Goal: Task Accomplishment & Management: Manage account settings

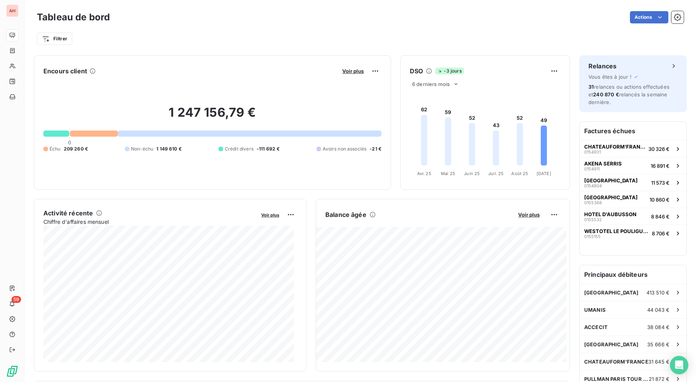
click at [206, 29] on div "Filtrer" at bounding box center [360, 35] width 647 height 21
click at [209, 29] on div "Filtrer" at bounding box center [360, 35] width 647 height 21
click at [209, 30] on div "Filtrer" at bounding box center [360, 35] width 647 height 21
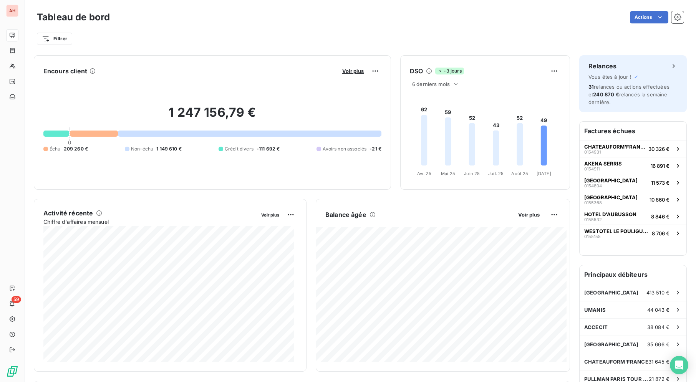
click at [209, 30] on div "Filtrer" at bounding box center [360, 35] width 647 height 21
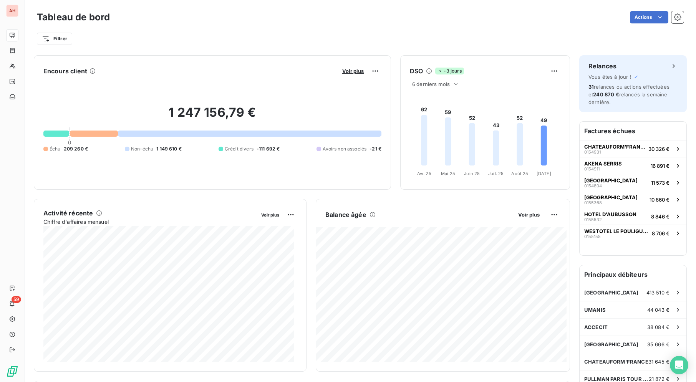
click at [211, 30] on div "Filtrer" at bounding box center [360, 35] width 647 height 21
click at [216, 29] on div "Filtrer" at bounding box center [360, 35] width 647 height 21
click at [218, 25] on div "Filtrer" at bounding box center [360, 35] width 647 height 21
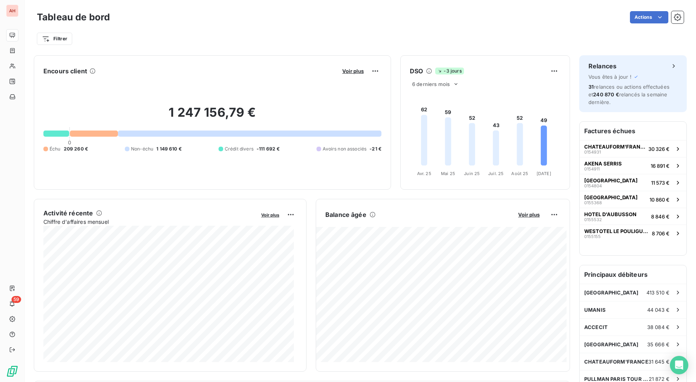
click at [218, 25] on div "Filtrer" at bounding box center [360, 35] width 647 height 21
click at [227, 18] on div "Actions" at bounding box center [401, 17] width 565 height 12
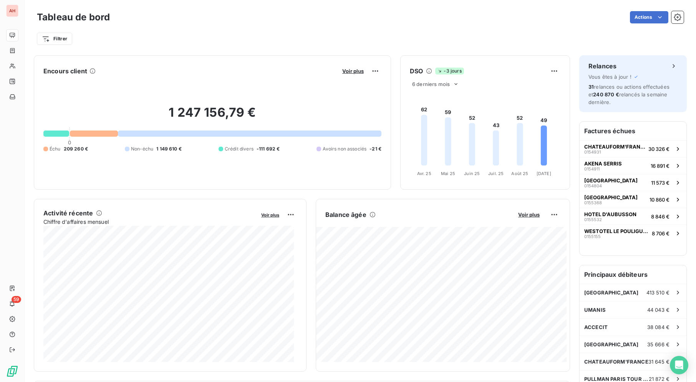
click at [227, 18] on div "Actions" at bounding box center [401, 17] width 565 height 12
click at [216, 11] on div "Actions" at bounding box center [401, 17] width 565 height 12
click at [179, 23] on div "Actions" at bounding box center [401, 17] width 565 height 12
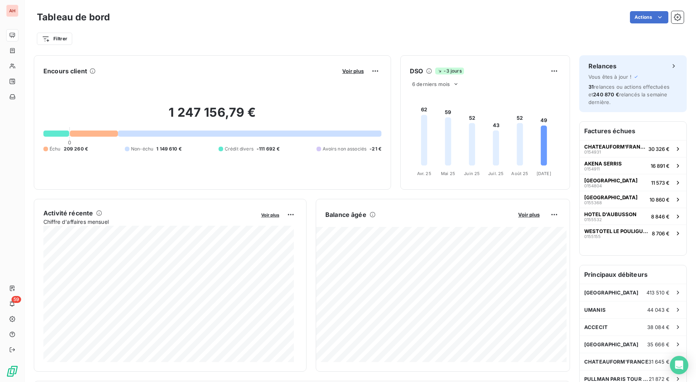
click at [179, 23] on div "Actions" at bounding box center [401, 17] width 565 height 12
click at [179, 25] on div "Tableau de bord Actions" at bounding box center [360, 17] width 647 height 16
click at [375, 33] on div "Filtrer" at bounding box center [360, 39] width 647 height 15
click at [373, 38] on div "Filtrer" at bounding box center [360, 39] width 647 height 15
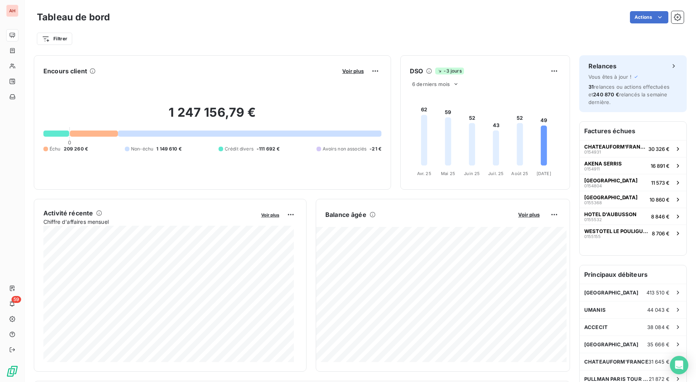
click at [373, 38] on div "Filtrer" at bounding box center [360, 39] width 647 height 15
click at [372, 38] on div "Filtrer" at bounding box center [360, 39] width 647 height 15
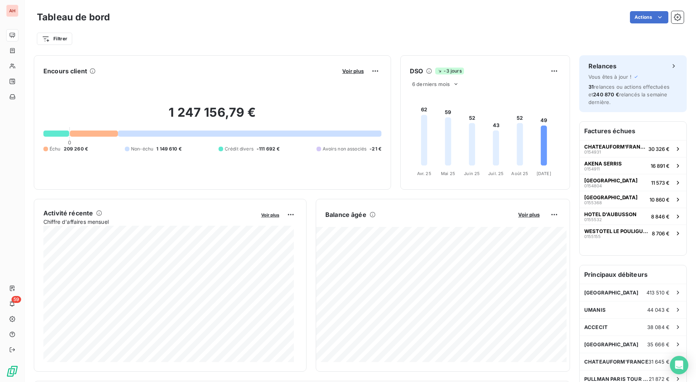
click at [372, 38] on div "Filtrer" at bounding box center [360, 39] width 647 height 15
click at [367, 50] on div "Tableau de bord Actions Filtrer" at bounding box center [361, 25] width 672 height 51
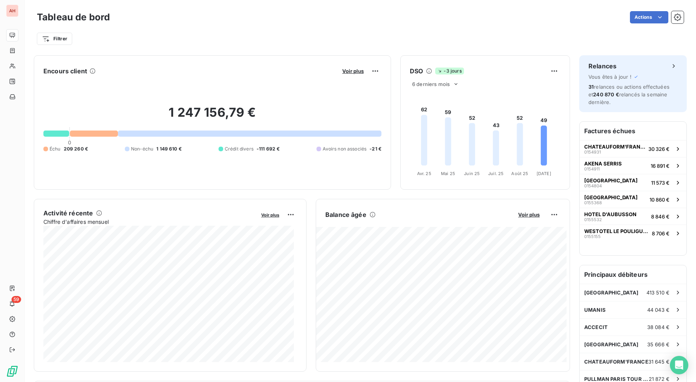
click at [367, 50] on div "Tableau de bord Actions Filtrer" at bounding box center [361, 25] width 672 height 51
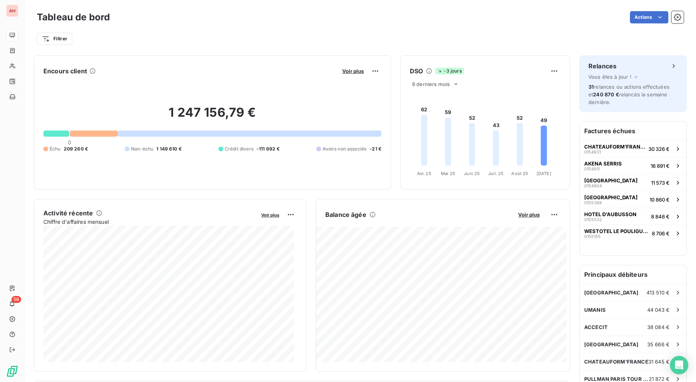
click at [314, 19] on div "Actions" at bounding box center [401, 17] width 565 height 12
click at [319, 14] on div "Actions" at bounding box center [401, 17] width 565 height 12
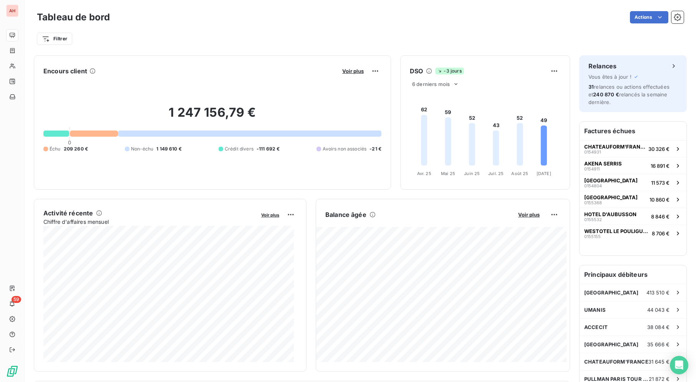
click at [320, 14] on div "Actions" at bounding box center [401, 17] width 565 height 12
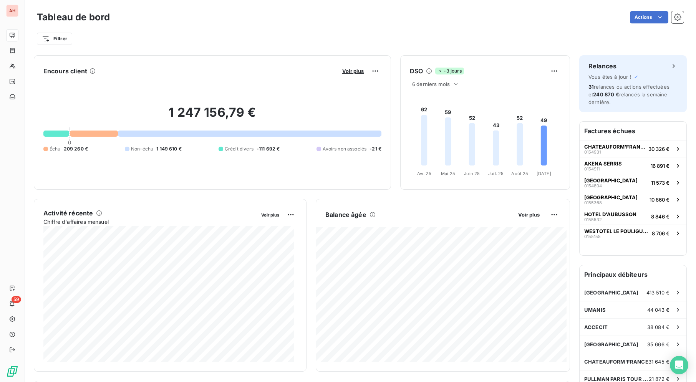
click at [215, 34] on div "Filtrer" at bounding box center [360, 39] width 647 height 15
click at [217, 37] on div "Filtrer" at bounding box center [360, 39] width 647 height 15
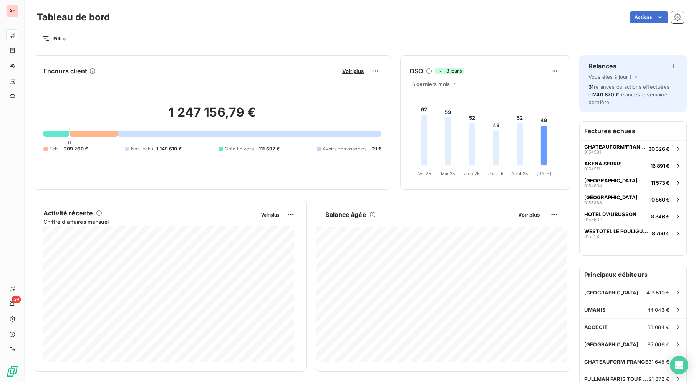
click at [217, 37] on div "Filtrer" at bounding box center [360, 39] width 647 height 15
click at [217, 38] on div "Filtrer" at bounding box center [360, 39] width 647 height 15
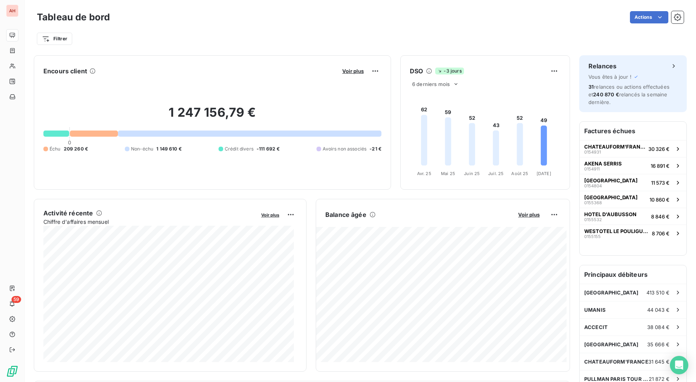
click at [217, 38] on div "Filtrer" at bounding box center [360, 39] width 647 height 15
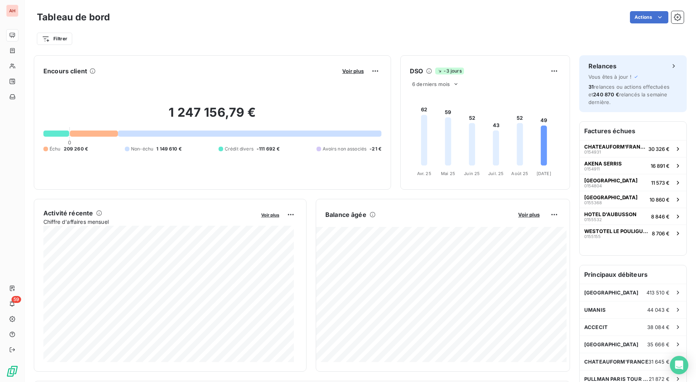
click at [217, 38] on div "Filtrer" at bounding box center [360, 39] width 647 height 15
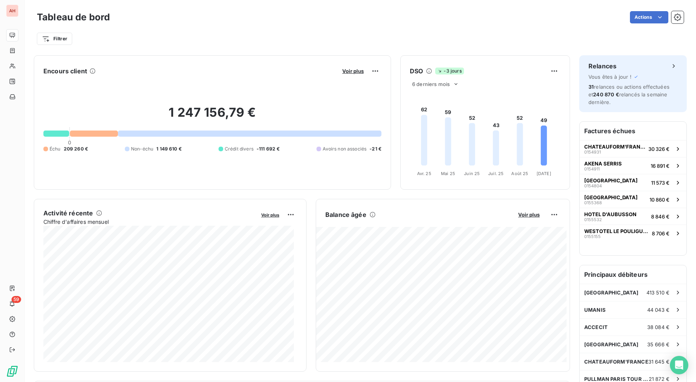
click at [217, 38] on div "Filtrer" at bounding box center [360, 39] width 647 height 15
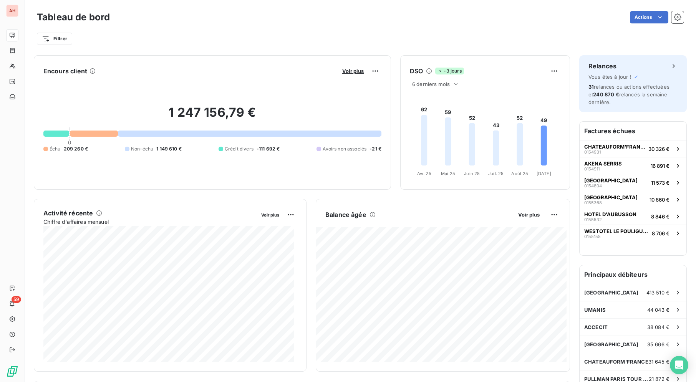
click at [217, 38] on div "Filtrer" at bounding box center [360, 39] width 647 height 15
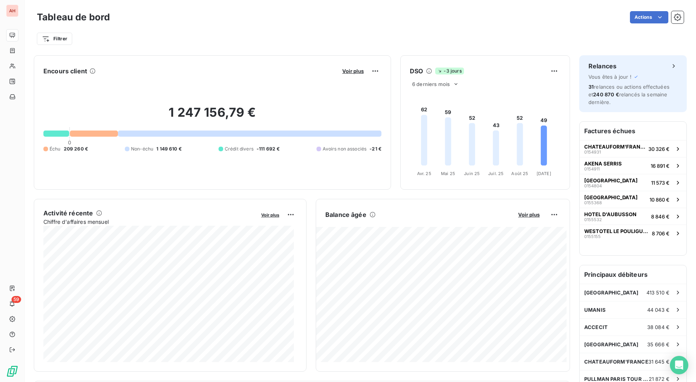
click at [217, 38] on div "Filtrer" at bounding box center [360, 39] width 647 height 15
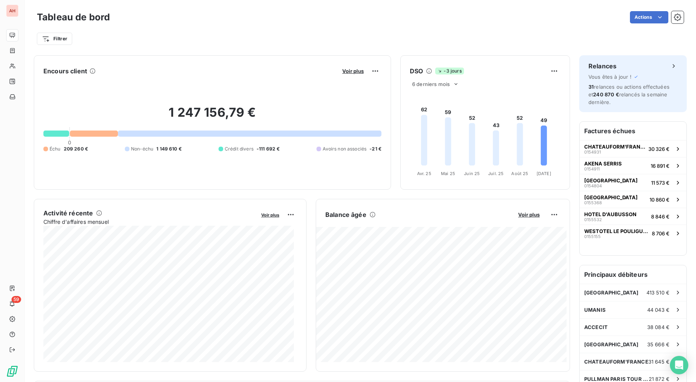
click at [217, 38] on div "Filtrer" at bounding box center [360, 39] width 647 height 15
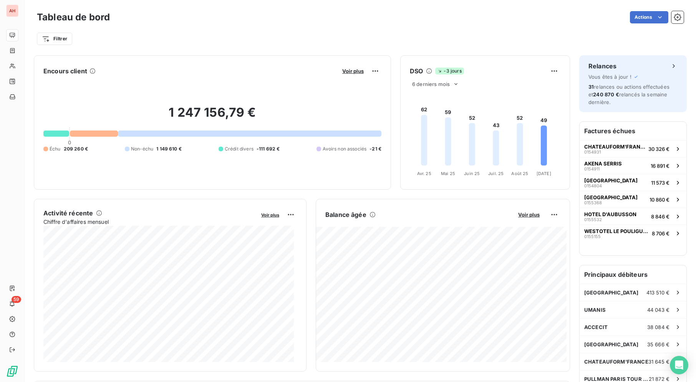
click at [217, 38] on div "Filtrer" at bounding box center [360, 39] width 647 height 15
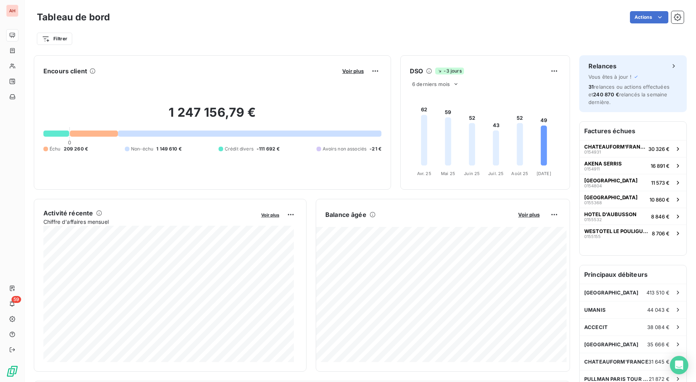
click at [217, 38] on div "Filtrer" at bounding box center [360, 39] width 647 height 15
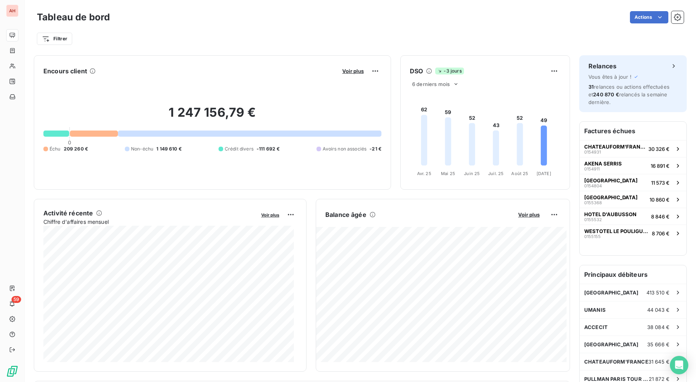
click at [217, 38] on div "Filtrer" at bounding box center [360, 39] width 647 height 15
click at [221, 38] on div "Filtrer" at bounding box center [360, 39] width 647 height 15
click at [333, 0] on div "Tableau de bord Actions Filtrer" at bounding box center [361, 25] width 672 height 51
click at [337, 23] on div "Tableau de bord Actions" at bounding box center [360, 17] width 647 height 16
click at [544, 36] on div "Filtrer" at bounding box center [360, 39] width 647 height 15
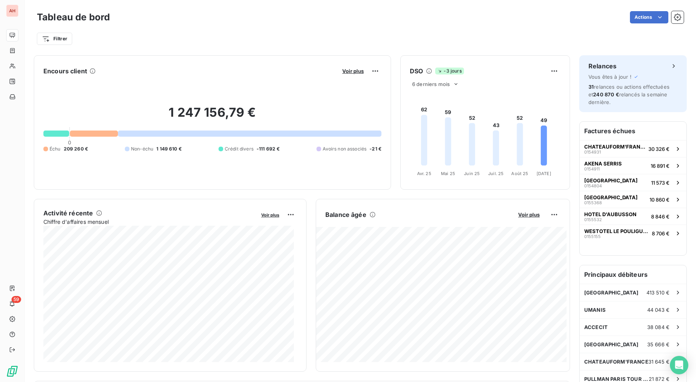
click at [420, 36] on div "Filtrer" at bounding box center [360, 39] width 647 height 15
click at [333, 31] on div "Filtrer" at bounding box center [360, 35] width 647 height 21
click at [334, 32] on div "Filtrer" at bounding box center [360, 35] width 647 height 21
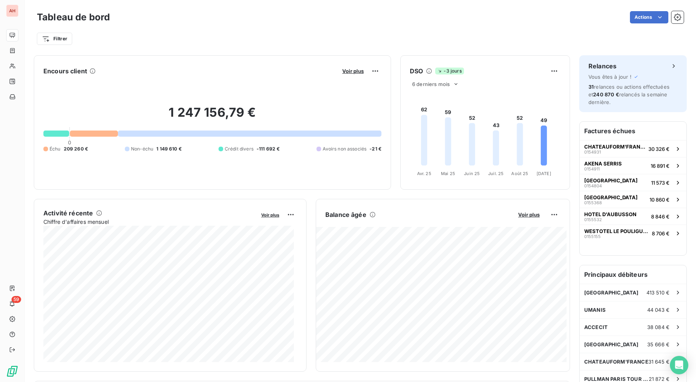
click at [335, 32] on div "Filtrer" at bounding box center [360, 39] width 647 height 15
click at [335, 33] on div "Filtrer" at bounding box center [360, 39] width 647 height 15
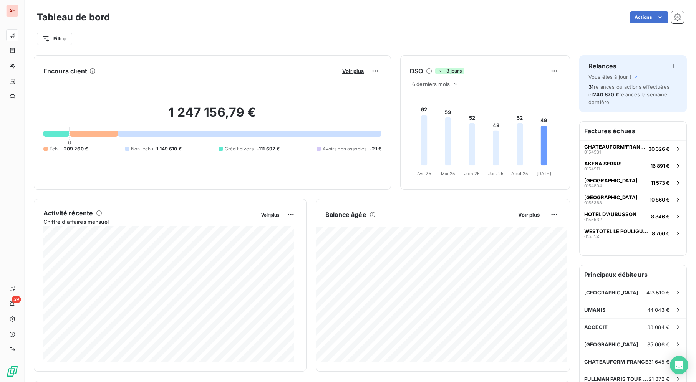
click at [336, 35] on div "Filtrer" at bounding box center [360, 39] width 647 height 15
click at [336, 31] on div "Filtrer" at bounding box center [360, 35] width 647 height 21
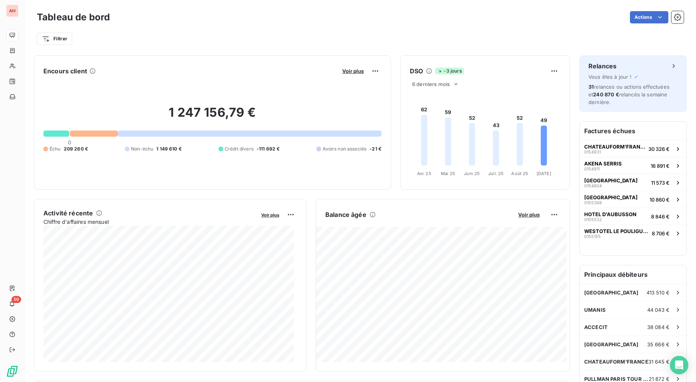
click at [336, 31] on div "Filtrer" at bounding box center [360, 35] width 647 height 21
click at [270, 12] on div "Actions" at bounding box center [401, 17] width 565 height 12
click at [196, 40] on div "Filtrer" at bounding box center [360, 39] width 647 height 15
click at [185, 36] on div "Filtrer" at bounding box center [360, 39] width 647 height 15
click at [218, 46] on div "Filtrer" at bounding box center [360, 39] width 647 height 15
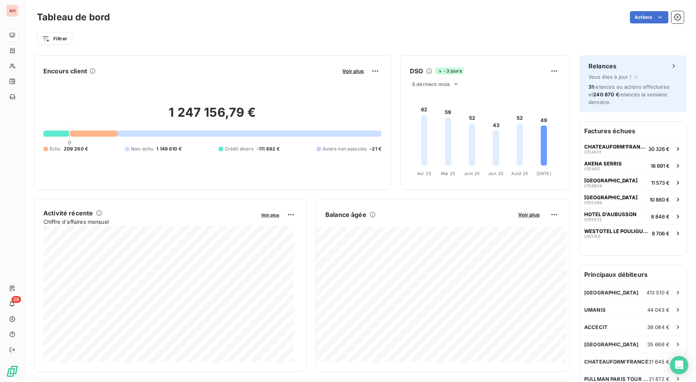
click at [110, 45] on div "Filtrer" at bounding box center [360, 39] width 647 height 15
click at [109, 45] on div "Filtrer" at bounding box center [360, 39] width 647 height 15
click at [234, 32] on div "Filtrer" at bounding box center [360, 39] width 647 height 15
click at [345, 36] on div "Filtrer" at bounding box center [360, 39] width 647 height 15
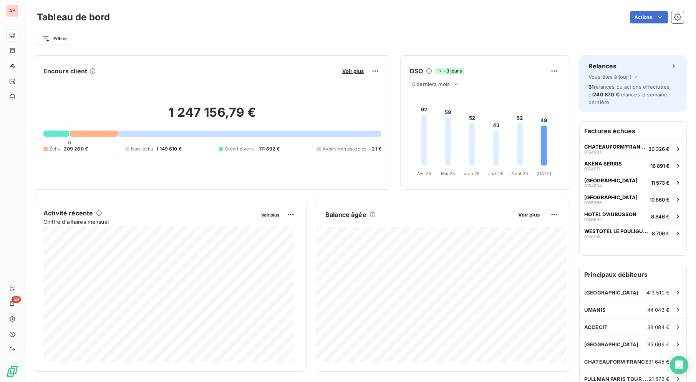
click at [344, 36] on div "Filtrer" at bounding box center [360, 39] width 647 height 15
click at [202, 28] on div "Filtrer" at bounding box center [360, 35] width 647 height 21
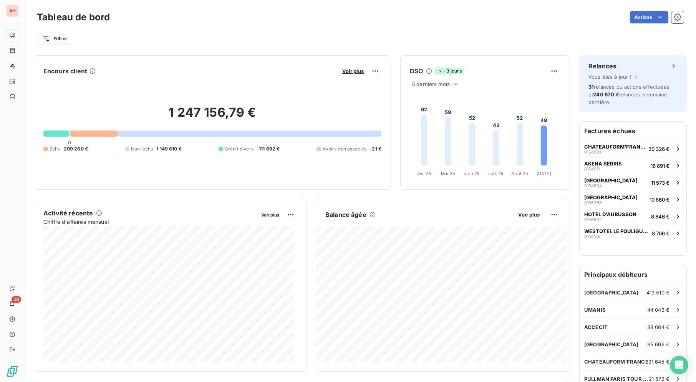
click at [202, 29] on div "Filtrer" at bounding box center [360, 35] width 647 height 21
click at [202, 30] on div "Filtrer" at bounding box center [360, 35] width 647 height 21
click at [204, 30] on div "Filtrer" at bounding box center [360, 35] width 647 height 21
click at [206, 31] on div "Filtrer" at bounding box center [360, 35] width 647 height 21
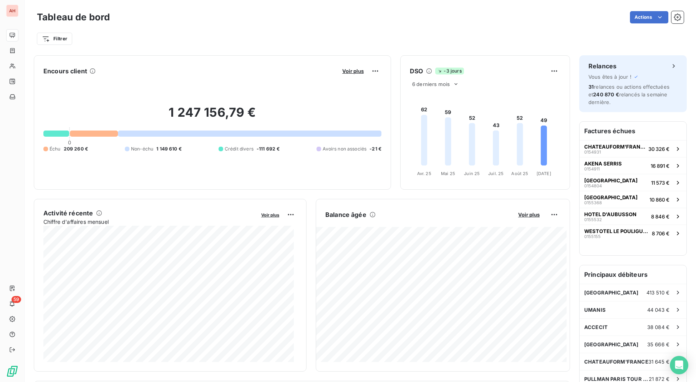
click at [207, 32] on div "Filtrer" at bounding box center [360, 35] width 647 height 21
click at [210, 32] on div "Filtrer" at bounding box center [360, 39] width 647 height 15
click at [211, 32] on div "Filtrer" at bounding box center [360, 39] width 647 height 15
click at [247, 30] on div "Filtrer" at bounding box center [360, 35] width 647 height 21
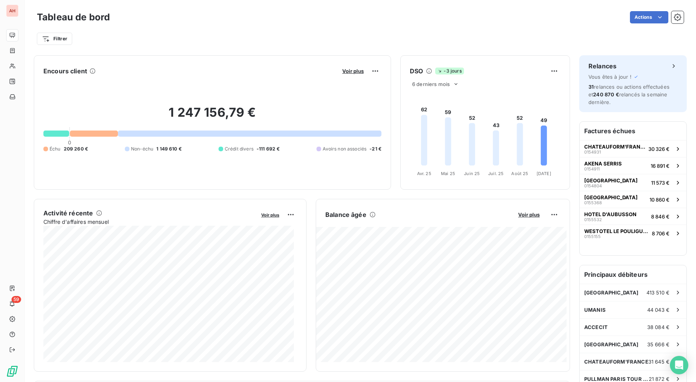
click at [249, 29] on div "Filtrer" at bounding box center [360, 35] width 647 height 21
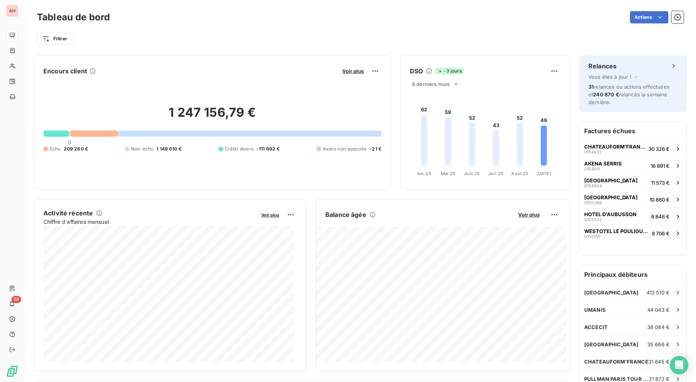
click at [249, 29] on div "Filtrer" at bounding box center [360, 35] width 647 height 21
click at [334, 45] on div "Filtrer" at bounding box center [360, 39] width 647 height 15
click at [208, 17] on div "Actions" at bounding box center [401, 17] width 565 height 12
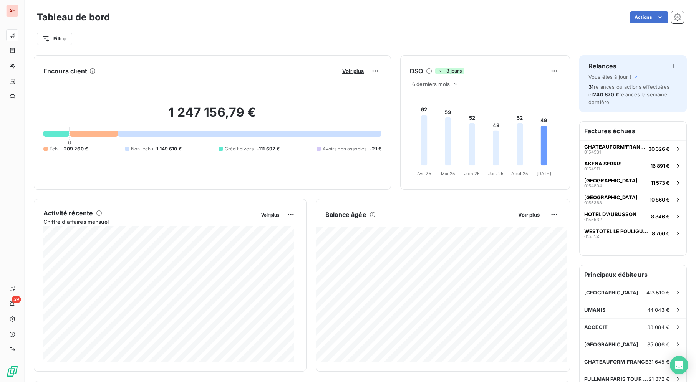
click at [208, 17] on div "Actions" at bounding box center [401, 17] width 565 height 12
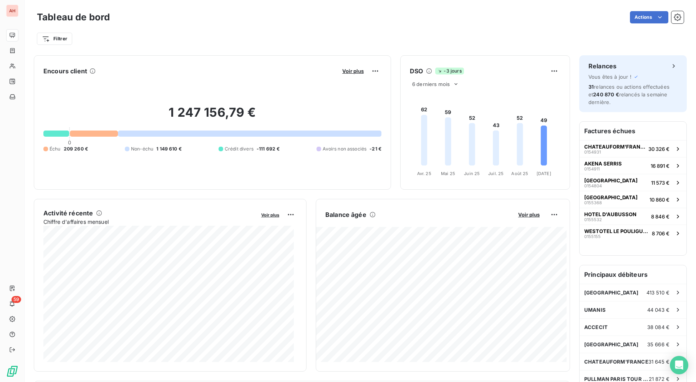
click at [208, 17] on div "Actions" at bounding box center [401, 17] width 565 height 12
click at [418, 46] on div "Filtrer" at bounding box center [360, 39] width 647 height 15
click at [418, 41] on div "Filtrer" at bounding box center [360, 39] width 647 height 15
click at [295, 20] on div "Actions" at bounding box center [401, 17] width 565 height 12
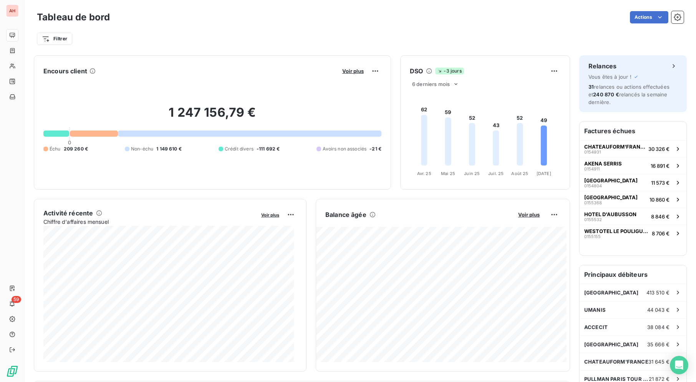
click at [295, 20] on div "Actions" at bounding box center [401, 17] width 565 height 12
click at [295, 19] on div "Actions" at bounding box center [401, 17] width 565 height 12
click at [296, 19] on div "Actions" at bounding box center [401, 17] width 565 height 12
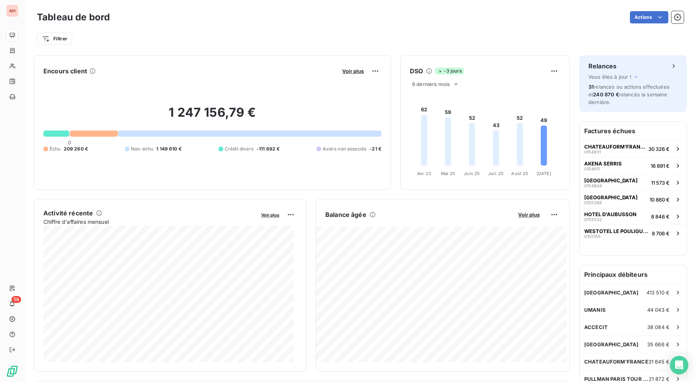
click at [296, 19] on div "Actions" at bounding box center [401, 17] width 565 height 12
click at [292, 18] on div "Actions" at bounding box center [401, 17] width 565 height 12
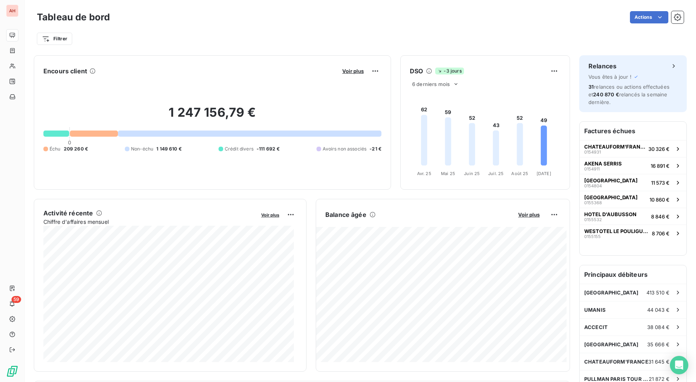
click at [292, 18] on div "Actions" at bounding box center [401, 17] width 565 height 12
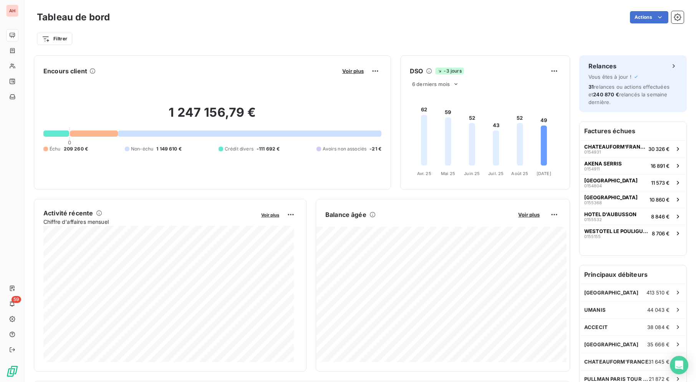
click at [292, 18] on div "Actions" at bounding box center [401, 17] width 565 height 12
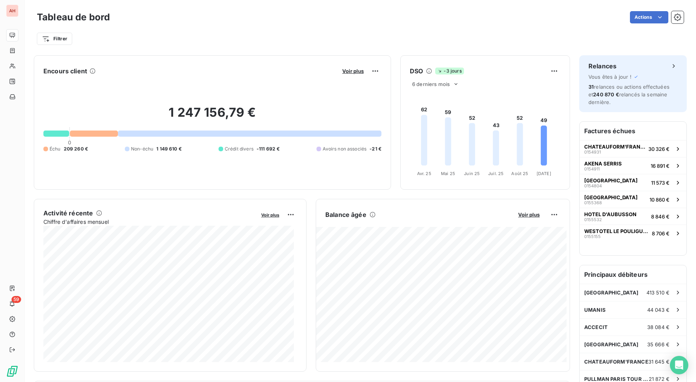
click at [292, 18] on div "Actions" at bounding box center [401, 17] width 565 height 12
click at [296, 25] on div "Tableau de bord Actions" at bounding box center [360, 17] width 647 height 16
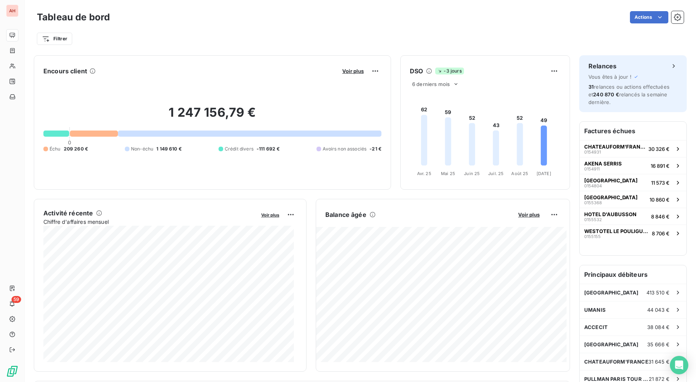
click at [317, 32] on div "Filtrer" at bounding box center [360, 39] width 647 height 15
click at [293, 18] on div "Actions" at bounding box center [401, 17] width 565 height 12
click at [293, 19] on div "Actions" at bounding box center [401, 17] width 565 height 12
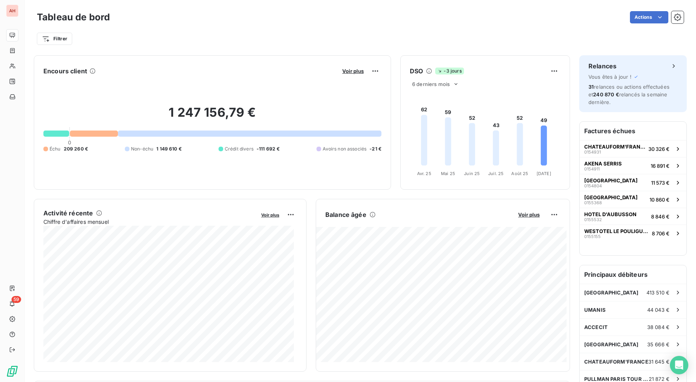
click at [293, 19] on div "Actions" at bounding box center [401, 17] width 565 height 12
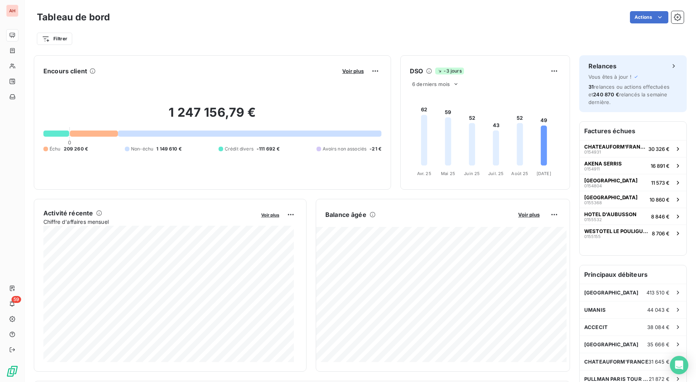
click at [293, 19] on div "Actions" at bounding box center [401, 17] width 565 height 12
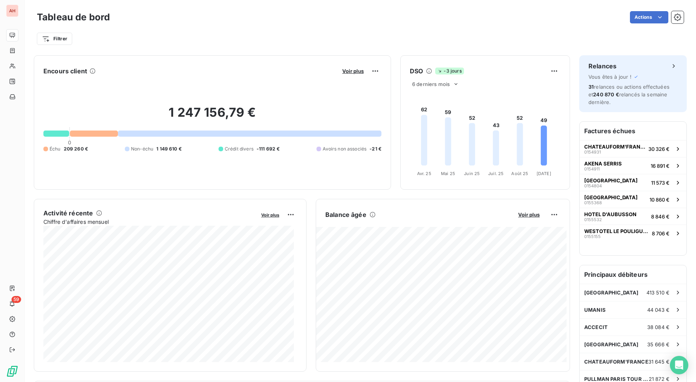
click at [293, 19] on div "Actions" at bounding box center [401, 17] width 565 height 12
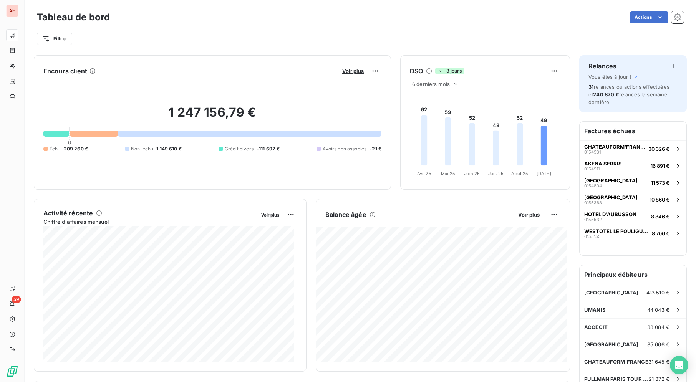
click at [293, 19] on div "Actions" at bounding box center [401, 17] width 565 height 12
click at [299, 5] on div "Tableau de bord Actions Filtrer" at bounding box center [361, 25] width 672 height 51
click at [302, 8] on div "Tableau de bord Actions Filtrer" at bounding box center [361, 25] width 672 height 51
click at [304, 19] on div "Actions" at bounding box center [401, 17] width 565 height 12
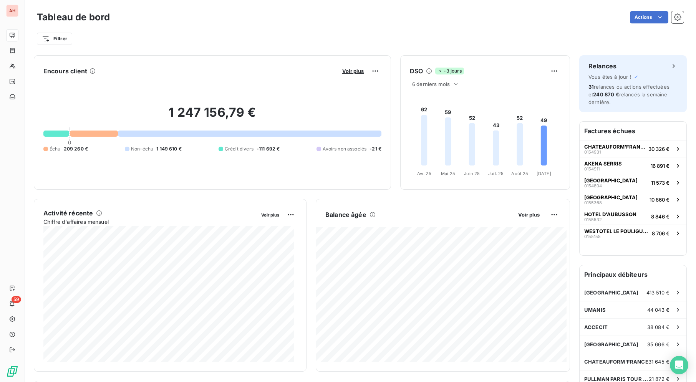
click at [304, 19] on div "Actions" at bounding box center [401, 17] width 565 height 12
click at [327, 23] on div "Actions" at bounding box center [401, 17] width 565 height 12
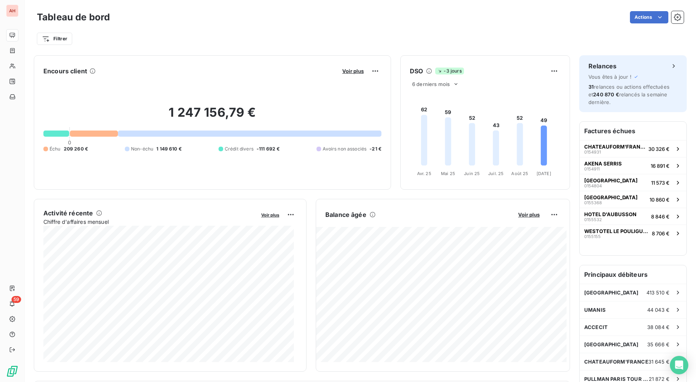
click at [327, 23] on div "Actions" at bounding box center [401, 17] width 565 height 12
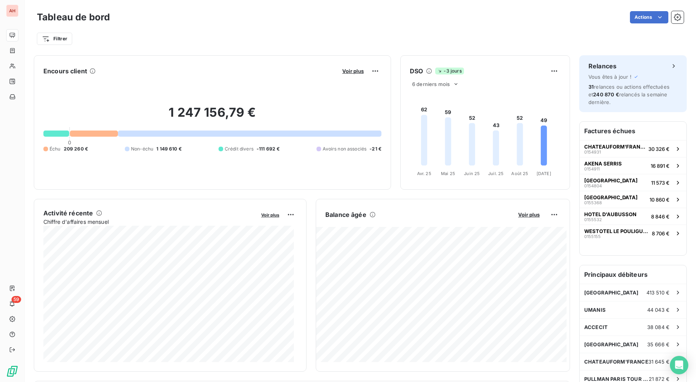
click at [327, 23] on div "Actions" at bounding box center [401, 17] width 565 height 12
click at [307, 40] on div "Filtrer" at bounding box center [360, 39] width 647 height 15
click at [308, 39] on div "Filtrer" at bounding box center [360, 39] width 647 height 15
click at [297, 19] on div "Actions" at bounding box center [401, 17] width 565 height 12
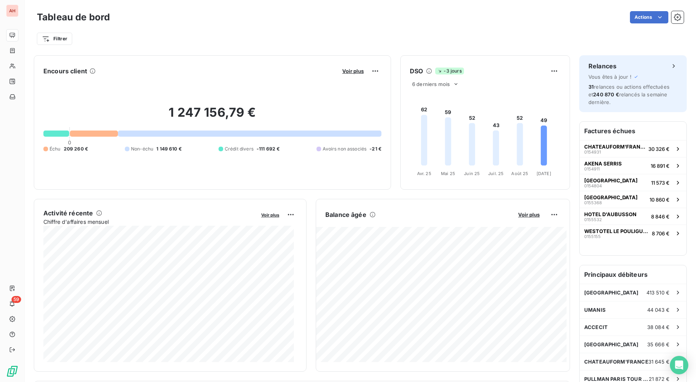
click at [297, 19] on div "Actions" at bounding box center [401, 17] width 565 height 12
click at [299, 16] on div "Actions" at bounding box center [401, 17] width 565 height 12
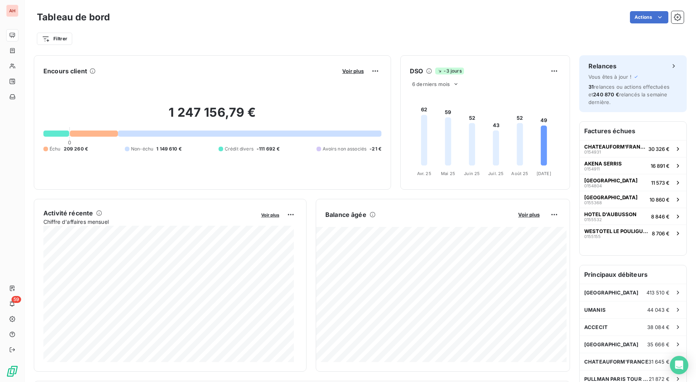
click at [299, 18] on div "Actions" at bounding box center [401, 17] width 565 height 12
click at [300, 19] on div "Actions" at bounding box center [401, 17] width 565 height 12
click at [303, 14] on div "Actions" at bounding box center [401, 17] width 565 height 12
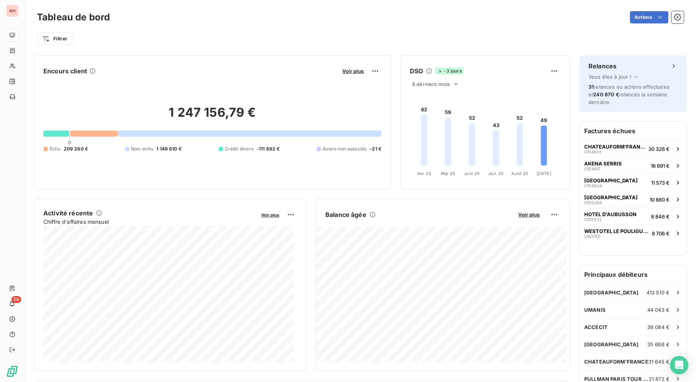
click at [303, 14] on div "Actions" at bounding box center [401, 17] width 565 height 12
click at [474, 36] on div "Filtrer" at bounding box center [360, 39] width 647 height 15
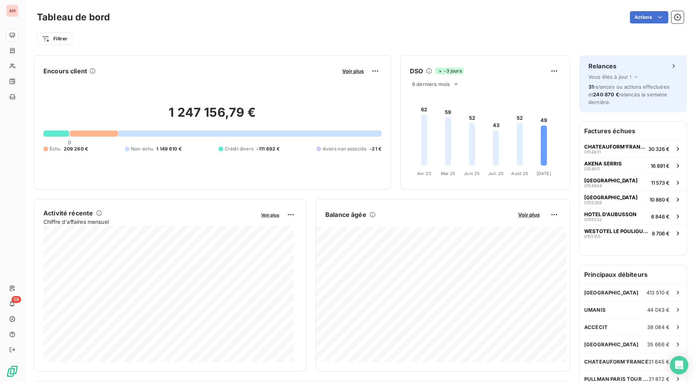
click at [473, 32] on div "Filtrer" at bounding box center [360, 39] width 647 height 15
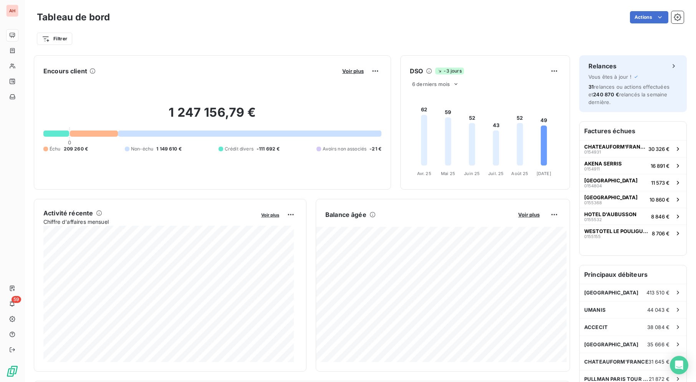
click at [473, 32] on div "Filtrer" at bounding box center [360, 39] width 647 height 15
click at [372, 28] on div "Filtrer" at bounding box center [360, 35] width 647 height 21
click at [377, 38] on div "Filtrer" at bounding box center [360, 39] width 647 height 15
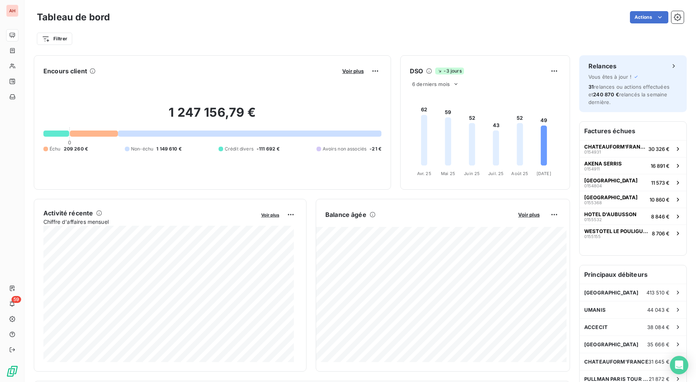
click at [328, 29] on div "Filtrer" at bounding box center [360, 35] width 647 height 21
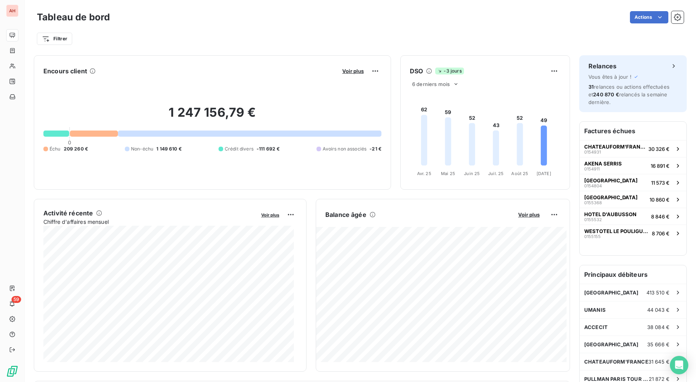
click at [334, 24] on div "Tableau de bord Actions" at bounding box center [360, 17] width 647 height 16
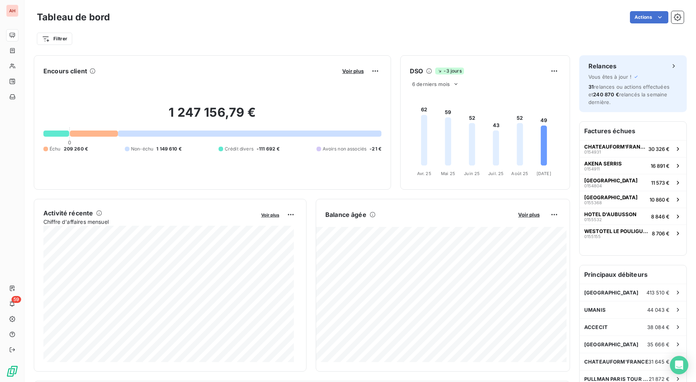
click at [334, 24] on div "Tableau de bord Actions" at bounding box center [360, 17] width 647 height 16
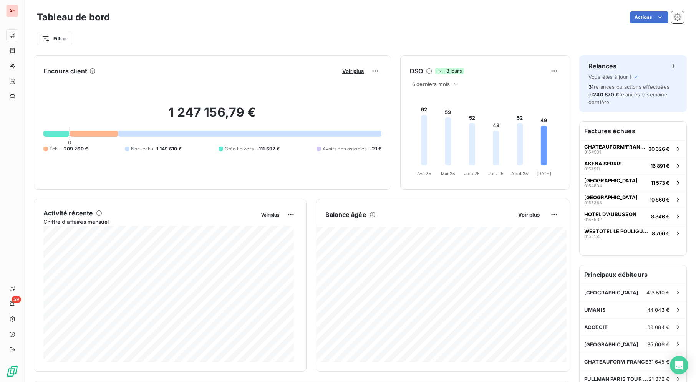
click at [334, 24] on div "Tableau de bord Actions" at bounding box center [360, 17] width 647 height 16
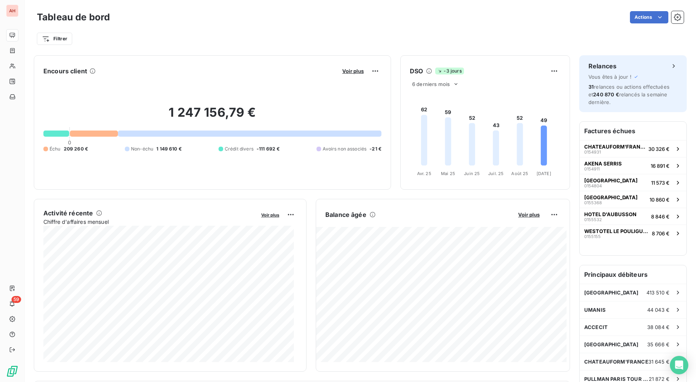
click at [334, 24] on div "Tableau de bord Actions" at bounding box center [360, 17] width 647 height 16
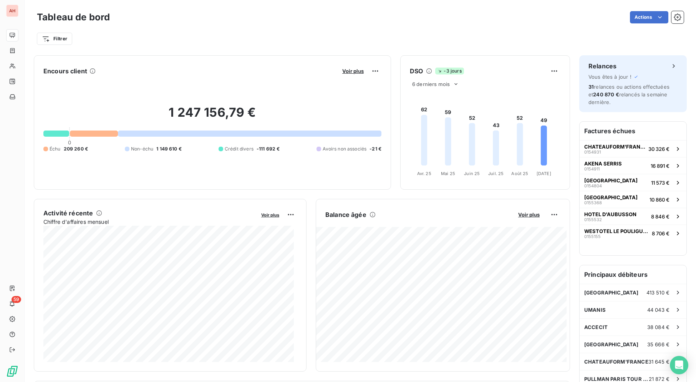
click at [334, 24] on div "Tableau de bord Actions" at bounding box center [360, 17] width 647 height 16
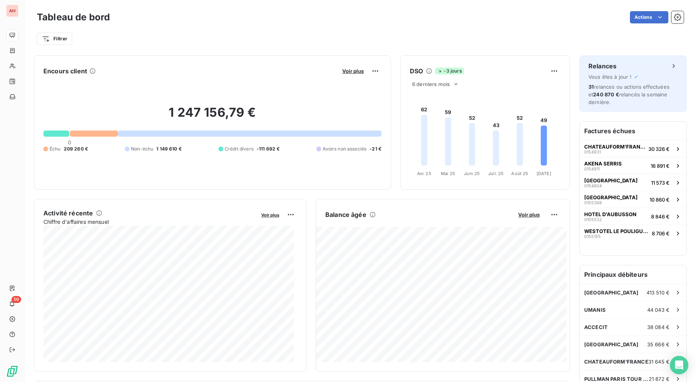
click at [334, 24] on div "Tableau de bord Actions" at bounding box center [360, 17] width 647 height 16
click at [368, 33] on div "Filtrer" at bounding box center [360, 39] width 647 height 15
click at [366, 33] on div "Filtrer" at bounding box center [360, 39] width 647 height 15
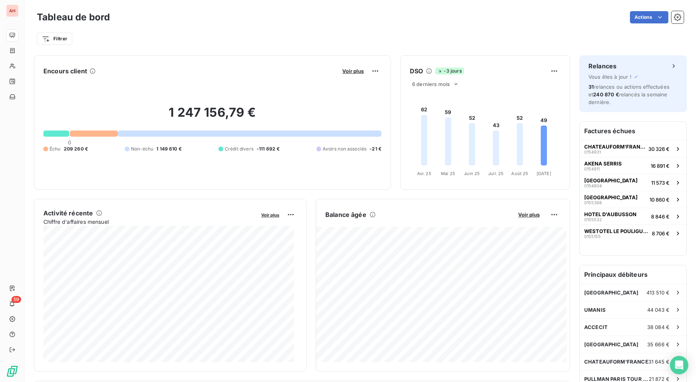
click at [369, 28] on div "Filtrer" at bounding box center [360, 35] width 647 height 21
click at [345, 27] on div "Filtrer" at bounding box center [360, 35] width 647 height 21
click at [457, 34] on div "Filtrer" at bounding box center [360, 39] width 647 height 15
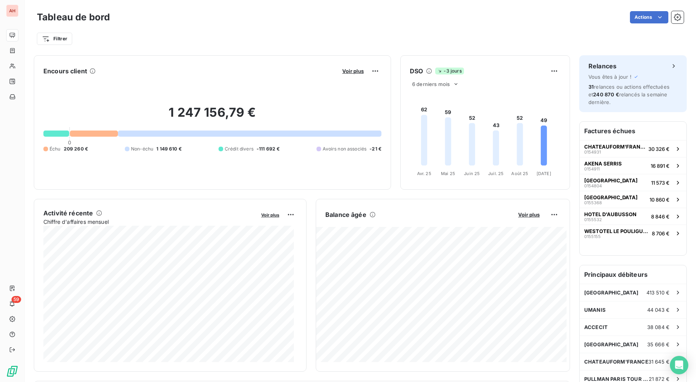
click at [457, 34] on div "Filtrer" at bounding box center [360, 39] width 647 height 15
click at [457, 33] on div "Filtrer" at bounding box center [360, 39] width 647 height 15
click at [457, 32] on div "Filtrer" at bounding box center [360, 39] width 647 height 15
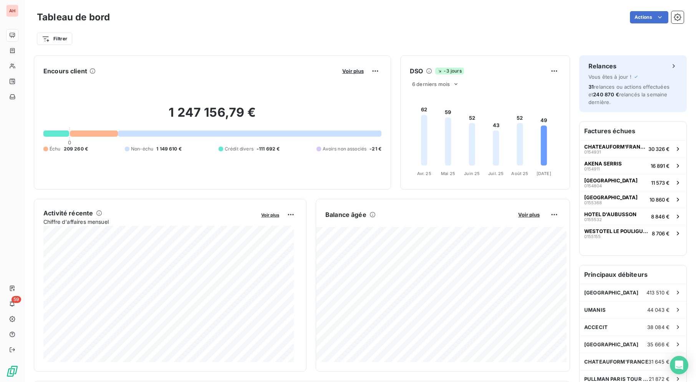
click at [457, 32] on div "Filtrer" at bounding box center [360, 39] width 647 height 15
click at [457, 30] on div "Filtrer" at bounding box center [360, 35] width 647 height 21
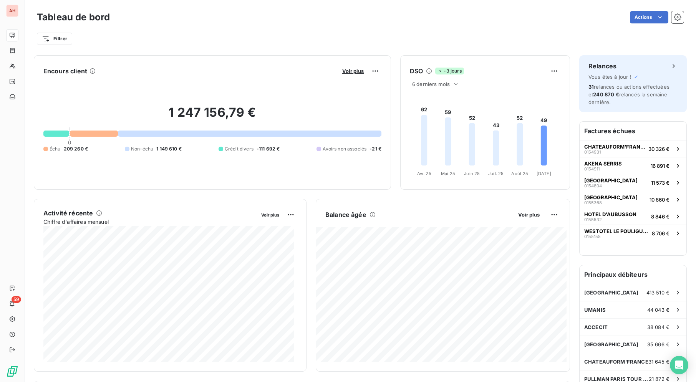
click at [421, 23] on div "Actions" at bounding box center [401, 17] width 565 height 12
click at [421, 22] on div "Actions" at bounding box center [401, 17] width 565 height 12
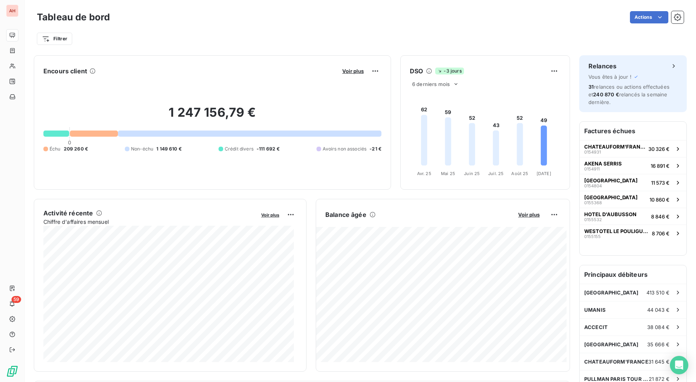
click at [421, 22] on div "Actions" at bounding box center [401, 17] width 565 height 12
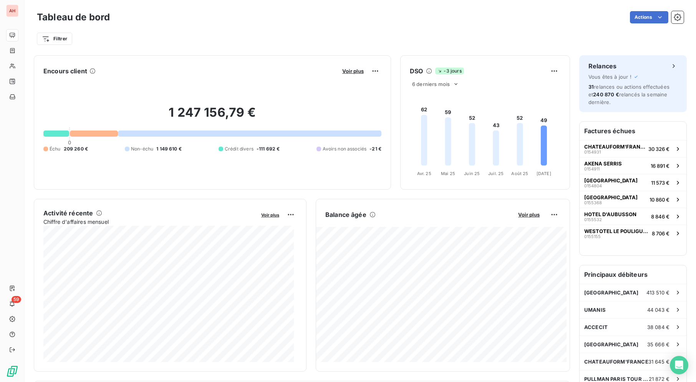
click at [421, 22] on div "Actions" at bounding box center [401, 17] width 565 height 12
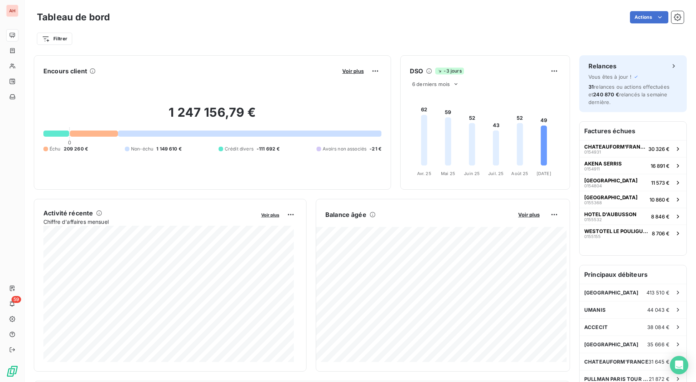
click at [421, 22] on div "Actions" at bounding box center [401, 17] width 565 height 12
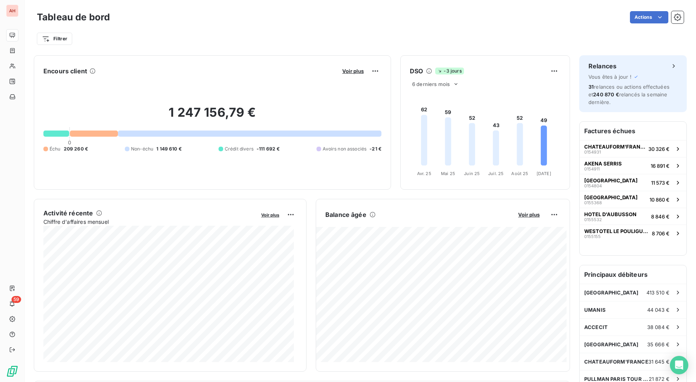
click at [421, 22] on div "Actions" at bounding box center [401, 17] width 565 height 12
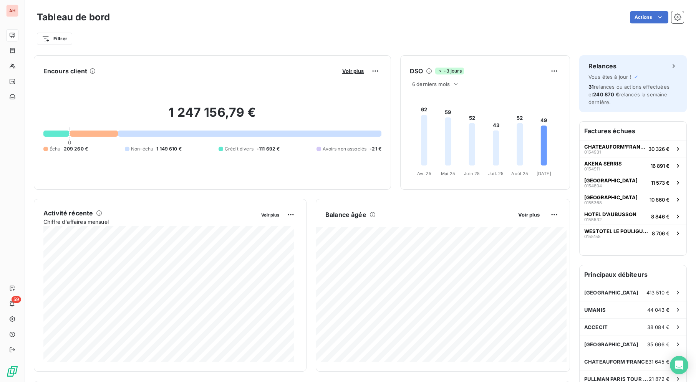
click at [421, 22] on div "Actions" at bounding box center [401, 17] width 565 height 12
click at [330, 43] on div "Filtrer" at bounding box center [360, 39] width 647 height 15
click at [332, 36] on div "Filtrer" at bounding box center [360, 39] width 647 height 15
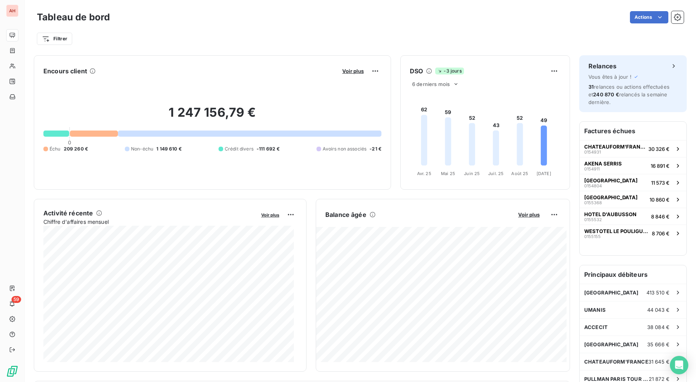
click at [207, 46] on div "Tableau de bord Actions Filtrer" at bounding box center [361, 25] width 672 height 51
click at [272, 48] on div "Tableau de bord Actions Filtrer" at bounding box center [361, 25] width 672 height 51
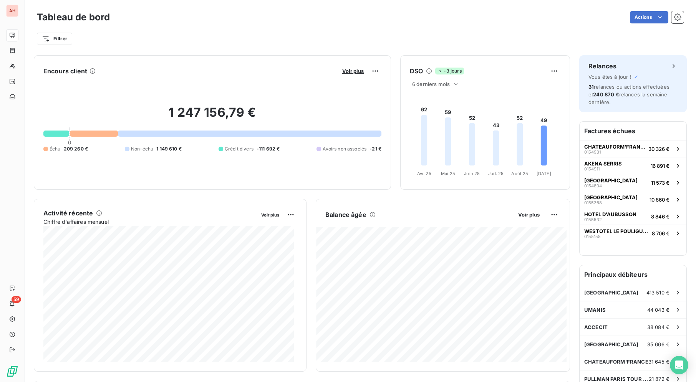
click at [272, 48] on div "Tableau de bord Actions Filtrer" at bounding box center [361, 25] width 672 height 51
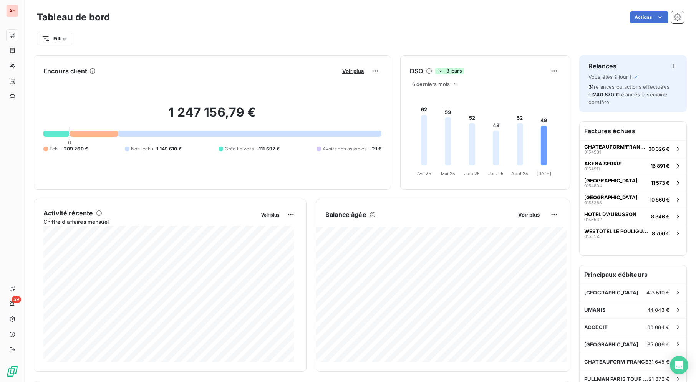
click at [272, 48] on div "Tableau de bord Actions Filtrer" at bounding box center [361, 25] width 672 height 51
click at [275, 45] on div "Filtrer" at bounding box center [360, 39] width 647 height 15
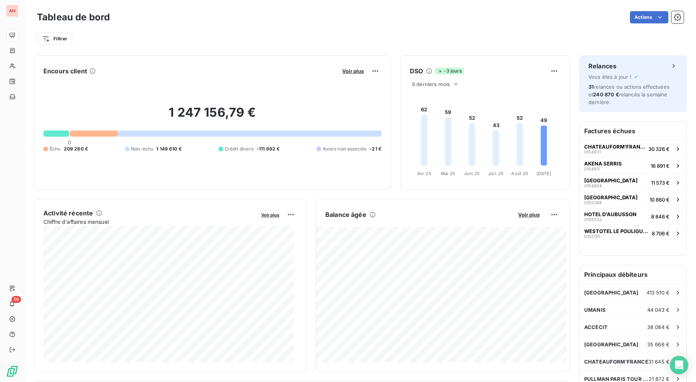
click at [275, 45] on div "Filtrer" at bounding box center [360, 39] width 647 height 15
click at [336, 13] on div "Actions" at bounding box center [401, 17] width 565 height 12
click at [332, 16] on div "Actions" at bounding box center [401, 17] width 565 height 12
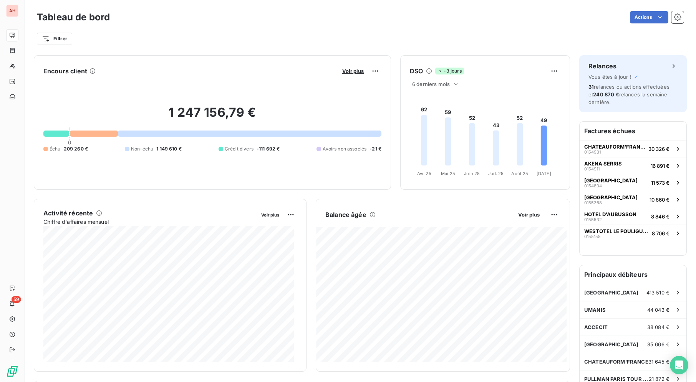
click at [332, 16] on div "Actions" at bounding box center [401, 17] width 565 height 12
click at [332, 17] on div "Actions" at bounding box center [401, 17] width 565 height 12
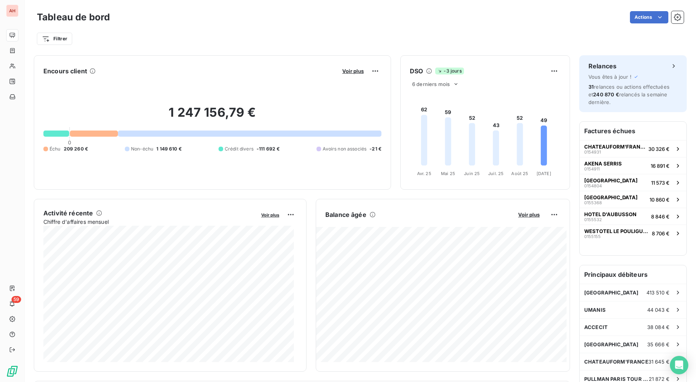
click at [332, 17] on div "Actions" at bounding box center [401, 17] width 565 height 12
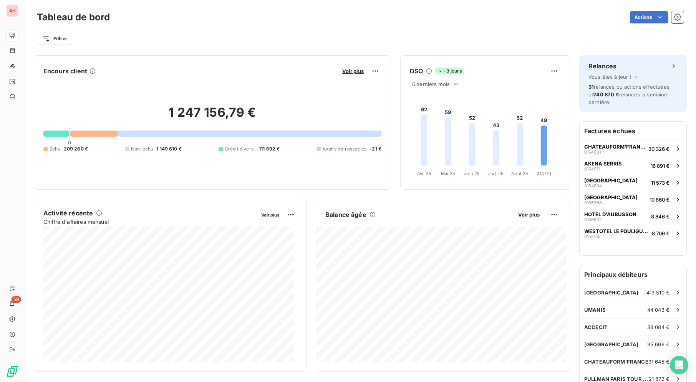
click at [332, 17] on div "Actions" at bounding box center [401, 17] width 565 height 12
click at [276, 29] on div "Filtrer" at bounding box center [360, 35] width 647 height 21
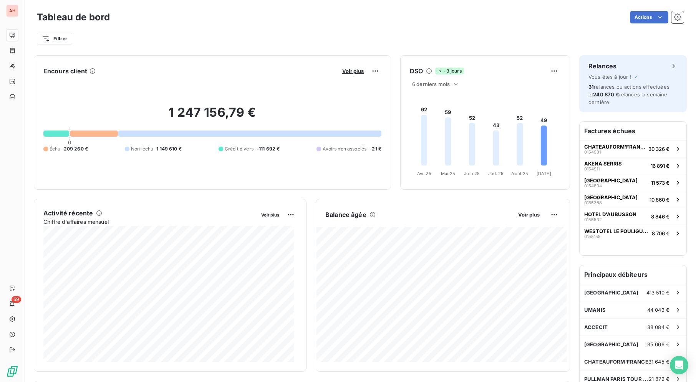
click at [277, 30] on div "Filtrer" at bounding box center [360, 35] width 647 height 21
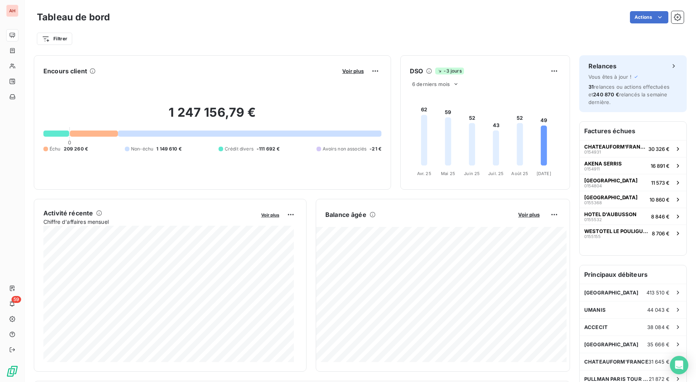
click at [277, 30] on div "Filtrer" at bounding box center [360, 35] width 647 height 21
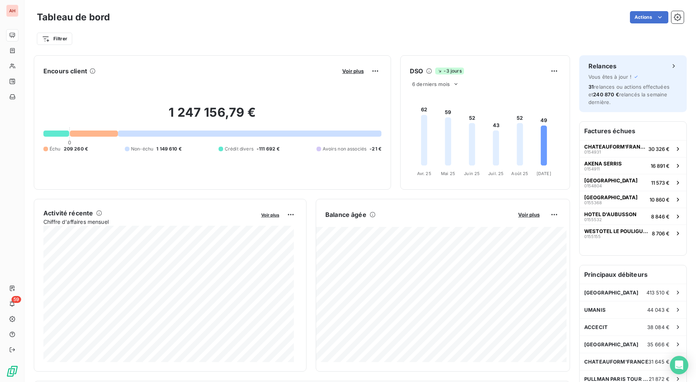
click at [277, 30] on div "Filtrer" at bounding box center [360, 35] width 647 height 21
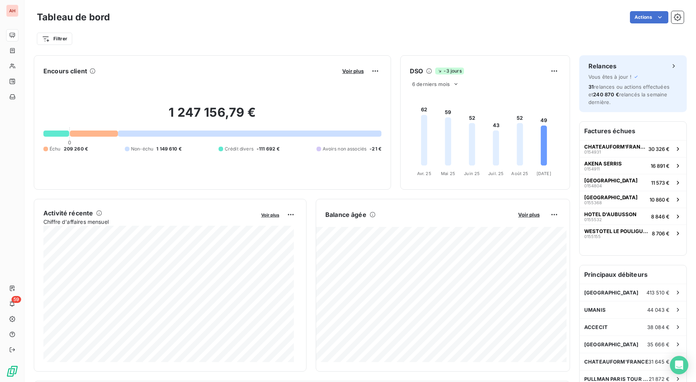
click at [277, 30] on div "Filtrer" at bounding box center [360, 35] width 647 height 21
click at [512, 32] on div "Filtrer" at bounding box center [360, 39] width 647 height 15
click at [298, 34] on div "Filtrer" at bounding box center [360, 39] width 647 height 15
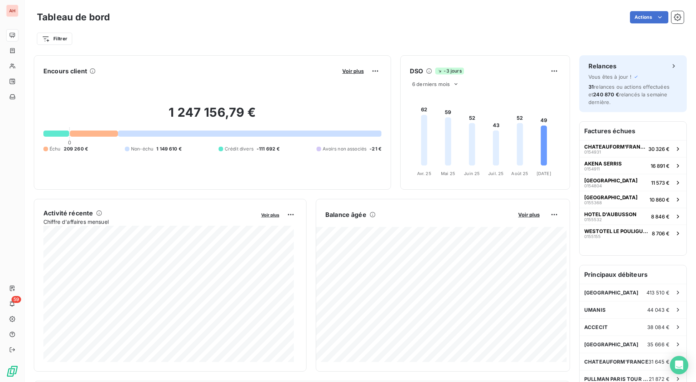
click at [281, 18] on div "Actions" at bounding box center [401, 17] width 565 height 12
click at [305, 15] on div "Actions" at bounding box center [401, 17] width 565 height 12
click at [305, 14] on div "Actions" at bounding box center [401, 17] width 565 height 12
click at [305, 13] on div "Actions" at bounding box center [401, 17] width 565 height 12
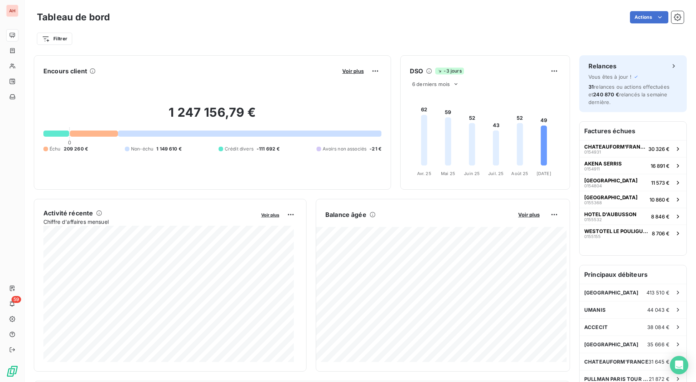
click at [305, 13] on div "Actions" at bounding box center [401, 17] width 565 height 12
drag, startPoint x: 305, startPoint y: 13, endPoint x: 310, endPoint y: 16, distance: 5.7
click at [310, 16] on div "Actions" at bounding box center [401, 17] width 565 height 12
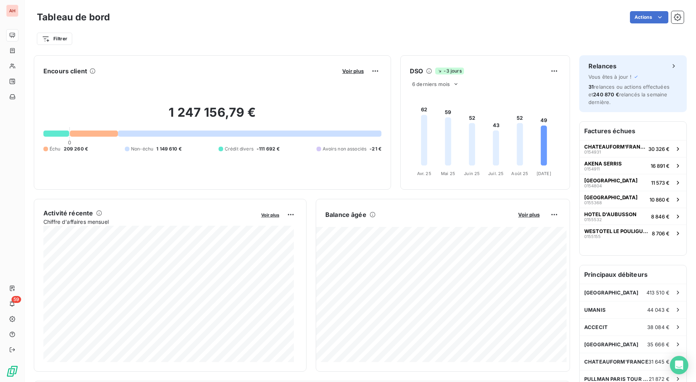
click at [310, 16] on div "Actions" at bounding box center [401, 17] width 565 height 12
click at [370, 47] on div "Tableau de bord Actions Filtrer" at bounding box center [361, 25] width 672 height 51
click at [386, 35] on div "Filtrer" at bounding box center [360, 39] width 647 height 15
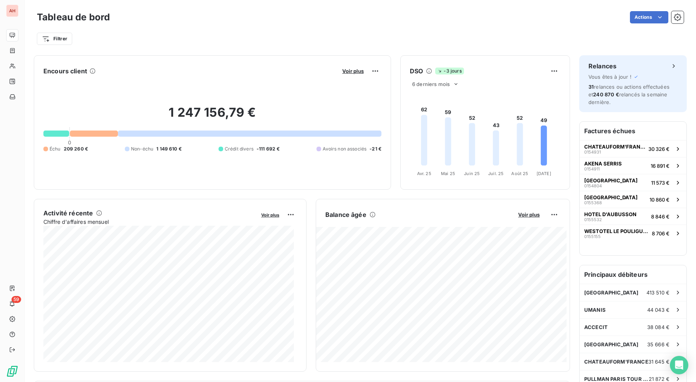
click at [386, 35] on div "Filtrer" at bounding box center [360, 39] width 647 height 15
click at [316, 32] on div "Filtrer" at bounding box center [360, 39] width 647 height 15
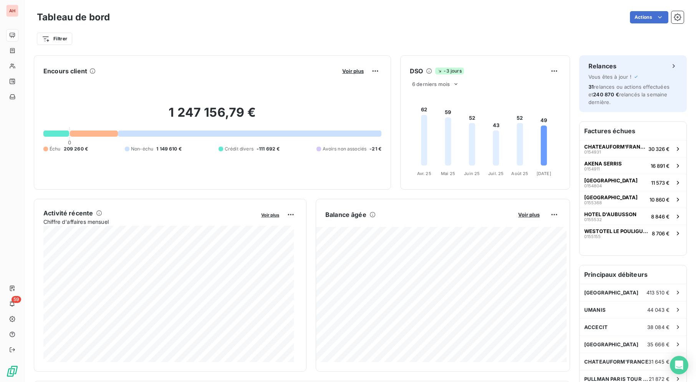
click at [315, 33] on div "Filtrer" at bounding box center [360, 39] width 647 height 15
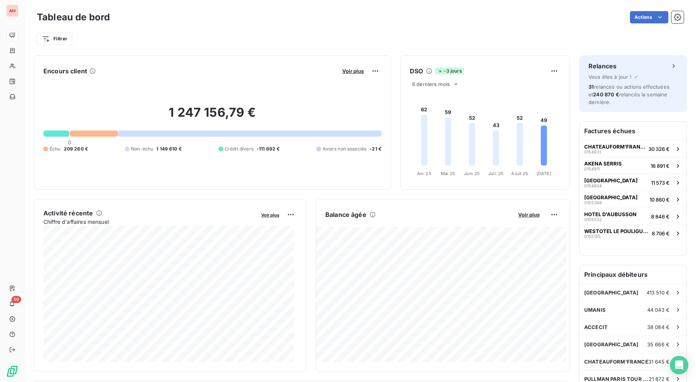
click at [315, 33] on div "Filtrer" at bounding box center [360, 39] width 647 height 15
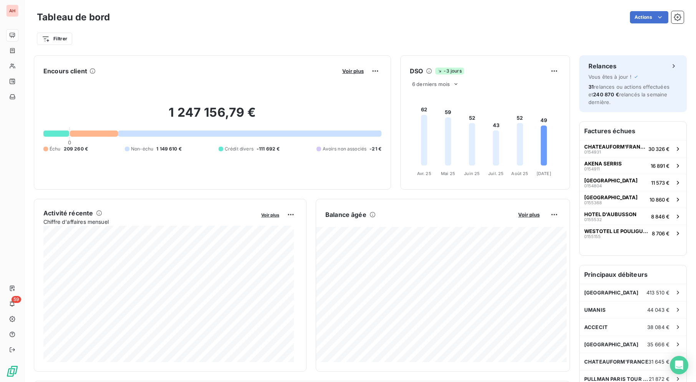
click at [315, 33] on div "Filtrer" at bounding box center [360, 39] width 647 height 15
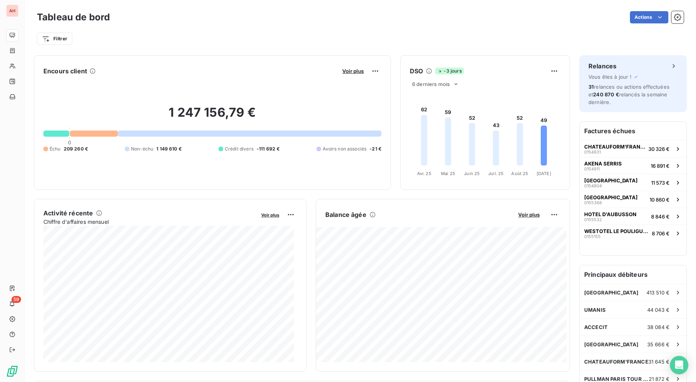
click at [315, 33] on div "Filtrer" at bounding box center [360, 39] width 647 height 15
click at [504, 22] on div "Actions" at bounding box center [401, 17] width 565 height 12
click at [204, 13] on div "Actions" at bounding box center [401, 17] width 565 height 12
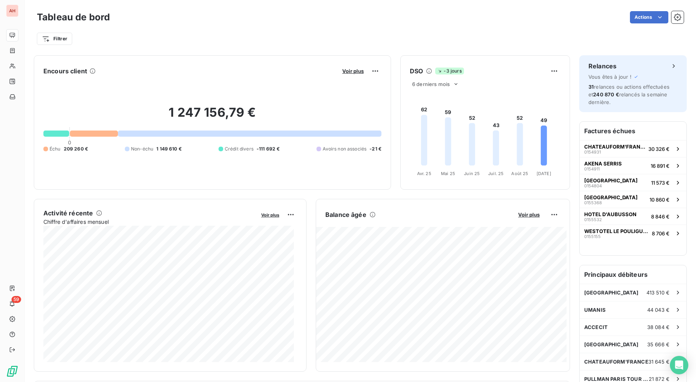
click at [201, 18] on div "Actions" at bounding box center [401, 17] width 565 height 12
click at [284, 16] on div "Actions" at bounding box center [401, 17] width 565 height 12
click at [273, 35] on div "Filtrer" at bounding box center [360, 39] width 647 height 15
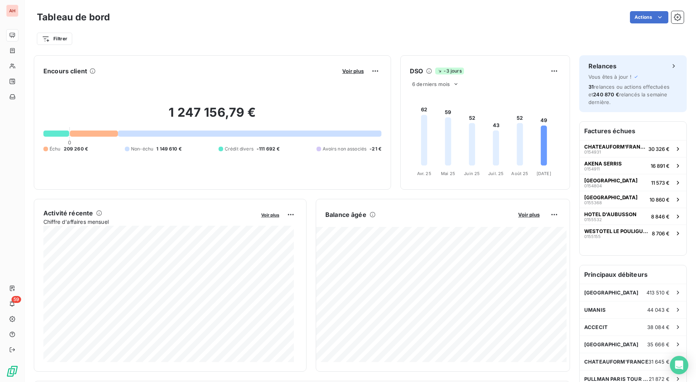
click at [273, 35] on div "Filtrer" at bounding box center [360, 39] width 647 height 15
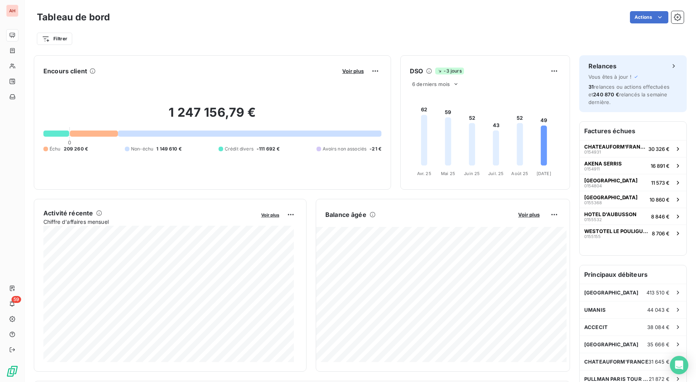
click at [273, 35] on div "Filtrer" at bounding box center [360, 39] width 647 height 15
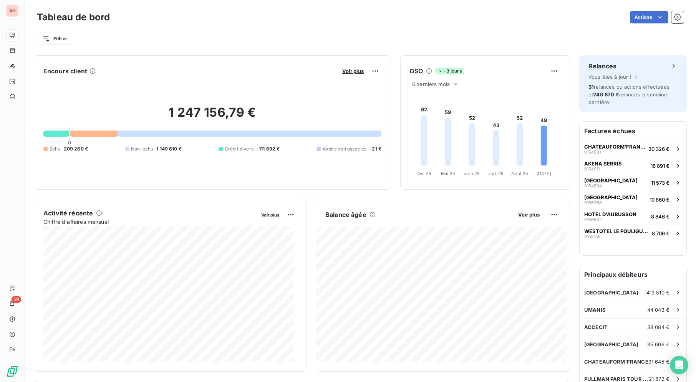
click at [276, 28] on div "Filtrer" at bounding box center [360, 35] width 647 height 21
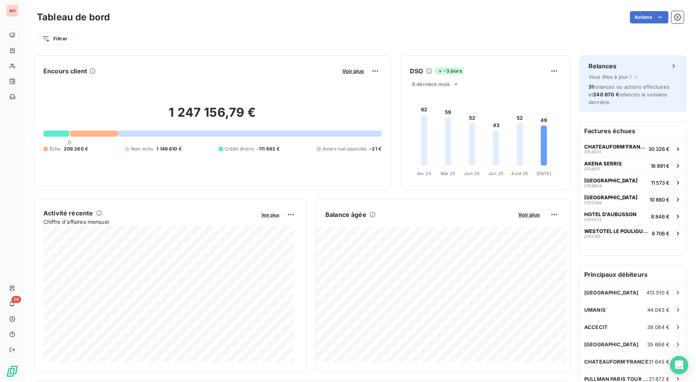
click at [276, 28] on div "Filtrer" at bounding box center [360, 35] width 647 height 21
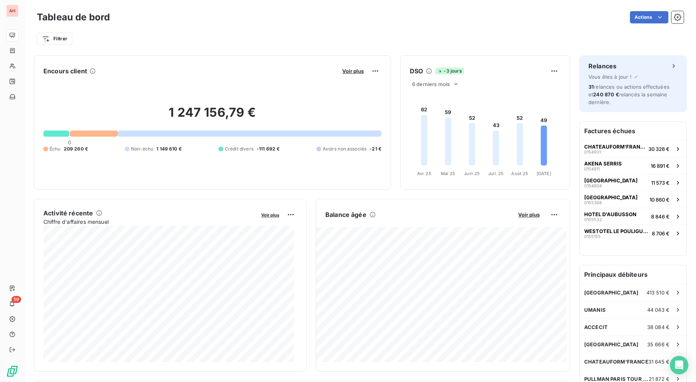
click at [276, 28] on div "Filtrer" at bounding box center [360, 35] width 647 height 21
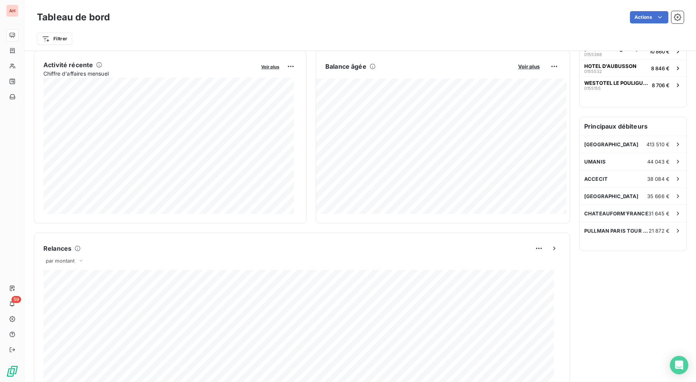
scroll to position [146, 0]
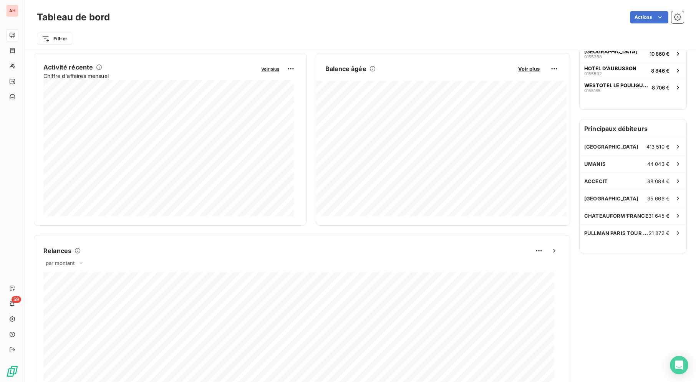
click at [271, 29] on div "Filtrer" at bounding box center [360, 35] width 647 height 21
click at [269, 29] on div "Filtrer" at bounding box center [360, 35] width 647 height 21
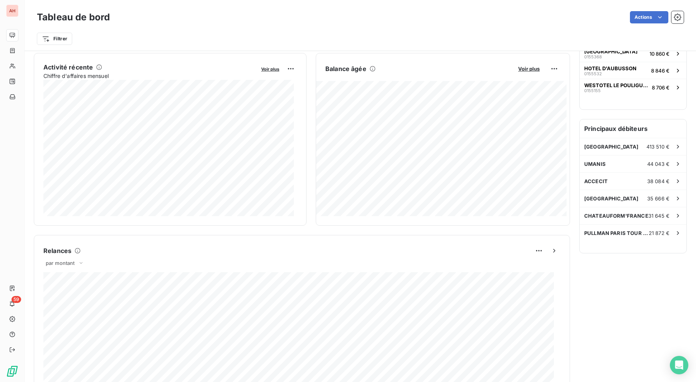
click at [269, 29] on div "Filtrer" at bounding box center [360, 35] width 647 height 21
click at [205, 20] on div "Actions" at bounding box center [401, 17] width 565 height 12
click at [205, 21] on div "Actions" at bounding box center [401, 17] width 565 height 12
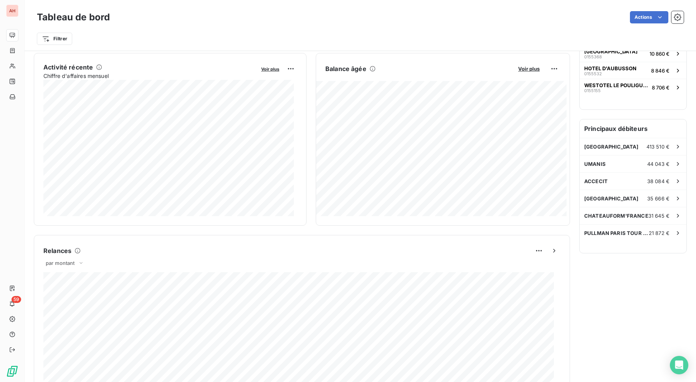
click at [244, 18] on div "Actions" at bounding box center [401, 17] width 565 height 12
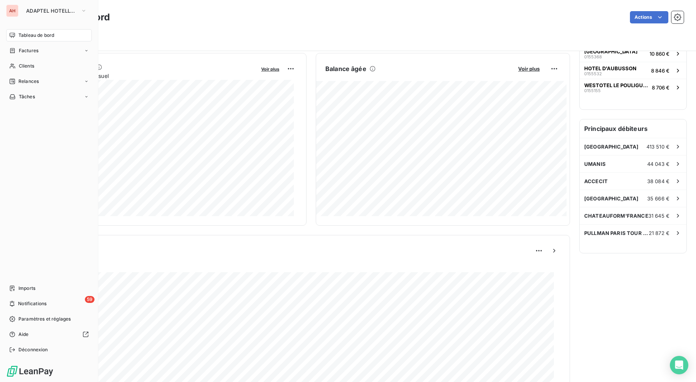
click at [41, 17] on div "AH ADAPTEL HOTELLERIE Tableau de bord Factures Clients Relances Tâches Imports …" at bounding box center [49, 191] width 98 height 382
click at [48, 12] on span "ADAPTEL HOTELLERIE" at bounding box center [51, 11] width 51 height 6
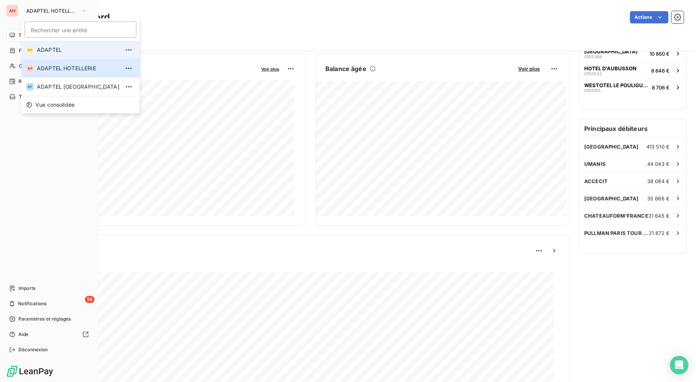
click at [49, 44] on li "AD ADAPTEL" at bounding box center [81, 50] width 118 height 18
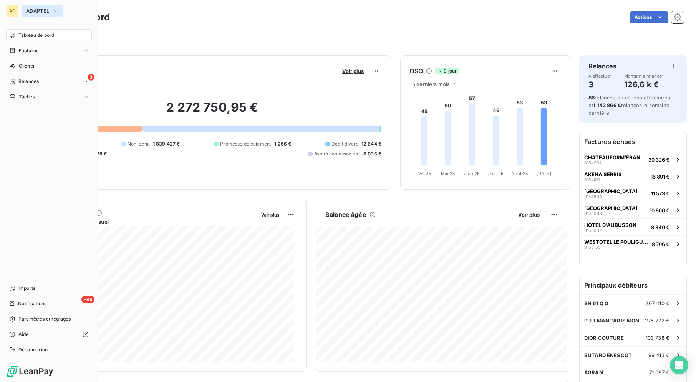
click at [36, 12] on span "ADAPTEL" at bounding box center [37, 11] width 23 height 6
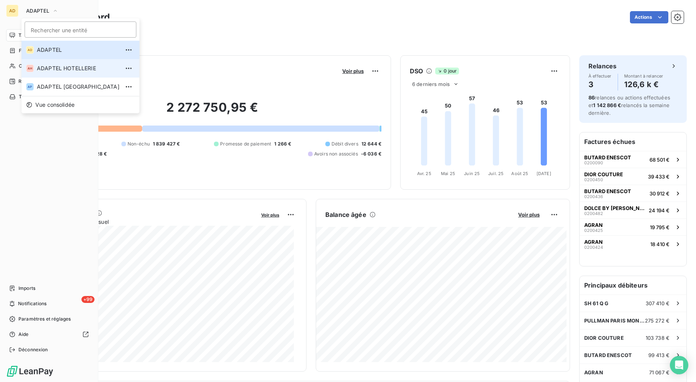
click at [41, 69] on span "ADAPTEL HOTELLERIE" at bounding box center [78, 69] width 83 height 8
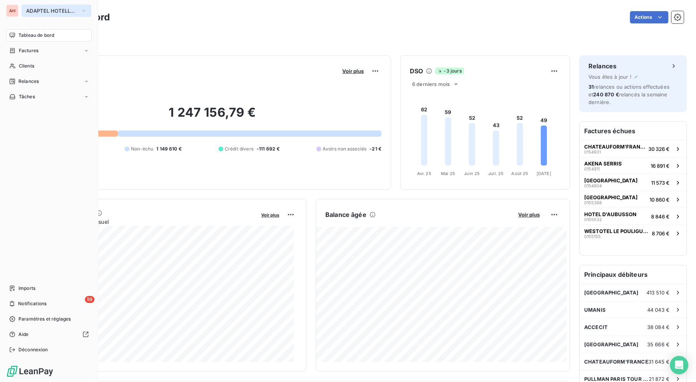
click at [43, 11] on span "ADAPTEL HOTELLERIE" at bounding box center [51, 11] width 51 height 6
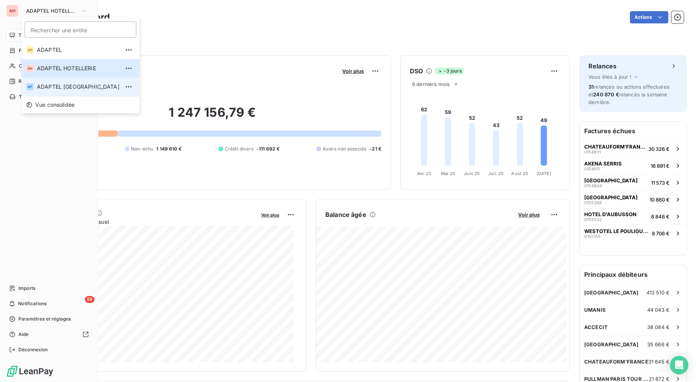
click at [47, 95] on li "AP ADAPTEL [GEOGRAPHIC_DATA]" at bounding box center [81, 87] width 118 height 18
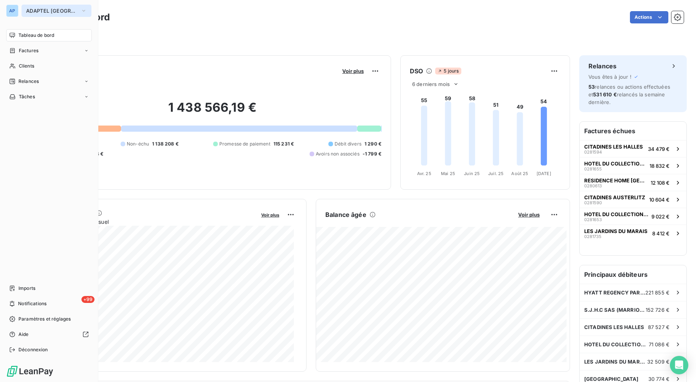
click at [42, 9] on span "ADAPTEL [GEOGRAPHIC_DATA]" at bounding box center [51, 11] width 51 height 6
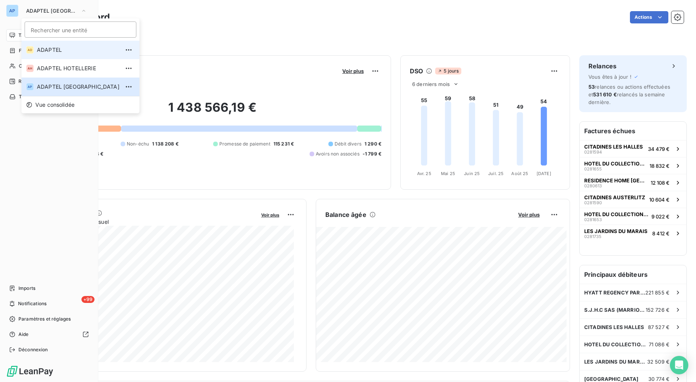
click at [45, 54] on li "AD ADAPTEL" at bounding box center [81, 50] width 118 height 18
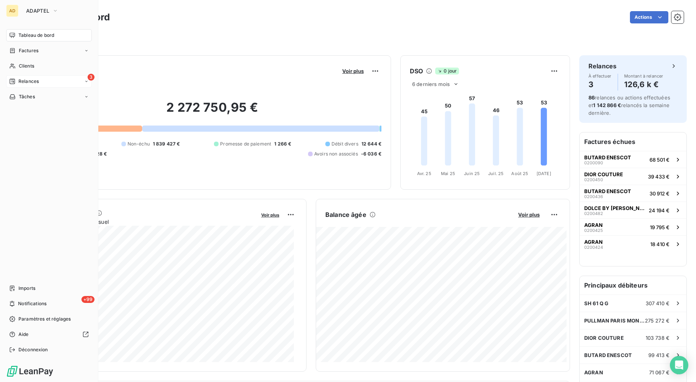
click at [20, 81] on span "Relances" at bounding box center [28, 81] width 20 height 7
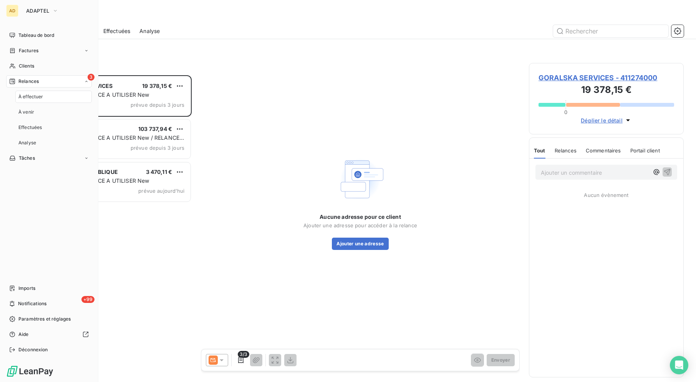
scroll to position [300, 148]
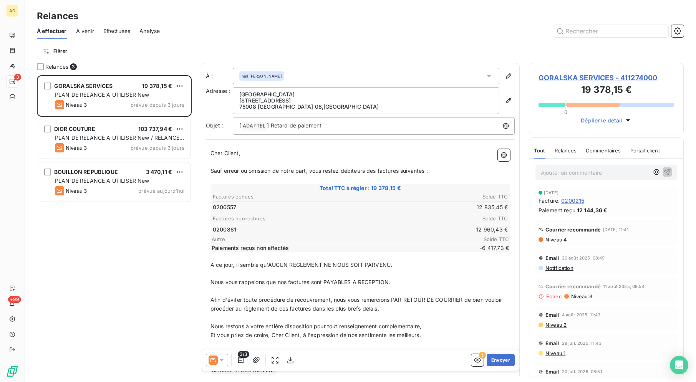
click at [39, 71] on div "Relances 3 GORALSKA SERVICES 19 378,15 € PLAN DE RELANCE A UTILISER New Niveau …" at bounding box center [114, 222] width 155 height 319
click at [39, 67] on div at bounding box center [40, 66] width 7 height 7
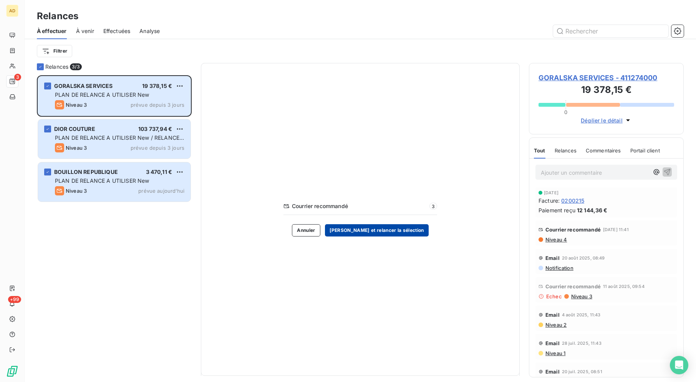
click at [386, 236] on button "Valider et relancer la sélection" at bounding box center [377, 230] width 104 height 12
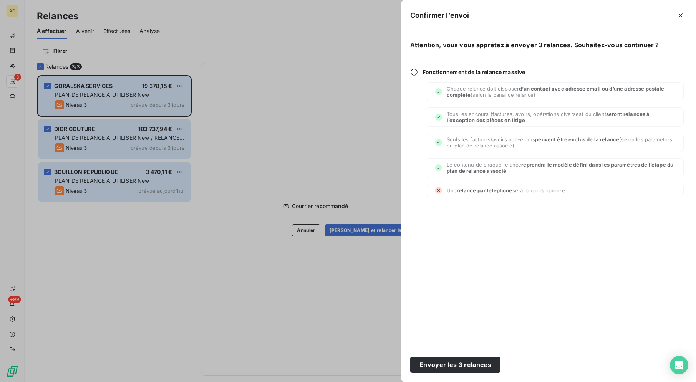
click at [466, 376] on div "Envoyer les 3 relances" at bounding box center [548, 364] width 295 height 35
click at [459, 363] on button "Envoyer les 3 relances" at bounding box center [455, 365] width 90 height 16
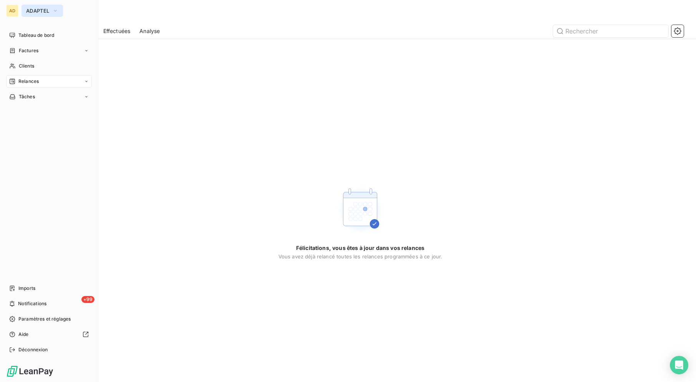
click at [32, 10] on span "ADAPTEL" at bounding box center [37, 11] width 23 height 6
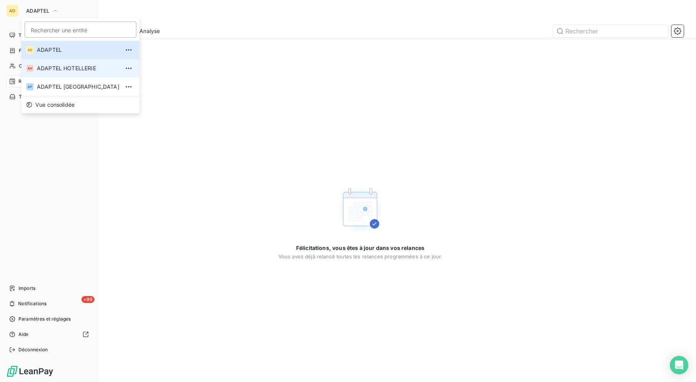
click at [57, 75] on li "AH ADAPTEL HOTELLERIE" at bounding box center [81, 68] width 118 height 18
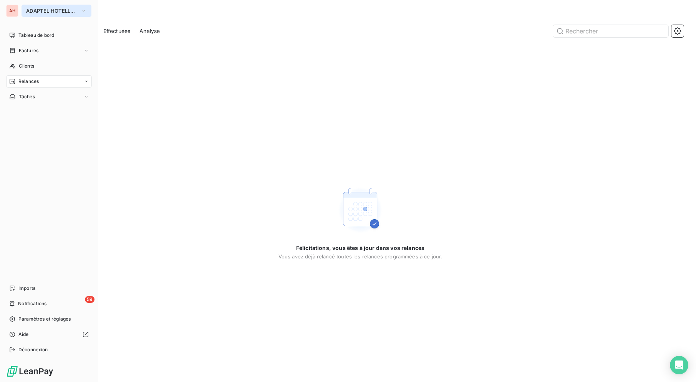
click at [47, 14] on button "ADAPTEL HOTELLERIE" at bounding box center [57, 11] width 70 height 12
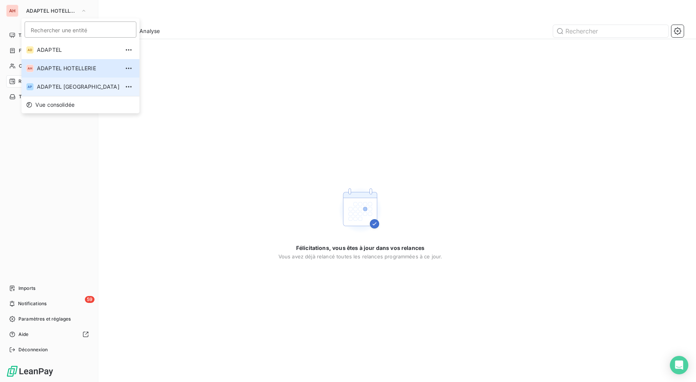
click at [48, 95] on li "AP ADAPTEL [GEOGRAPHIC_DATA]" at bounding box center [81, 87] width 118 height 18
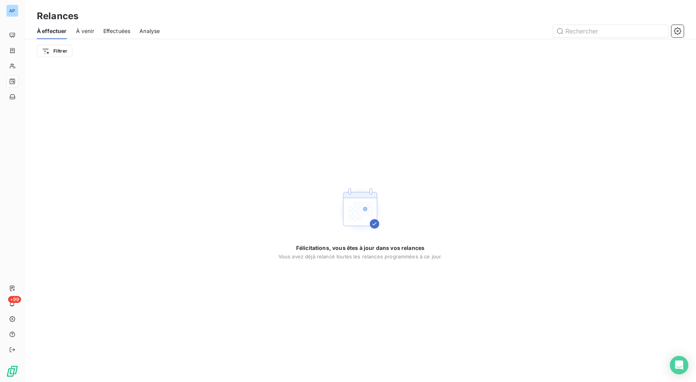
click at [138, 101] on div "Félicitations, vous êtes à jour dans vos relances Vous avez déjà relancé toutes…" at bounding box center [361, 222] width 672 height 319
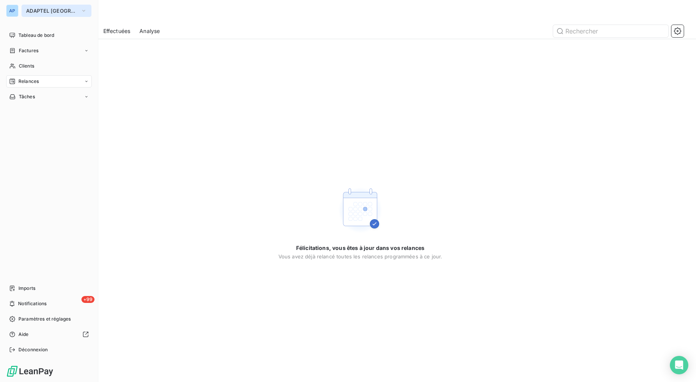
click at [30, 8] on span "ADAPTEL [GEOGRAPHIC_DATA]" at bounding box center [51, 11] width 51 height 6
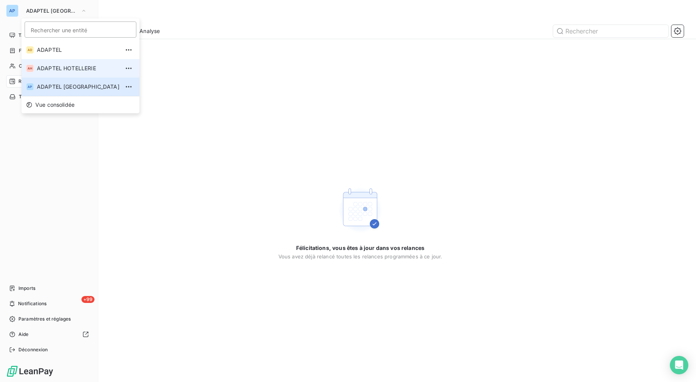
click at [71, 75] on li "AH ADAPTEL HOTELLERIE" at bounding box center [81, 68] width 118 height 18
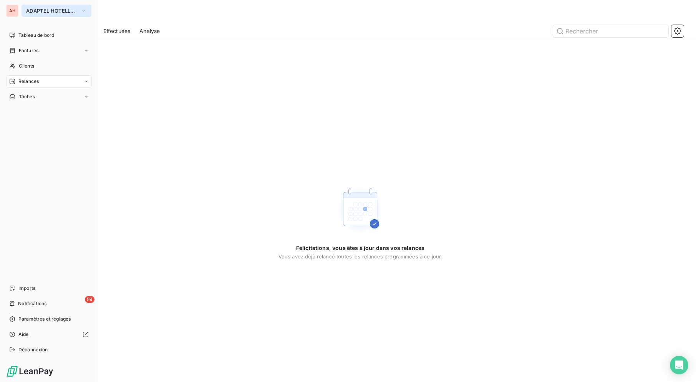
click at [56, 6] on button "ADAPTEL HOTELLERIE" at bounding box center [57, 11] width 70 height 12
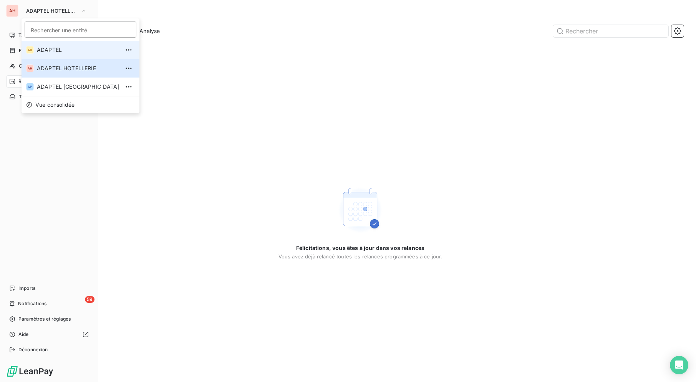
click at [63, 48] on span "ADAPTEL" at bounding box center [78, 50] width 83 height 8
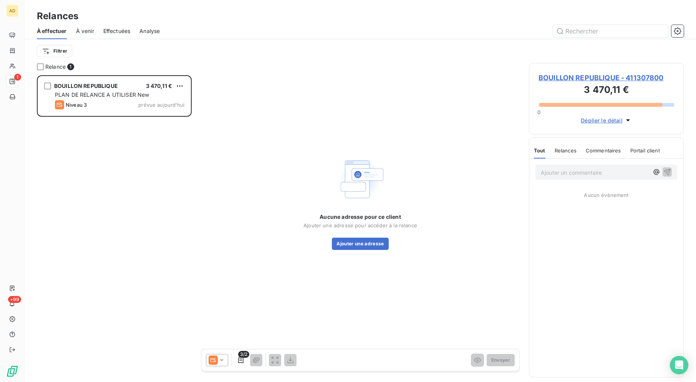
scroll to position [300, 148]
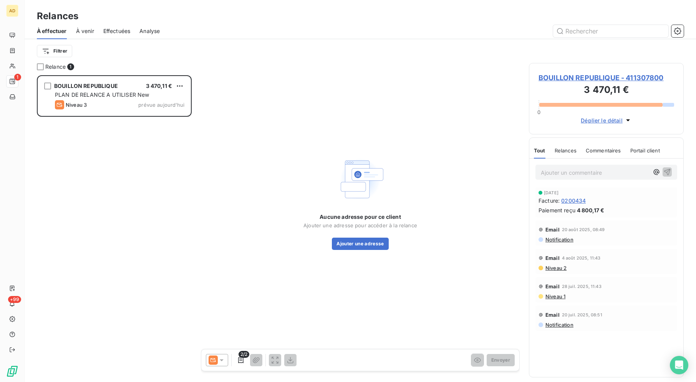
click at [611, 76] on span "BOUILLON REPUBLIQUE - 411307800" at bounding box center [607, 78] width 136 height 10
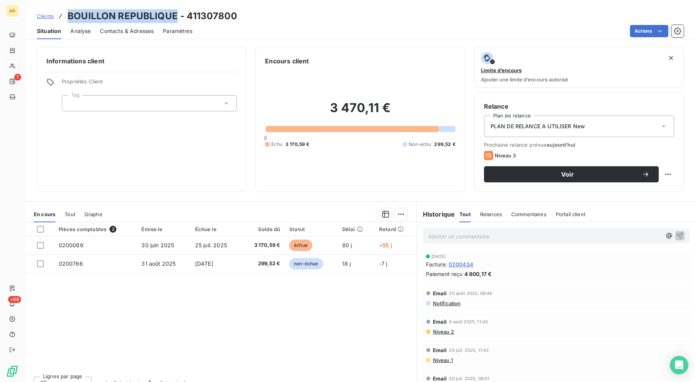
drag, startPoint x: 174, startPoint y: 14, endPoint x: 62, endPoint y: 17, distance: 111.5
click at [62, 17] on div "Clients BOUILLON REPUBLIQUE - 411307800" at bounding box center [137, 16] width 200 height 14
drag, startPoint x: 74, startPoint y: 13, endPoint x: 72, endPoint y: 17, distance: 4.6
copy div "BOUILLON REPUBLIQUE"
click at [335, 41] on div "Clients BOUILLON REPUBLIQUE - 411307800 Situation Analyse Contacts & Adresses P…" at bounding box center [361, 191] width 672 height 382
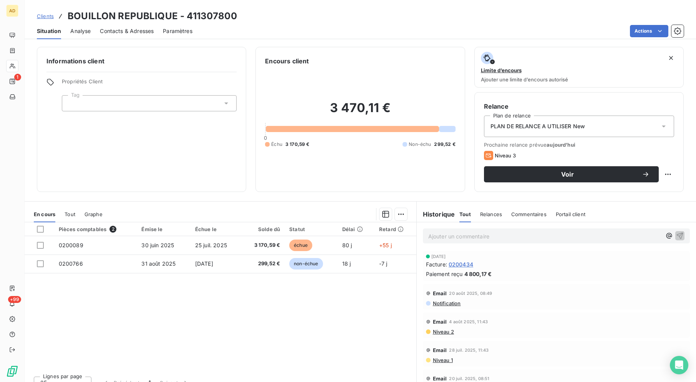
click at [335, 41] on div "Clients BOUILLON REPUBLIQUE - 411307800 Situation Analyse Contacts & Adresses P…" at bounding box center [361, 191] width 672 height 382
click at [315, 8] on div "Clients BOUILLON REPUBLIQUE - 411307800 Situation Analyse Contacts & Adresses P…" at bounding box center [361, 19] width 672 height 39
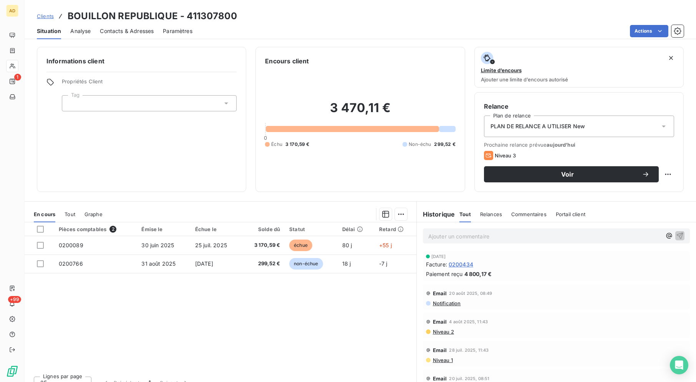
click at [315, 8] on div "Clients BOUILLON REPUBLIQUE - 411307800 Situation Analyse Contacts & Adresses P…" at bounding box center [361, 19] width 672 height 39
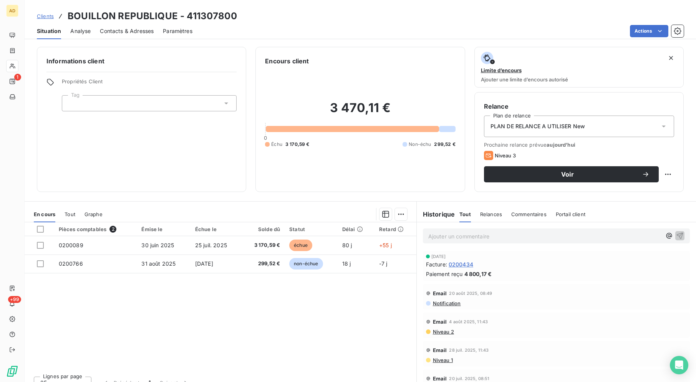
click at [315, 8] on div "Clients BOUILLON REPUBLIQUE - 411307800 Situation Analyse Contacts & Adresses P…" at bounding box center [361, 19] width 672 height 39
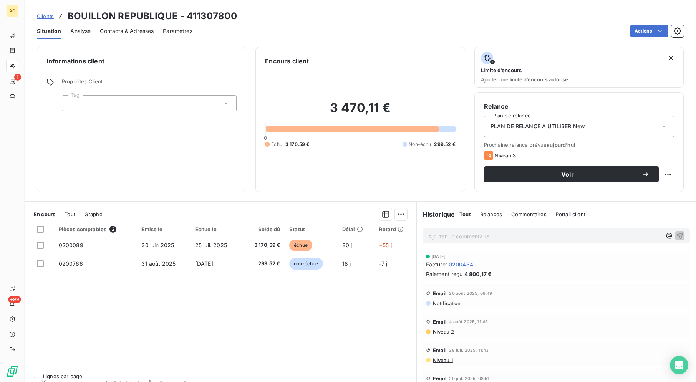
click at [312, 8] on div "Clients BOUILLON REPUBLIQUE - 411307800 Situation Analyse Contacts & Adresses P…" at bounding box center [361, 19] width 672 height 39
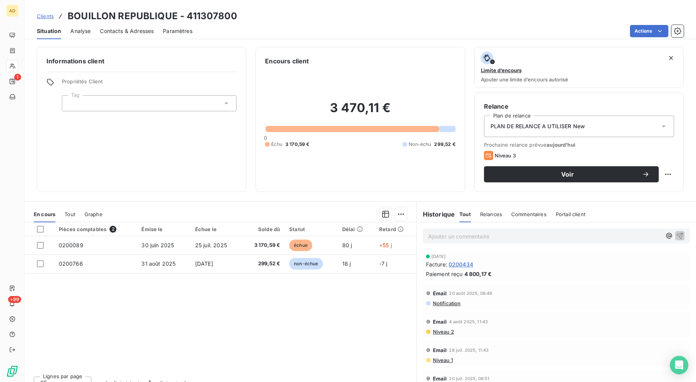
click at [304, 32] on div "Actions" at bounding box center [443, 31] width 482 height 12
click at [293, 23] on div "Clients BOUILLON REPUBLIQUE - 411307800" at bounding box center [361, 16] width 672 height 14
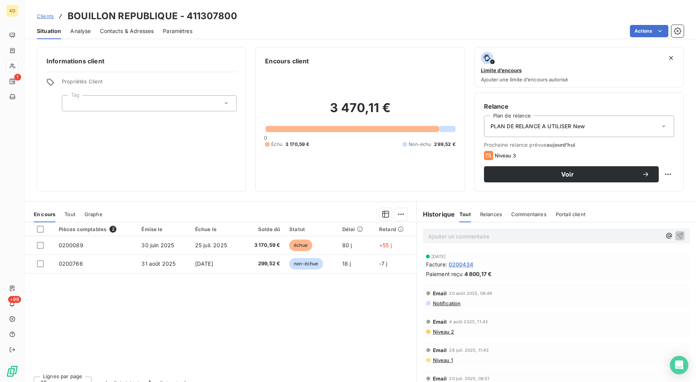
click at [293, 23] on div "Clients BOUILLON REPUBLIQUE - 411307800" at bounding box center [361, 16] width 672 height 14
click at [276, 22] on div "Clients BOUILLON REPUBLIQUE - 411307800" at bounding box center [361, 16] width 672 height 14
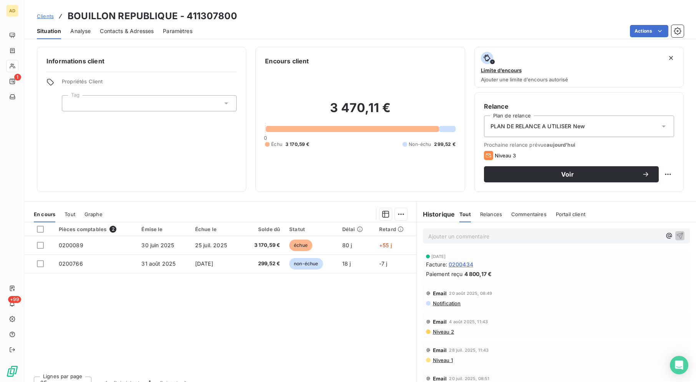
click at [276, 22] on div "Clients BOUILLON REPUBLIQUE - 411307800" at bounding box center [361, 16] width 672 height 14
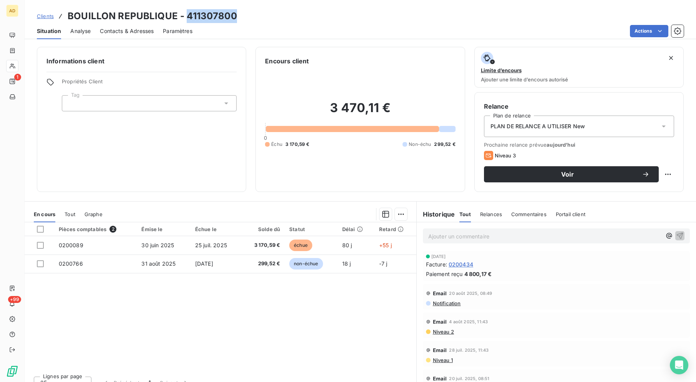
click at [276, 22] on div "Clients BOUILLON REPUBLIQUE - 411307800" at bounding box center [361, 16] width 672 height 14
click at [279, 15] on div "Clients BOUILLON REPUBLIQUE - 411307800" at bounding box center [361, 16] width 672 height 14
click at [275, 16] on div "Clients BOUILLON REPUBLIQUE - 411307800" at bounding box center [361, 16] width 672 height 14
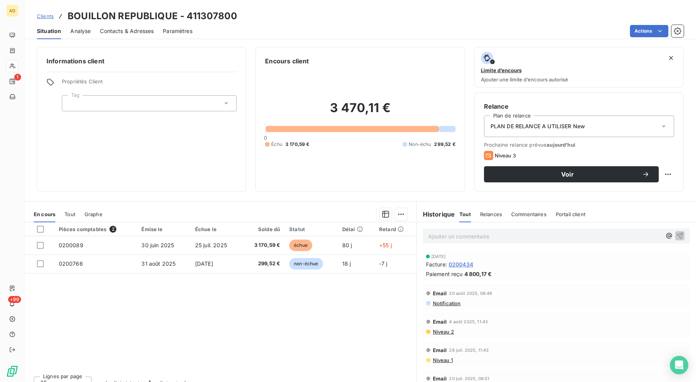
click at [275, 16] on div "Clients BOUILLON REPUBLIQUE - 411307800" at bounding box center [361, 16] width 672 height 14
click at [279, 16] on div "Clients BOUILLON REPUBLIQUE - 411307800" at bounding box center [361, 16] width 672 height 14
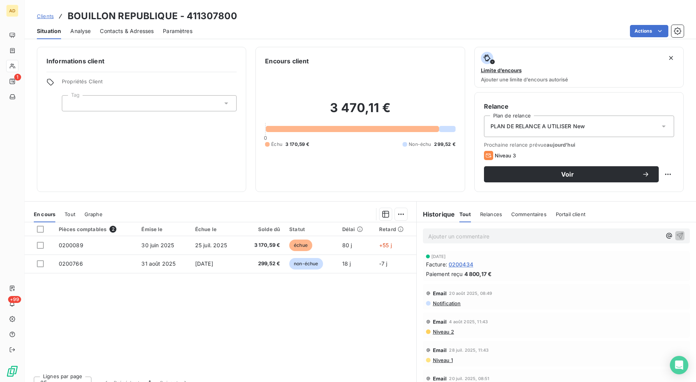
click at [279, 16] on div "Clients BOUILLON REPUBLIQUE - 411307800" at bounding box center [361, 16] width 672 height 14
click at [381, 3] on div "Clients BOUILLON REPUBLIQUE - 411307800 Situation Analyse Contacts & Adresses P…" at bounding box center [361, 19] width 672 height 39
click at [358, 13] on div "Clients BOUILLON REPUBLIQUE - 411307800" at bounding box center [361, 16] width 672 height 14
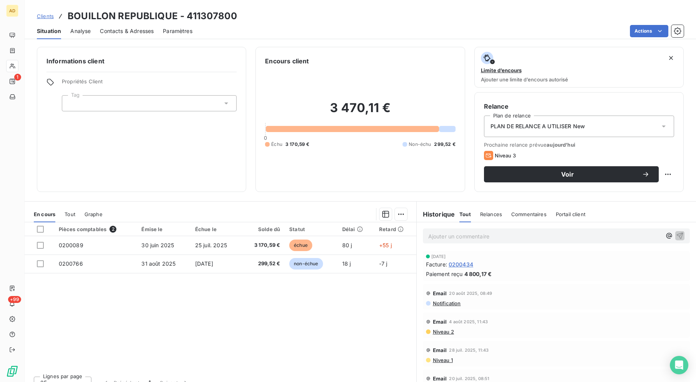
click at [358, 13] on div "Clients BOUILLON REPUBLIQUE - 411307800" at bounding box center [361, 16] width 672 height 14
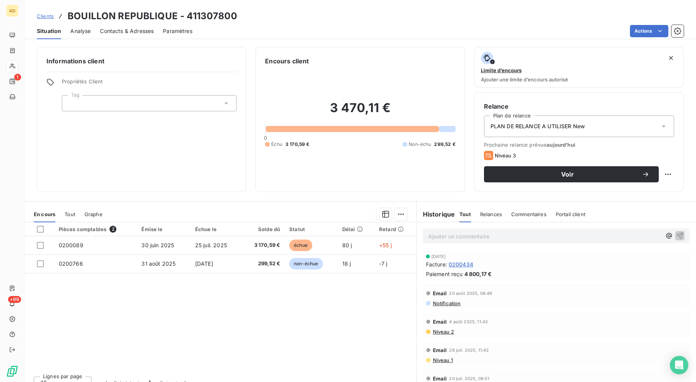
click at [358, 13] on div "Clients BOUILLON REPUBLIQUE - 411307800" at bounding box center [361, 16] width 672 height 14
click at [369, 17] on div "Clients BOUILLON REPUBLIQUE - 411307800" at bounding box center [361, 16] width 672 height 14
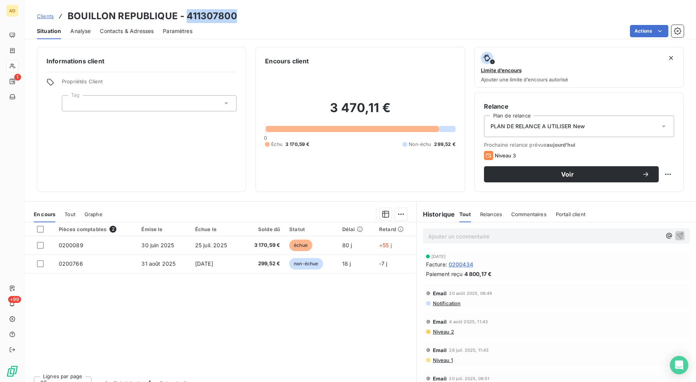
click at [369, 17] on div "Clients BOUILLON REPUBLIQUE - 411307800" at bounding box center [361, 16] width 672 height 14
click at [368, 19] on div "Clients BOUILLON REPUBLIQUE - 411307800" at bounding box center [361, 16] width 672 height 14
click at [329, 13] on div "Clients BOUILLON REPUBLIQUE - 411307800" at bounding box center [361, 16] width 672 height 14
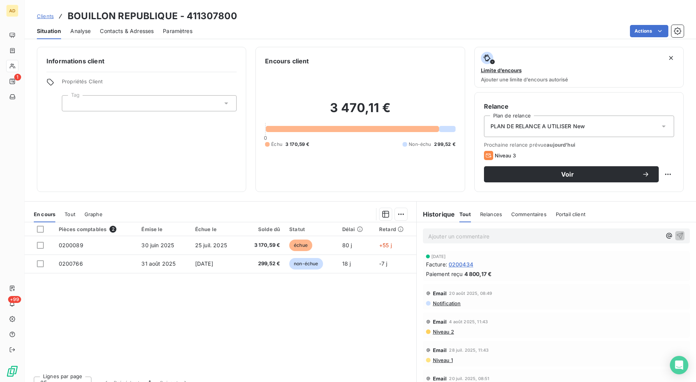
click at [329, 13] on div "Clients BOUILLON REPUBLIQUE - 411307800" at bounding box center [361, 16] width 672 height 14
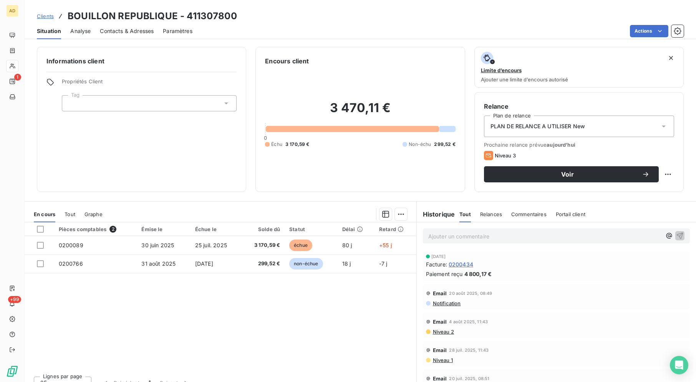
click at [329, 13] on div "Clients BOUILLON REPUBLIQUE - 411307800" at bounding box center [361, 16] width 672 height 14
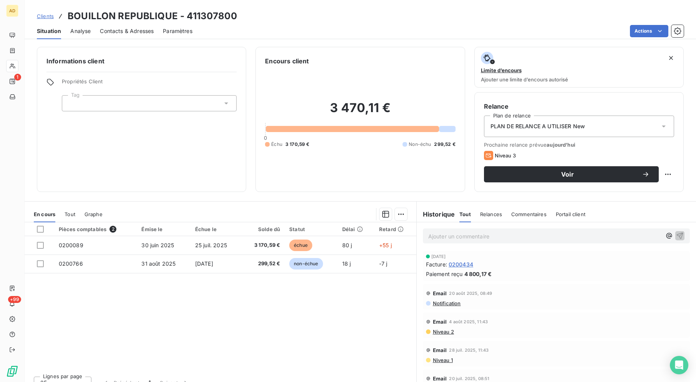
click at [329, 13] on div "Clients BOUILLON REPUBLIQUE - 411307800" at bounding box center [361, 16] width 672 height 14
click at [426, 17] on div "Clients BOUILLON REPUBLIQUE - 411307800" at bounding box center [361, 16] width 672 height 14
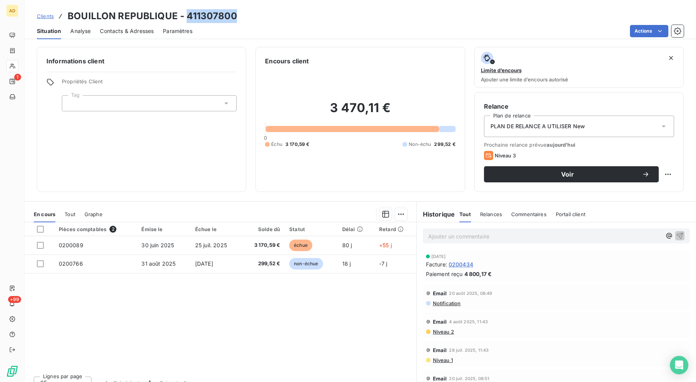
click at [426, 17] on div "Clients BOUILLON REPUBLIQUE - 411307800" at bounding box center [361, 16] width 672 height 14
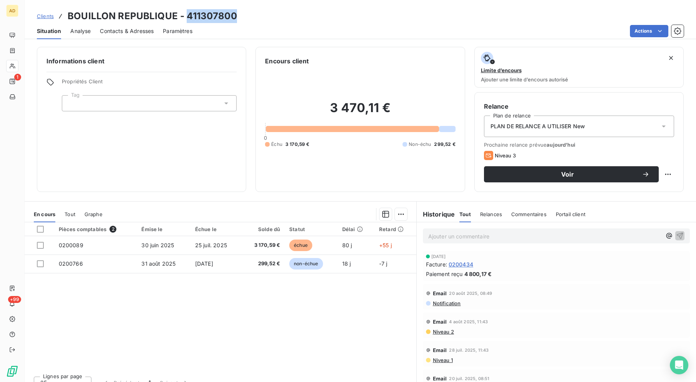
click at [426, 17] on div "Clients BOUILLON REPUBLIQUE - 411307800" at bounding box center [361, 16] width 672 height 14
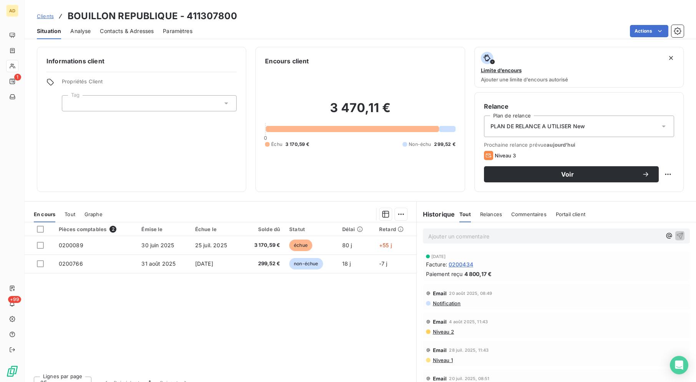
click at [426, 17] on div "Clients BOUILLON REPUBLIQUE - 411307800" at bounding box center [361, 16] width 672 height 14
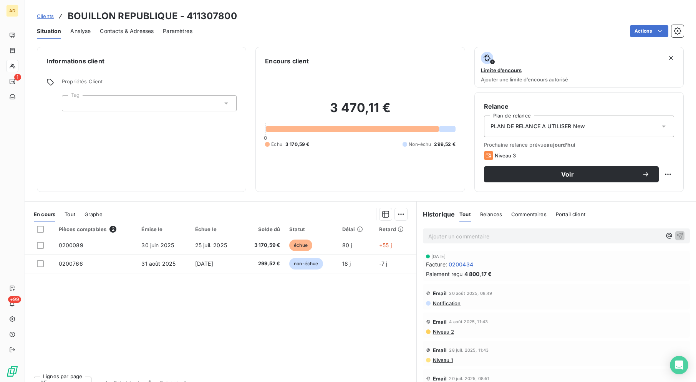
click at [426, 17] on div "Clients BOUILLON REPUBLIQUE - 411307800" at bounding box center [361, 16] width 672 height 14
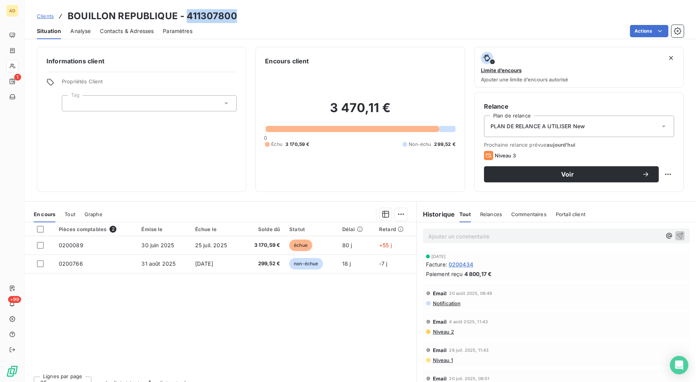
click at [426, 17] on div "Clients BOUILLON REPUBLIQUE - 411307800" at bounding box center [361, 16] width 672 height 14
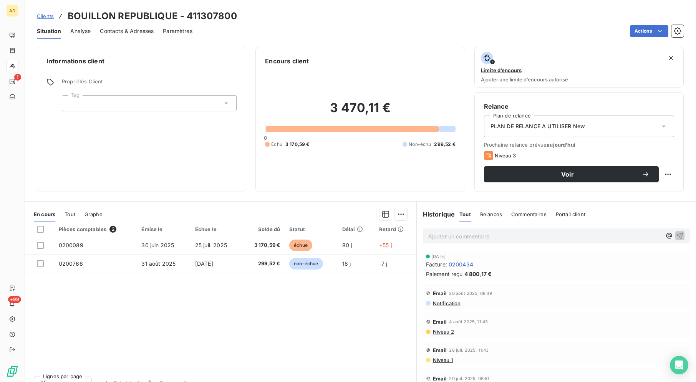
click at [426, 17] on div "Clients BOUILLON REPUBLIQUE - 411307800" at bounding box center [361, 16] width 672 height 14
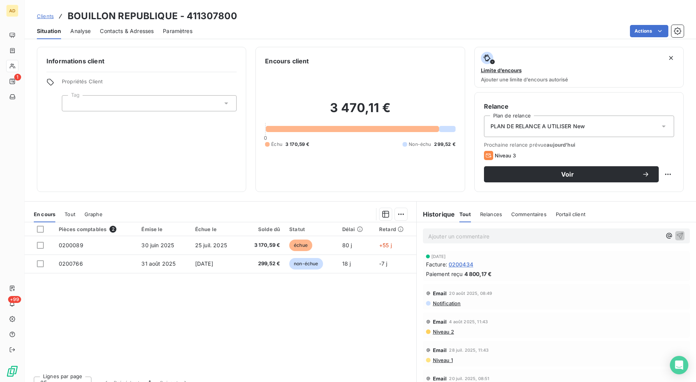
click at [339, 8] on div "Clients BOUILLON REPUBLIQUE - 411307800 Situation Analyse Contacts & Adresses P…" at bounding box center [361, 19] width 672 height 39
click at [341, 7] on div "Clients BOUILLON REPUBLIQUE - 411307800 Situation Analyse Contacts & Adresses P…" at bounding box center [361, 19] width 672 height 39
click at [341, 5] on div "Clients BOUILLON REPUBLIQUE - 411307800 Situation Analyse Contacts & Adresses P…" at bounding box center [361, 19] width 672 height 39
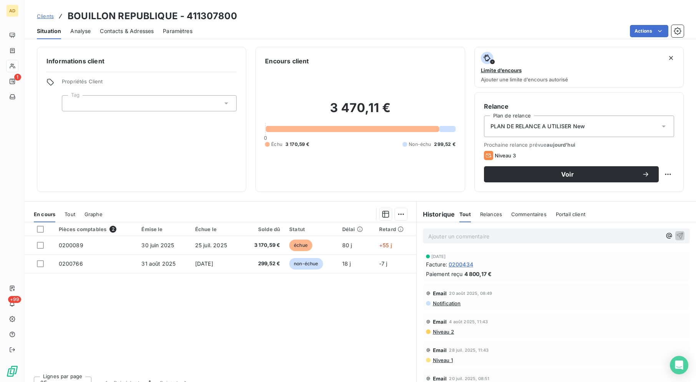
click at [341, 5] on div "Clients BOUILLON REPUBLIQUE - 411307800 Situation Analyse Contacts & Adresses P…" at bounding box center [361, 19] width 672 height 39
click at [314, 33] on div "Actions" at bounding box center [443, 31] width 482 height 12
click at [322, 35] on div "Actions" at bounding box center [443, 31] width 482 height 12
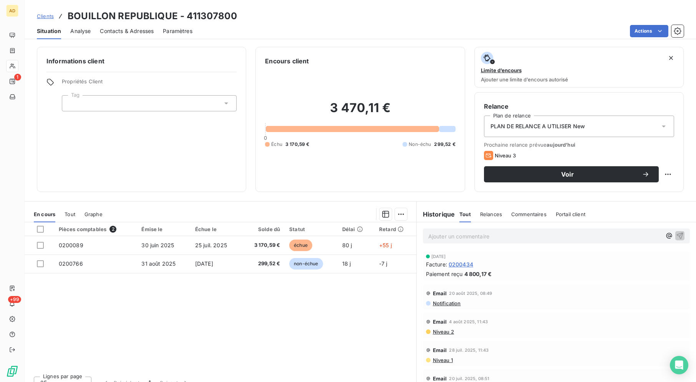
click at [322, 35] on div "Actions" at bounding box center [443, 31] width 482 height 12
click at [319, 40] on div "Clients BOUILLON REPUBLIQUE - 411307800 Situation Analyse Contacts & Adresses P…" at bounding box center [361, 191] width 672 height 382
click at [317, 30] on div "Actions" at bounding box center [443, 31] width 482 height 12
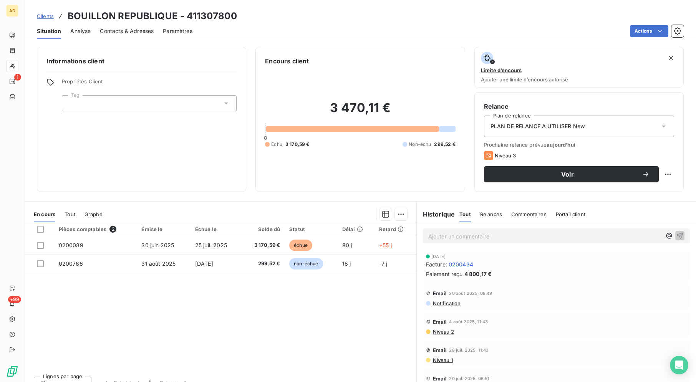
click at [317, 30] on div "Actions" at bounding box center [443, 31] width 482 height 12
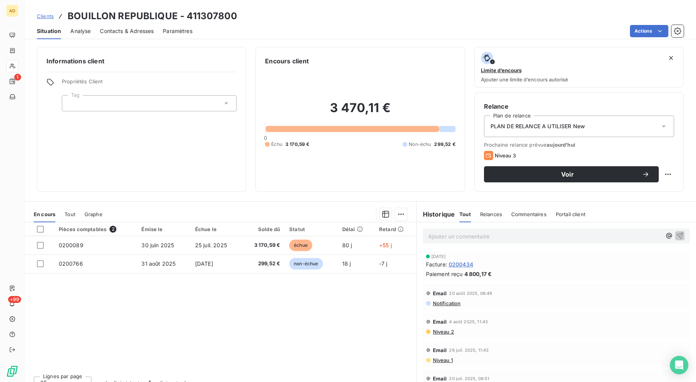
click at [317, 30] on div "Actions" at bounding box center [443, 31] width 482 height 12
click at [317, 27] on div "Actions" at bounding box center [443, 31] width 482 height 12
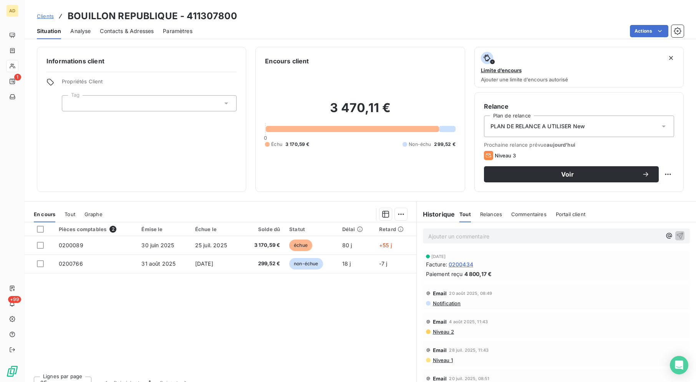
click at [317, 27] on div "Actions" at bounding box center [443, 31] width 482 height 12
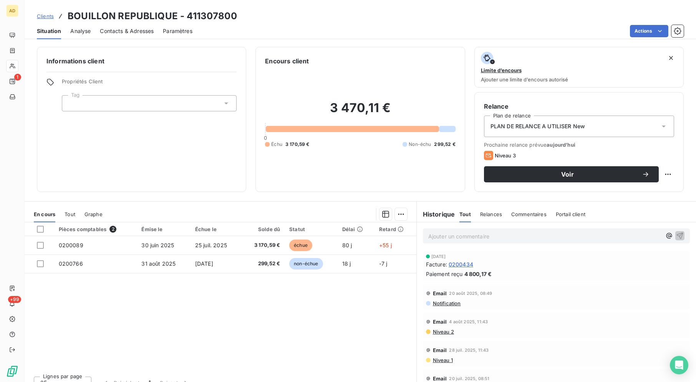
click at [317, 27] on div "Actions" at bounding box center [443, 31] width 482 height 12
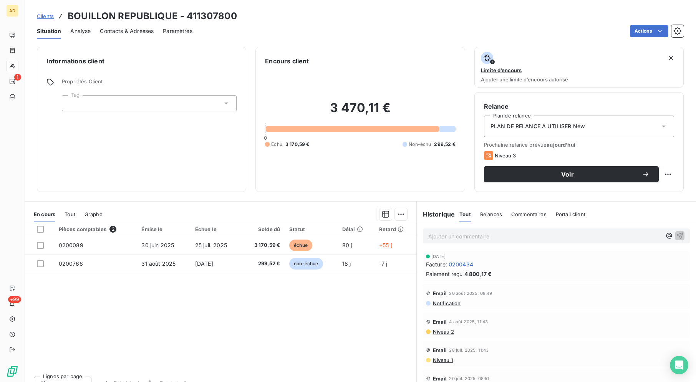
click at [317, 27] on div "Actions" at bounding box center [443, 31] width 482 height 12
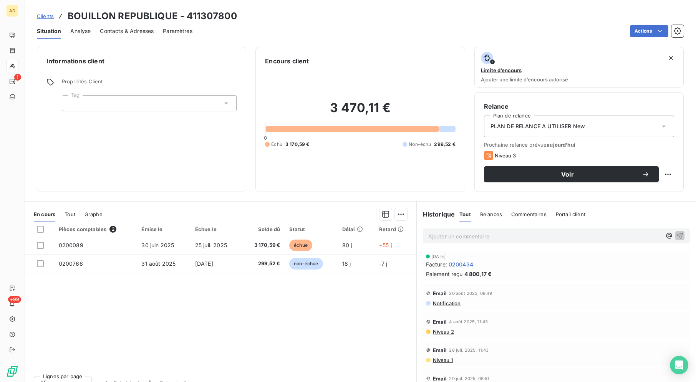
click at [317, 27] on div "Actions" at bounding box center [443, 31] width 482 height 12
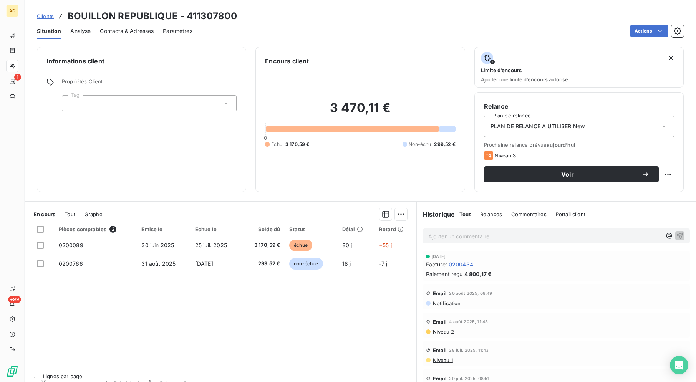
click at [317, 27] on div "Actions" at bounding box center [443, 31] width 482 height 12
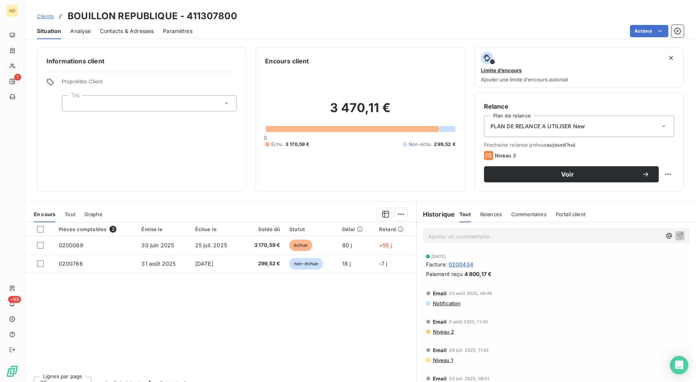
click at [317, 27] on div "Actions" at bounding box center [443, 31] width 482 height 12
click at [319, 24] on div "Situation Analyse Contacts & Adresses Paramètres Actions" at bounding box center [361, 31] width 672 height 16
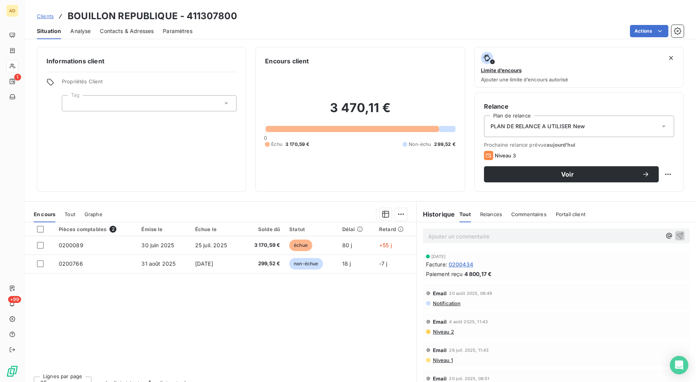
click at [319, 24] on div "Situation Analyse Contacts & Adresses Paramètres Actions" at bounding box center [361, 31] width 672 height 16
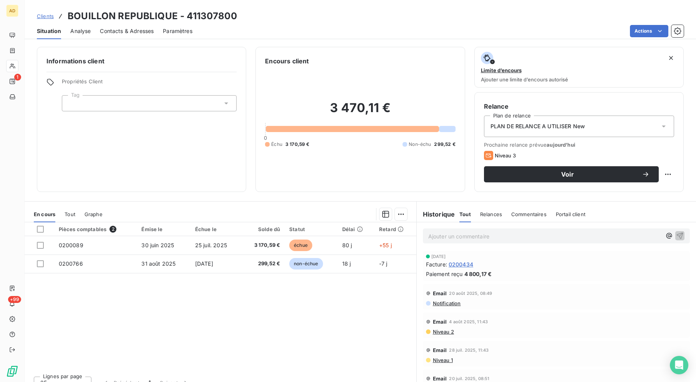
click at [319, 24] on div "Situation Analyse Contacts & Adresses Paramètres Actions" at bounding box center [361, 31] width 672 height 16
click at [323, 16] on div "Clients BOUILLON REPUBLIQUE - 411307800" at bounding box center [361, 16] width 672 height 14
click at [369, 31] on div "Actions" at bounding box center [443, 31] width 482 height 12
click at [355, 27] on div "Actions" at bounding box center [443, 31] width 482 height 12
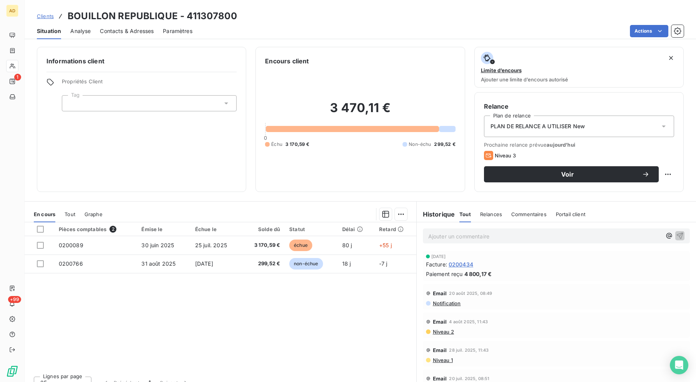
click at [355, 27] on div "Actions" at bounding box center [443, 31] width 482 height 12
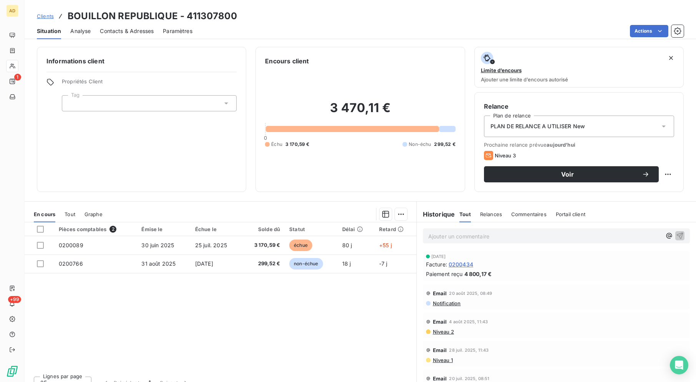
click at [355, 27] on div "Actions" at bounding box center [443, 31] width 482 height 12
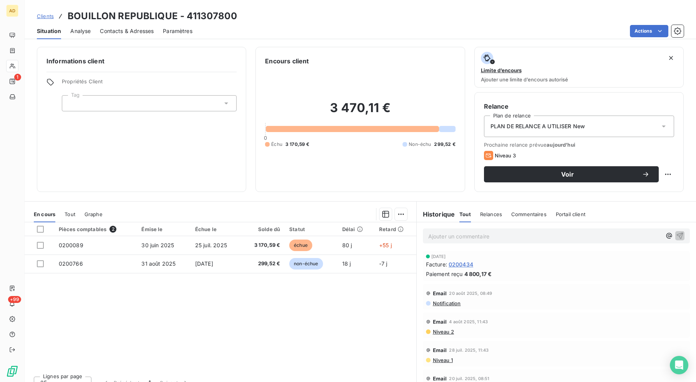
click at [355, 27] on div "Actions" at bounding box center [443, 31] width 482 height 12
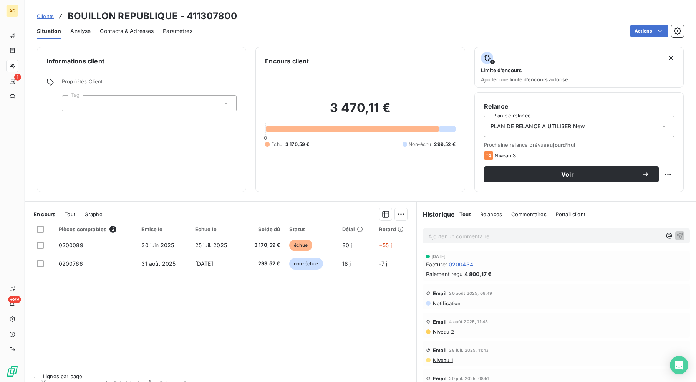
click at [355, 27] on div "Actions" at bounding box center [443, 31] width 482 height 12
click at [360, 13] on div "Clients BOUILLON REPUBLIQUE - 411307800" at bounding box center [361, 16] width 672 height 14
click at [360, 14] on div "Clients BOUILLON REPUBLIQUE - 411307800" at bounding box center [361, 16] width 672 height 14
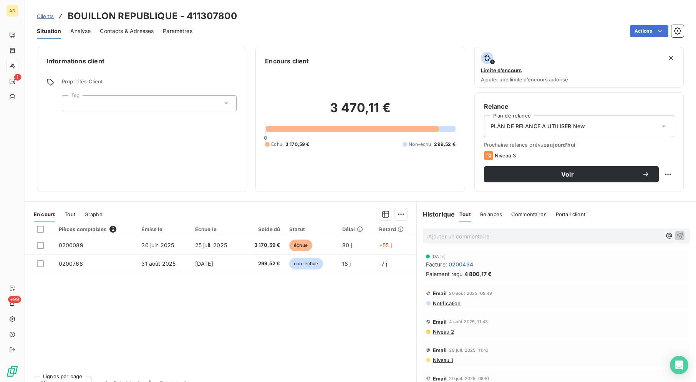
click at [360, 17] on div "Clients BOUILLON REPUBLIQUE - 411307800" at bounding box center [361, 16] width 672 height 14
click at [361, 17] on div "Clients BOUILLON REPUBLIQUE - 411307800" at bounding box center [361, 16] width 672 height 14
click at [394, 2] on div "Clients BOUILLON REPUBLIQUE - 411307800 Situation Analyse Contacts & Adresses P…" at bounding box center [361, 19] width 672 height 39
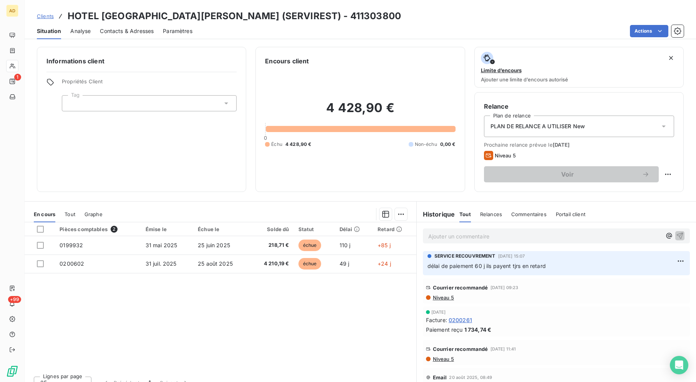
click at [328, 32] on div "Actions" at bounding box center [443, 31] width 482 height 12
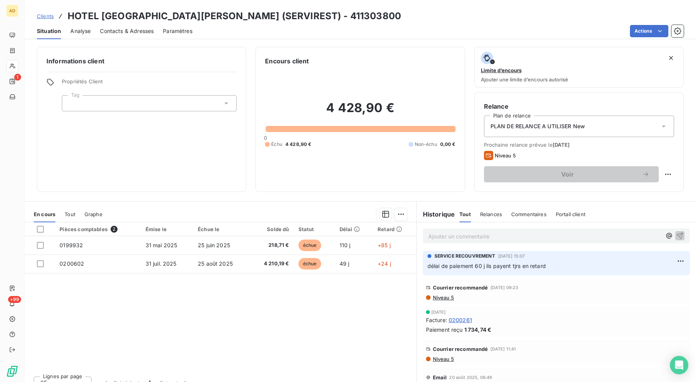
click at [328, 32] on div "Actions" at bounding box center [443, 31] width 482 height 12
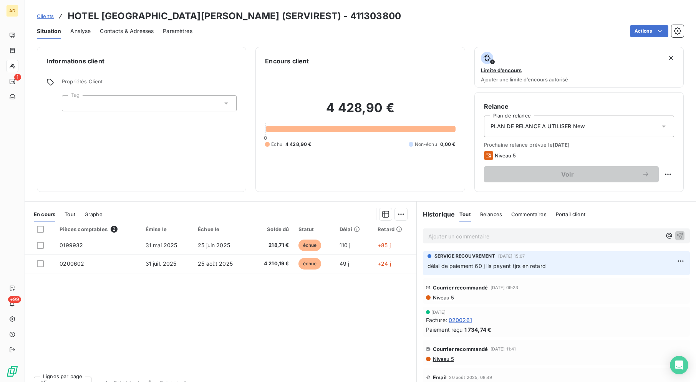
click at [328, 32] on div "Actions" at bounding box center [443, 31] width 482 height 12
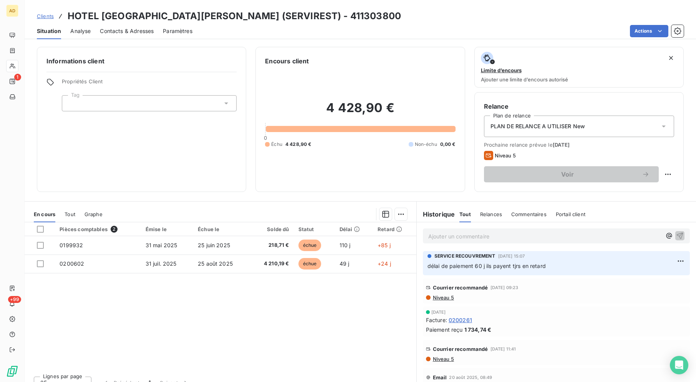
click at [328, 32] on div "Actions" at bounding box center [443, 31] width 482 height 12
click at [356, 20] on div "Clients [GEOGRAPHIC_DATA][PERSON_NAME] (SERVIREST) - 411303800" at bounding box center [361, 16] width 672 height 14
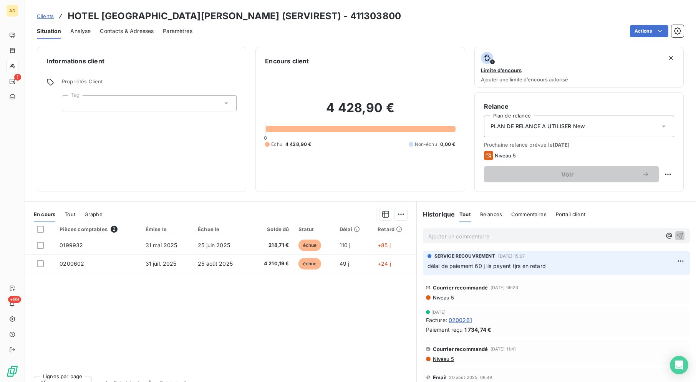
click at [356, 20] on div "Clients [GEOGRAPHIC_DATA][PERSON_NAME] (SERVIREST) - 411303800" at bounding box center [361, 16] width 672 height 14
click at [310, 27] on div "Actions" at bounding box center [443, 31] width 482 height 12
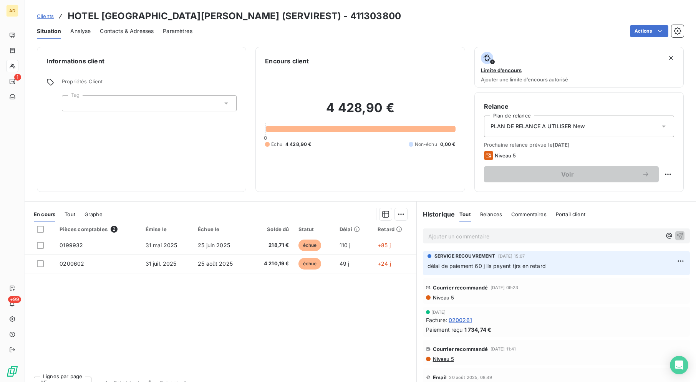
click at [343, 34] on div "Actions" at bounding box center [443, 31] width 482 height 12
click at [343, 33] on div "Actions" at bounding box center [443, 31] width 482 height 12
click at [333, 20] on div "Clients [GEOGRAPHIC_DATA][PERSON_NAME] (SERVIREST) - 411303800" at bounding box center [361, 16] width 672 height 14
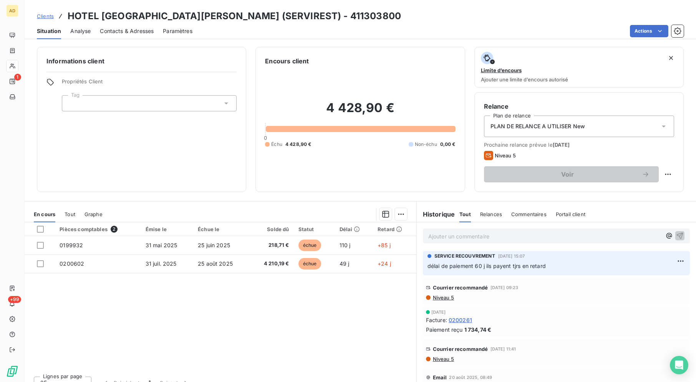
click at [372, 41] on div "Clients HOTEL [GEOGRAPHIC_DATA][PERSON_NAME] (SERVIREST) - 411303800 Situation …" at bounding box center [361, 191] width 672 height 382
click at [338, 34] on div "Actions" at bounding box center [443, 31] width 482 height 12
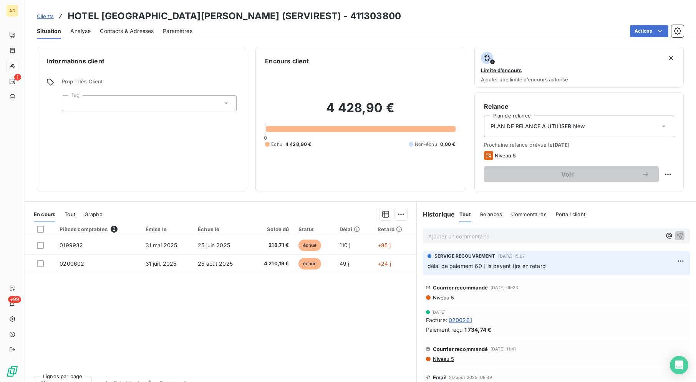
click at [338, 34] on div "Actions" at bounding box center [443, 31] width 482 height 12
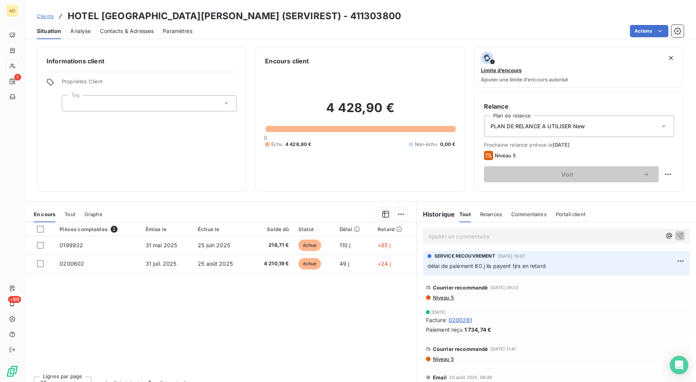
click at [338, 34] on div "Actions" at bounding box center [443, 31] width 482 height 12
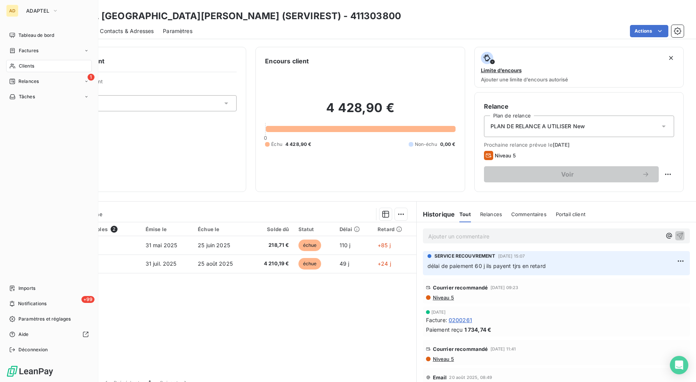
click at [11, 61] on div "Clients" at bounding box center [49, 66] width 86 height 12
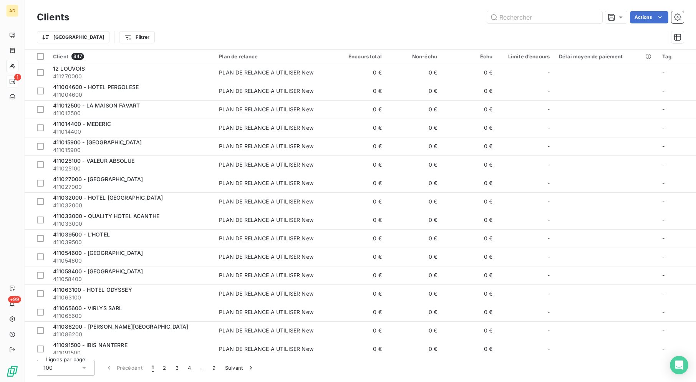
click at [17, 76] on span "1" at bounding box center [17, 77] width 7 height 7
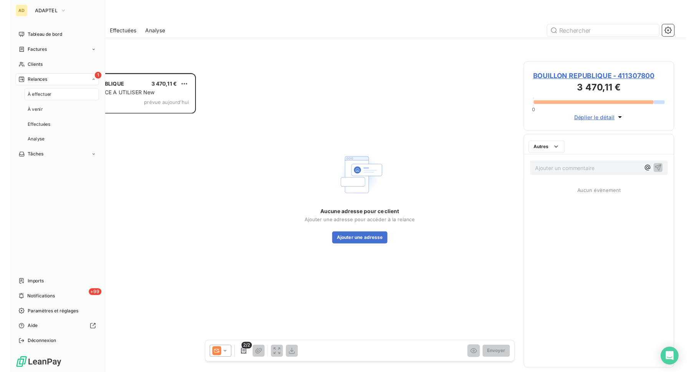
scroll to position [300, 148]
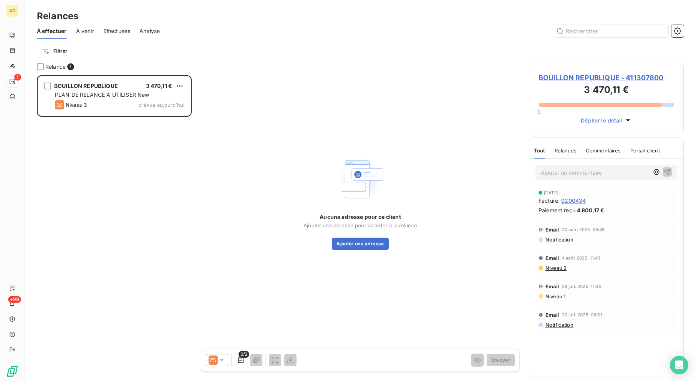
click at [128, 250] on div "BOUILLON REPUBLIQUE 3 470,11 € PLAN DE RELANCE A UTILISER New Niveau 3 prévue a…" at bounding box center [114, 228] width 155 height 307
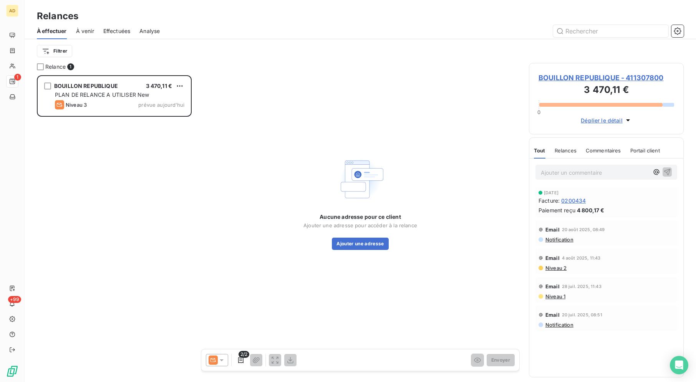
click at [128, 250] on div "BOUILLON REPUBLIQUE 3 470,11 € PLAN DE RELANCE A UTILISER New Niveau 3 prévue a…" at bounding box center [114, 228] width 155 height 307
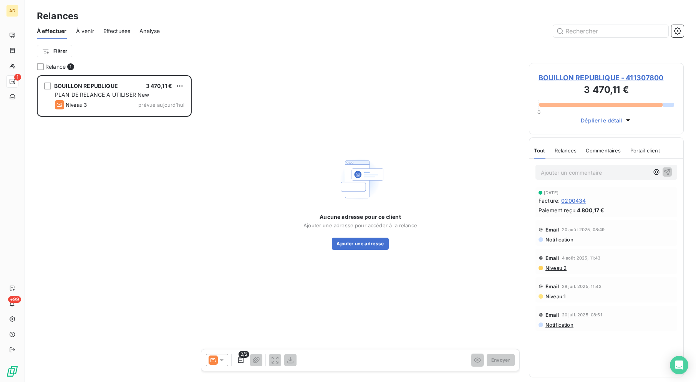
click at [128, 250] on div "BOUILLON REPUBLIQUE 3 470,11 € PLAN DE RELANCE A UTILISER New Niveau 3 prévue a…" at bounding box center [114, 228] width 155 height 307
click at [129, 245] on div "BOUILLON REPUBLIQUE 3 470,11 € PLAN DE RELANCE A UTILISER New Niveau 3 prévue a…" at bounding box center [114, 228] width 155 height 307
click at [128, 226] on div "BOUILLON REPUBLIQUE 3 470,11 € PLAN DE RELANCE A UTILISER New Niveau 3 prévue a…" at bounding box center [114, 228] width 155 height 307
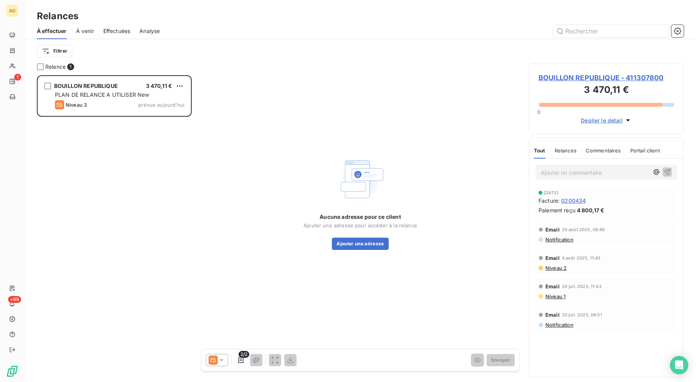
click at [128, 226] on div "BOUILLON REPUBLIQUE 3 470,11 € PLAN DE RELANCE A UTILISER New Niveau 3 prévue a…" at bounding box center [114, 228] width 155 height 307
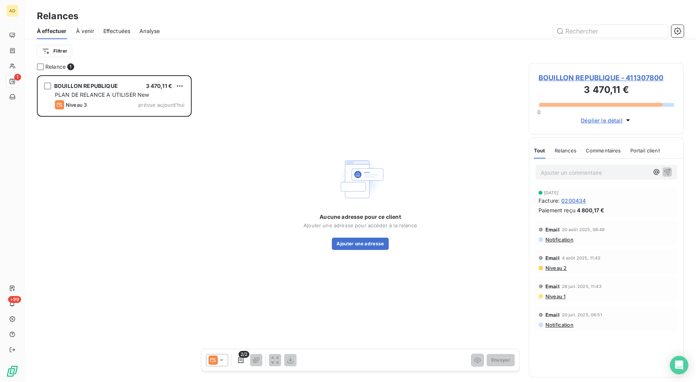
click at [128, 226] on div "BOUILLON REPUBLIQUE 3 470,11 € PLAN DE RELANCE A UTILISER New Niveau 3 prévue a…" at bounding box center [114, 228] width 155 height 307
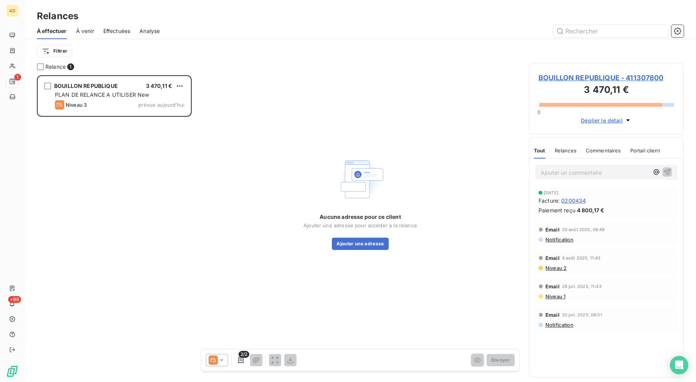
click at [128, 226] on div "BOUILLON REPUBLIQUE 3 470,11 € PLAN DE RELANCE A UTILISER New Niveau 3 prévue a…" at bounding box center [114, 228] width 155 height 307
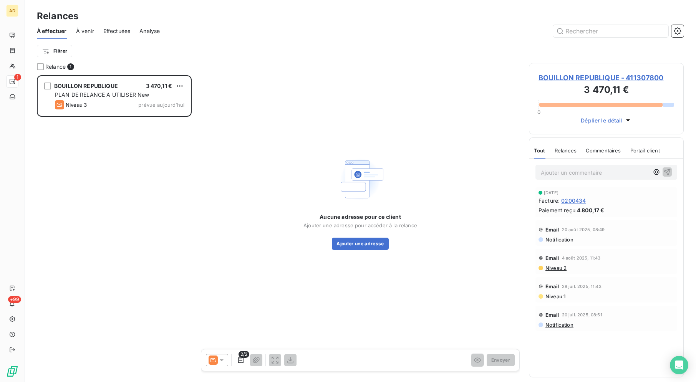
click at [128, 226] on div "BOUILLON REPUBLIQUE 3 470,11 € PLAN DE RELANCE A UTILISER New Niveau 3 prévue a…" at bounding box center [114, 228] width 155 height 307
click at [131, 179] on div "BOUILLON REPUBLIQUE 3 470,11 € PLAN DE RELANCE A UTILISER New Niveau 3 prévue a…" at bounding box center [114, 228] width 155 height 307
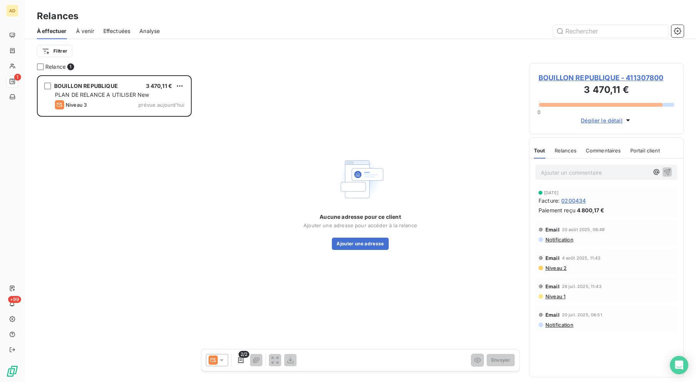
click at [120, 181] on div "BOUILLON REPUBLIQUE 3 470,11 € PLAN DE RELANCE A UTILISER New Niveau 3 prévue a…" at bounding box center [114, 228] width 155 height 307
click at [133, 139] on div "BOUILLON REPUBLIQUE 3 470,11 € PLAN DE RELANCE A UTILISER New Niveau 3 prévue a…" at bounding box center [114, 228] width 155 height 307
click at [121, 136] on div "BOUILLON REPUBLIQUE 3 470,11 € PLAN DE RELANCE A UTILISER New Niveau 3 prévue a…" at bounding box center [114, 228] width 155 height 307
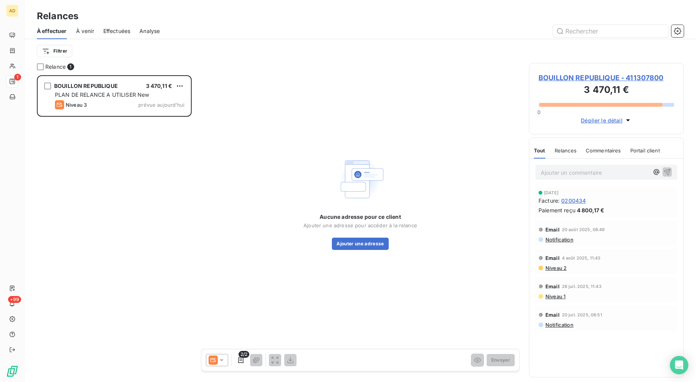
click at [121, 136] on div "BOUILLON REPUBLIQUE 3 470,11 € PLAN DE RELANCE A UTILISER New Niveau 3 prévue a…" at bounding box center [114, 228] width 155 height 307
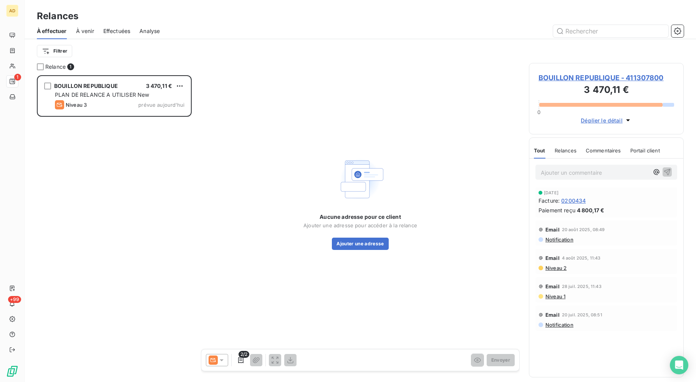
click at [121, 136] on div "BOUILLON REPUBLIQUE 3 470,11 € PLAN DE RELANCE A UTILISER New Niveau 3 prévue a…" at bounding box center [114, 228] width 155 height 307
click at [137, 197] on div "BOUILLON REPUBLIQUE 3 470,11 € PLAN DE RELANCE A UTILISER New Niveau 3 prévue a…" at bounding box center [114, 228] width 155 height 307
click at [156, 156] on div "BOUILLON REPUBLIQUE 3 470,11 € PLAN DE RELANCE A UTILISER New Niveau 3 prévue a…" at bounding box center [114, 228] width 155 height 307
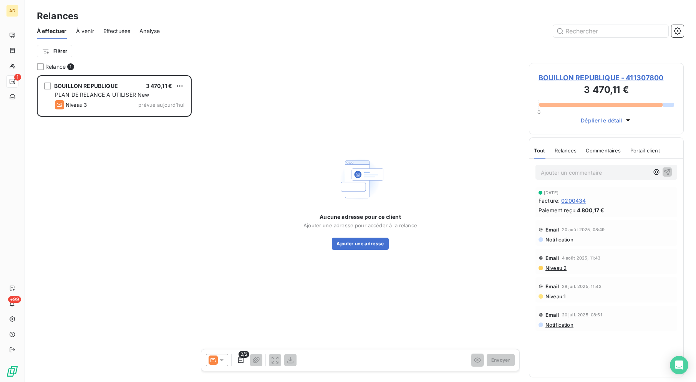
click at [156, 156] on div "BOUILLON REPUBLIQUE 3 470,11 € PLAN DE RELANCE A UTILISER New Niveau 3 prévue a…" at bounding box center [114, 228] width 155 height 307
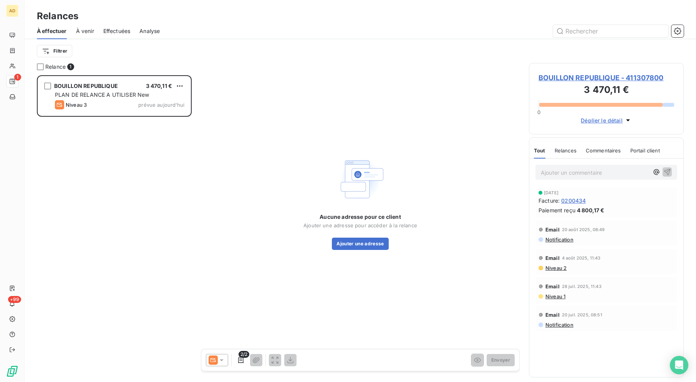
click at [156, 156] on div "BOUILLON REPUBLIQUE 3 470,11 € PLAN DE RELANCE A UTILISER New Niveau 3 prévue a…" at bounding box center [114, 228] width 155 height 307
click at [261, 35] on div at bounding box center [426, 31] width 515 height 12
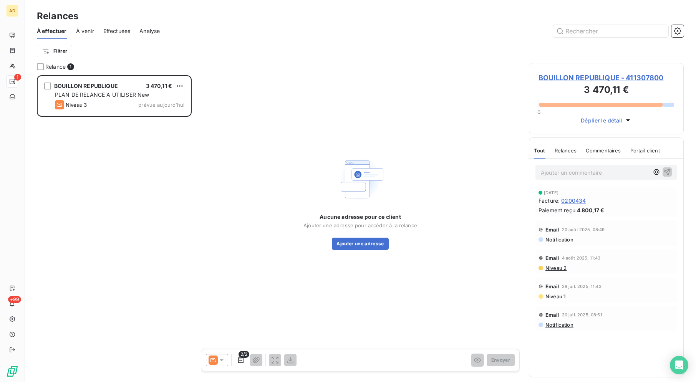
click at [261, 35] on div at bounding box center [426, 31] width 515 height 12
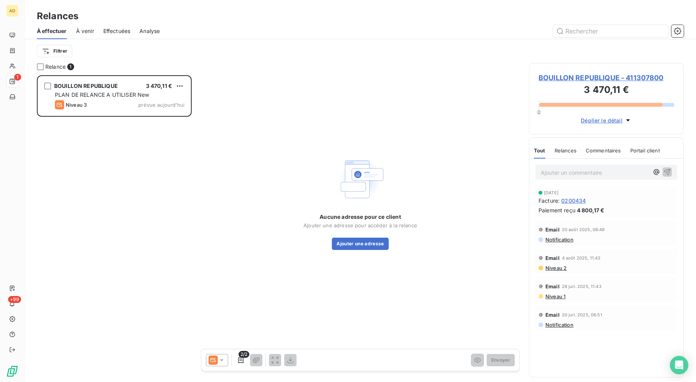
click at [261, 35] on div at bounding box center [426, 31] width 515 height 12
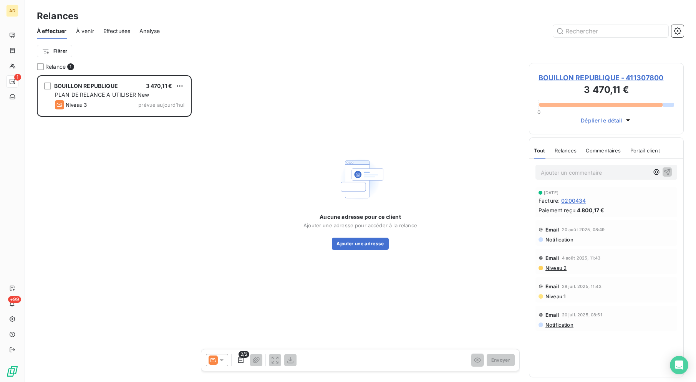
click at [261, 35] on div at bounding box center [426, 31] width 515 height 12
click at [252, 30] on div at bounding box center [426, 31] width 515 height 12
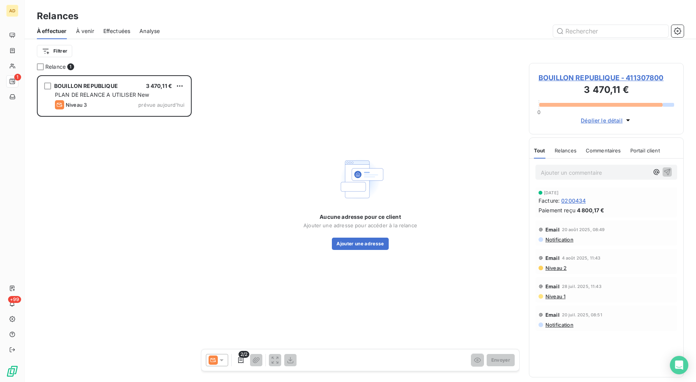
click at [252, 29] on div at bounding box center [426, 31] width 515 height 12
click at [284, 20] on div "Relances" at bounding box center [361, 16] width 672 height 14
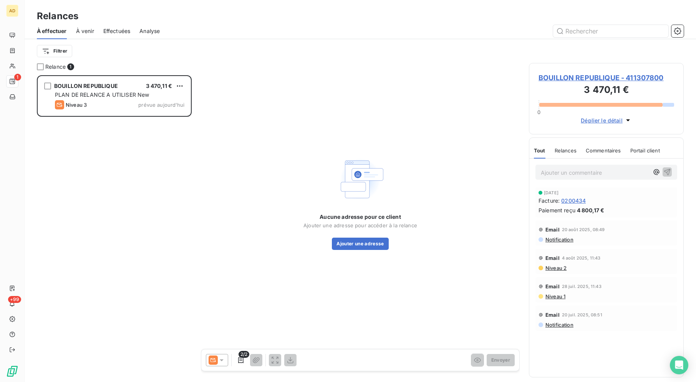
click at [317, 36] on div at bounding box center [426, 31] width 515 height 12
click at [323, 29] on div at bounding box center [426, 31] width 515 height 12
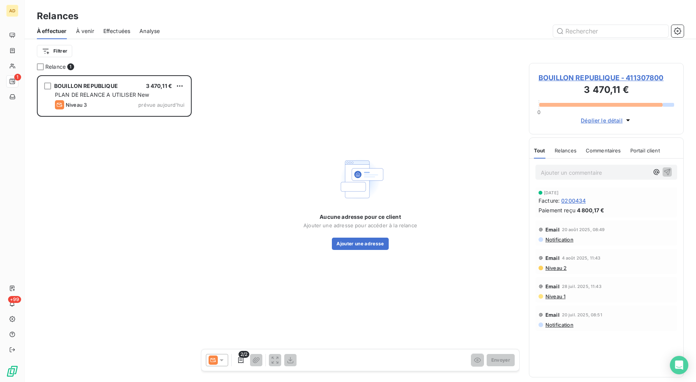
click at [323, 29] on div at bounding box center [426, 31] width 515 height 12
click at [323, 30] on div at bounding box center [426, 31] width 515 height 12
click at [320, 27] on div at bounding box center [426, 31] width 515 height 12
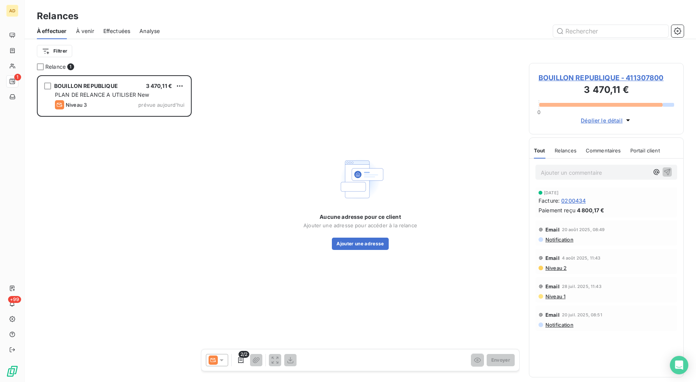
click at [319, 26] on div at bounding box center [426, 31] width 515 height 12
click at [390, 19] on div "Relances" at bounding box center [361, 16] width 672 height 14
click at [324, 8] on div "Relances À effectuer À venir Effectuées Analyse Filtrer" at bounding box center [361, 31] width 672 height 63
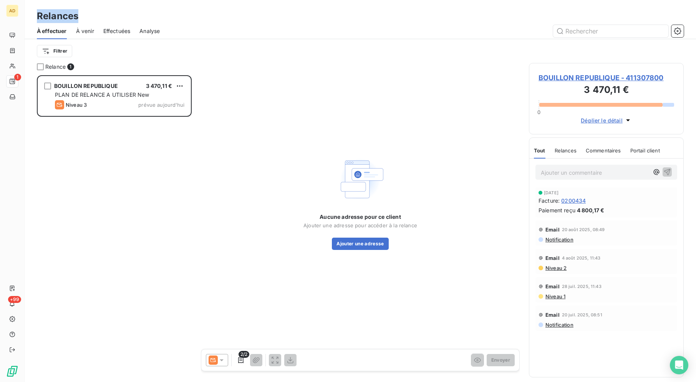
click at [324, 8] on div "Relances À effectuer À venir Effectuées Analyse Filtrer" at bounding box center [361, 31] width 672 height 63
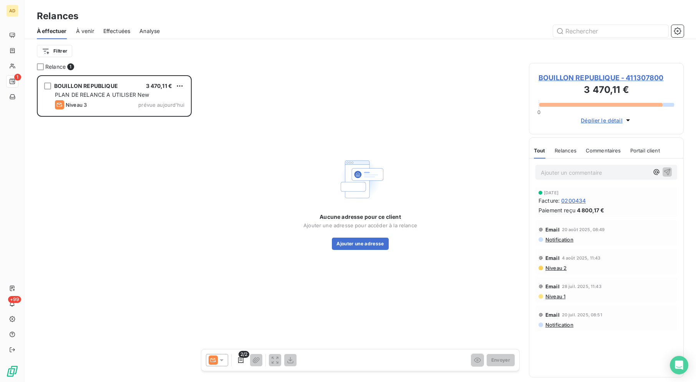
click at [324, 8] on div "Relances À effectuer À venir Effectuées Analyse Filtrer" at bounding box center [361, 31] width 672 height 63
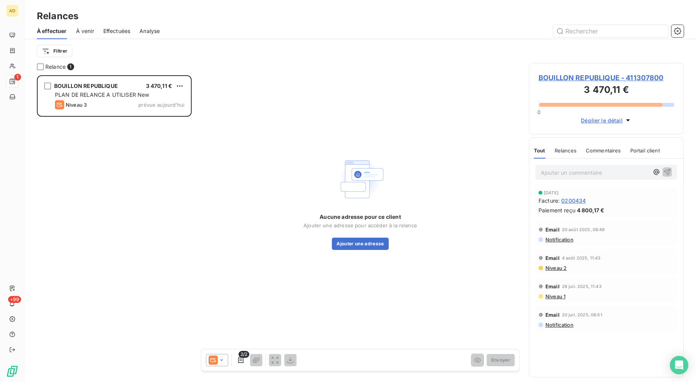
click at [324, 8] on div "Relances À effectuer À venir Effectuées Analyse Filtrer" at bounding box center [361, 31] width 672 height 63
click at [207, 15] on div "Relances" at bounding box center [361, 16] width 672 height 14
click at [265, 27] on div at bounding box center [426, 31] width 515 height 12
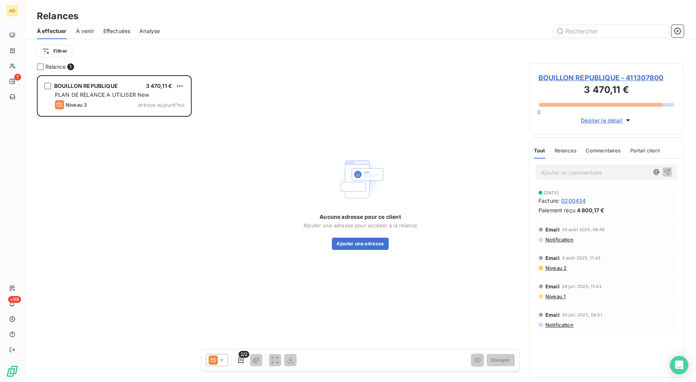
click at [265, 27] on div at bounding box center [426, 31] width 515 height 12
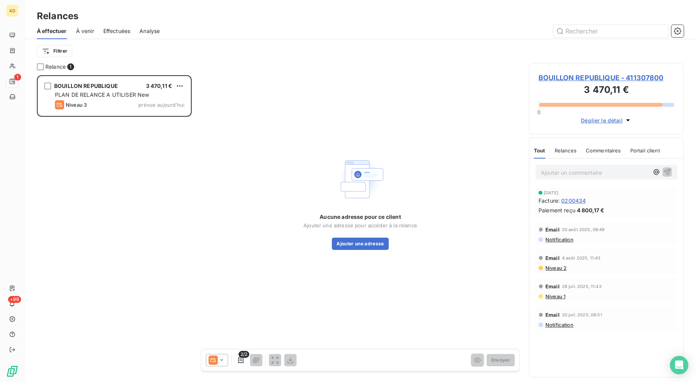
click at [265, 27] on div at bounding box center [426, 31] width 515 height 12
click at [288, 21] on div "Relances" at bounding box center [361, 16] width 672 height 14
click at [255, 44] on div "Filtrer" at bounding box center [360, 51] width 647 height 15
click at [169, 238] on div "BOUILLON REPUBLIQUE 3 470,11 € PLAN DE RELANCE A UTILISER New Niveau 3 prévue a…" at bounding box center [114, 228] width 155 height 307
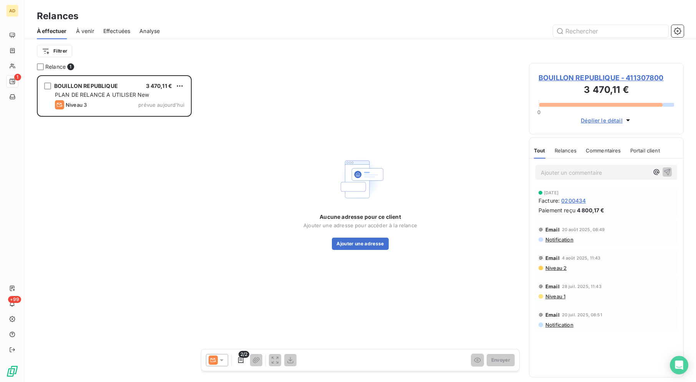
click at [142, 236] on div "BOUILLON REPUBLIQUE 3 470,11 € PLAN DE RELANCE A UTILISER New Niveau 3 prévue a…" at bounding box center [114, 228] width 155 height 307
click at [89, 254] on div "BOUILLON REPUBLIQUE 3 470,11 € PLAN DE RELANCE A UTILISER New Niveau 3 prévue a…" at bounding box center [114, 228] width 155 height 307
click at [84, 243] on div "BOUILLON REPUBLIQUE 3 470,11 € PLAN DE RELANCE A UTILISER New Niveau 3 prévue a…" at bounding box center [114, 228] width 155 height 307
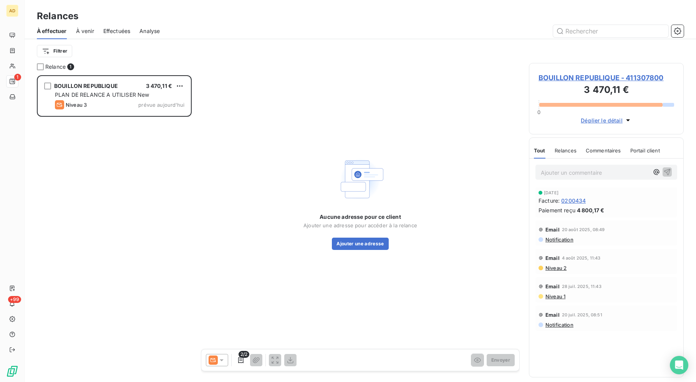
click at [84, 243] on div "BOUILLON REPUBLIQUE 3 470,11 € PLAN DE RELANCE A UTILISER New Niveau 3 prévue a…" at bounding box center [114, 228] width 155 height 307
click at [101, 243] on div "BOUILLON REPUBLIQUE 3 470,11 € PLAN DE RELANCE A UTILISER New Niveau 3 prévue a…" at bounding box center [114, 228] width 155 height 307
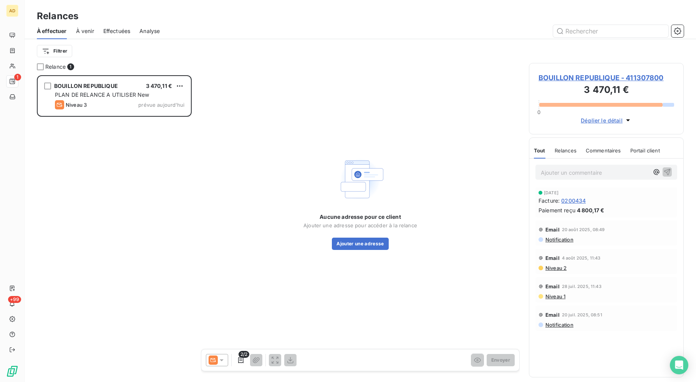
click at [101, 243] on div "BOUILLON REPUBLIQUE 3 470,11 € PLAN DE RELANCE A UTILISER New Niveau 3 prévue a…" at bounding box center [114, 228] width 155 height 307
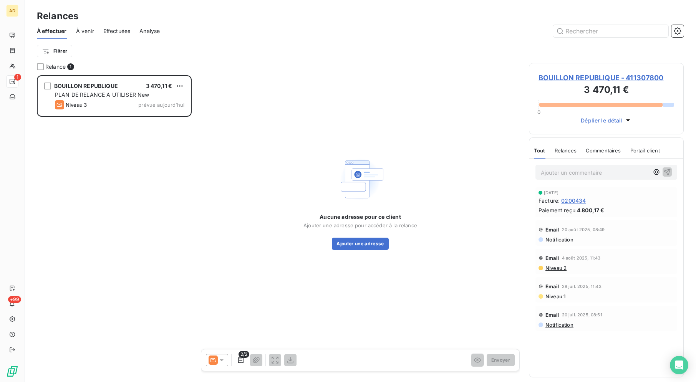
click at [101, 243] on div "BOUILLON REPUBLIQUE 3 470,11 € PLAN DE RELANCE A UTILISER New Niveau 3 prévue a…" at bounding box center [114, 228] width 155 height 307
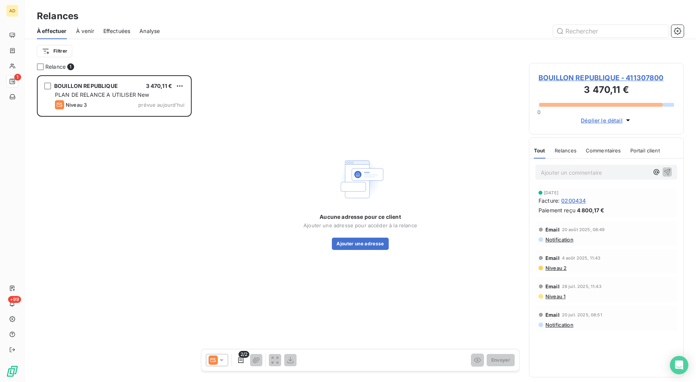
click at [101, 243] on div "BOUILLON REPUBLIQUE 3 470,11 € PLAN DE RELANCE A UTILISER New Niveau 3 prévue a…" at bounding box center [114, 228] width 155 height 307
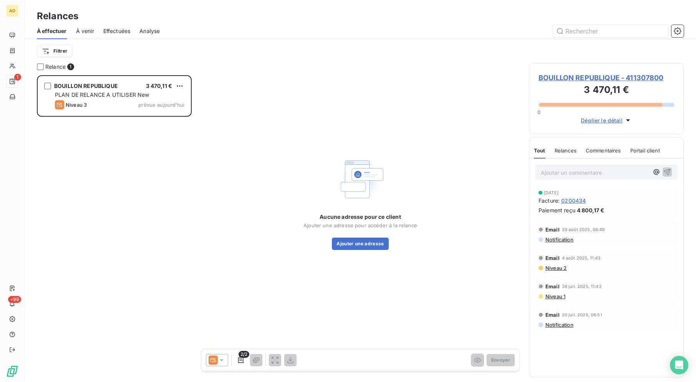
click at [101, 243] on div "BOUILLON REPUBLIQUE 3 470,11 € PLAN DE RELANCE A UTILISER New Niveau 3 prévue a…" at bounding box center [114, 228] width 155 height 307
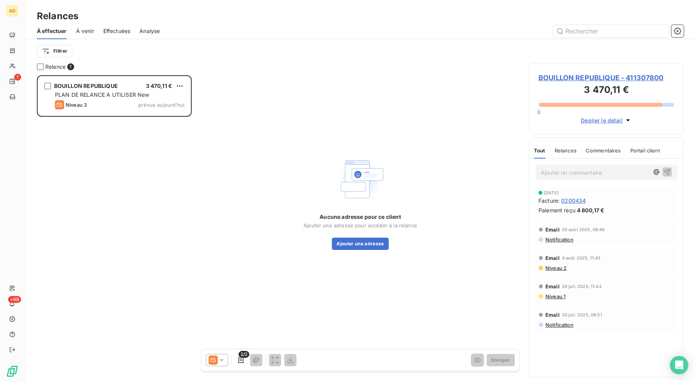
click at [101, 243] on div "BOUILLON REPUBLIQUE 3 470,11 € PLAN DE RELANCE A UTILISER New Niveau 3 prévue a…" at bounding box center [114, 228] width 155 height 307
click at [98, 276] on div "BOUILLON REPUBLIQUE 3 470,11 € PLAN DE RELANCE A UTILISER New Niveau 3 prévue a…" at bounding box center [114, 228] width 155 height 307
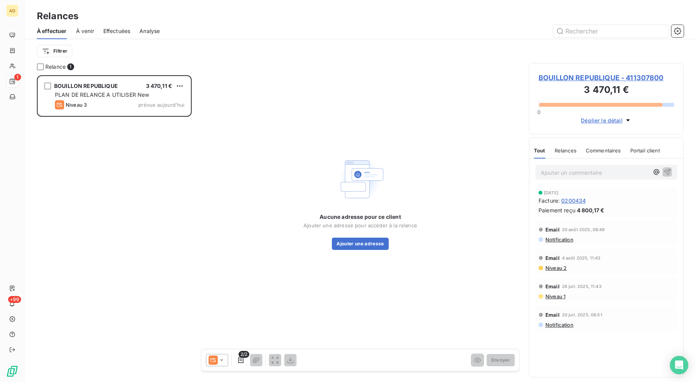
click at [98, 276] on div "BOUILLON REPUBLIQUE 3 470,11 € PLAN DE RELANCE A UTILISER New Niveau 3 prévue a…" at bounding box center [114, 228] width 155 height 307
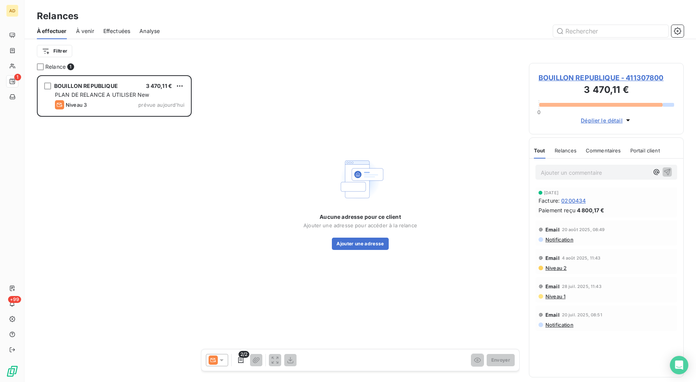
click at [98, 276] on div "BOUILLON REPUBLIQUE 3 470,11 € PLAN DE RELANCE A UTILISER New Niveau 3 prévue a…" at bounding box center [114, 228] width 155 height 307
click at [82, 270] on div "BOUILLON REPUBLIQUE 3 470,11 € PLAN DE RELANCE A UTILISER New Niveau 3 prévue a…" at bounding box center [114, 228] width 155 height 307
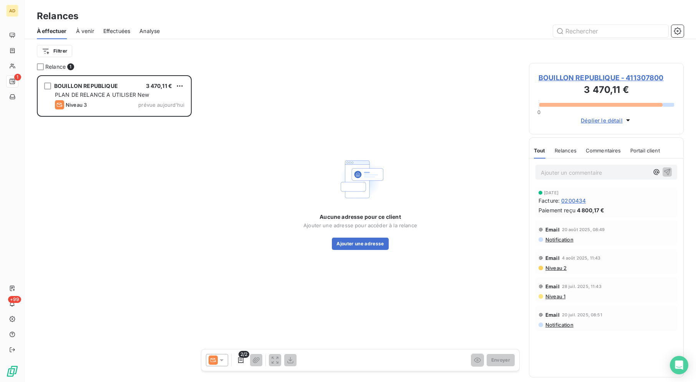
click at [82, 270] on div "BOUILLON REPUBLIQUE 3 470,11 € PLAN DE RELANCE A UTILISER New Niveau 3 prévue a…" at bounding box center [114, 228] width 155 height 307
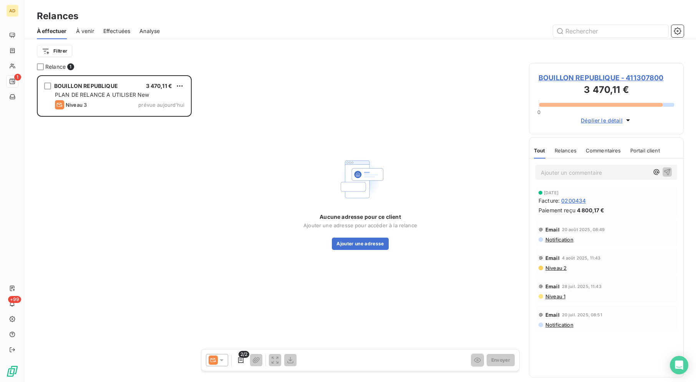
click at [82, 270] on div "BOUILLON REPUBLIQUE 3 470,11 € PLAN DE RELANCE A UTILISER New Niveau 3 prévue a…" at bounding box center [114, 228] width 155 height 307
click at [78, 144] on div "BOUILLON REPUBLIQUE 3 470,11 € PLAN DE RELANCE A UTILISER New Niveau 3 prévue a…" at bounding box center [114, 228] width 155 height 307
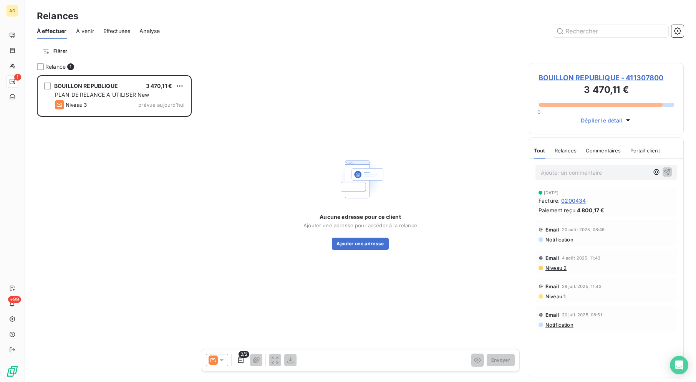
click at [78, 144] on div "BOUILLON REPUBLIQUE 3 470,11 € PLAN DE RELANCE A UTILISER New Niveau 3 prévue a…" at bounding box center [114, 228] width 155 height 307
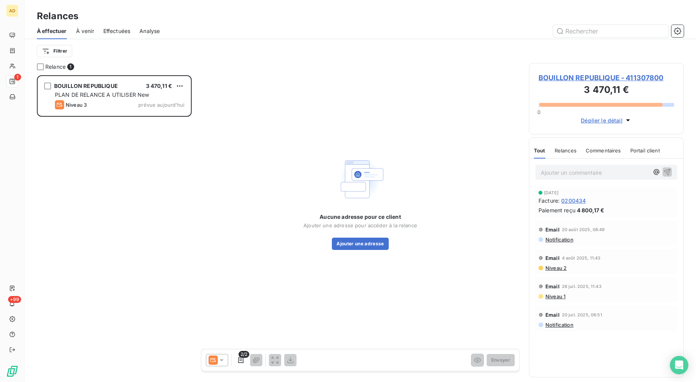
click at [78, 144] on div "BOUILLON REPUBLIQUE 3 470,11 € PLAN DE RELANCE A UTILISER New Niveau 3 prévue a…" at bounding box center [114, 228] width 155 height 307
click at [168, 159] on div "BOUILLON REPUBLIQUE 3 470,11 € PLAN DE RELANCE A UTILISER New Niveau 3 prévue a…" at bounding box center [114, 228] width 155 height 307
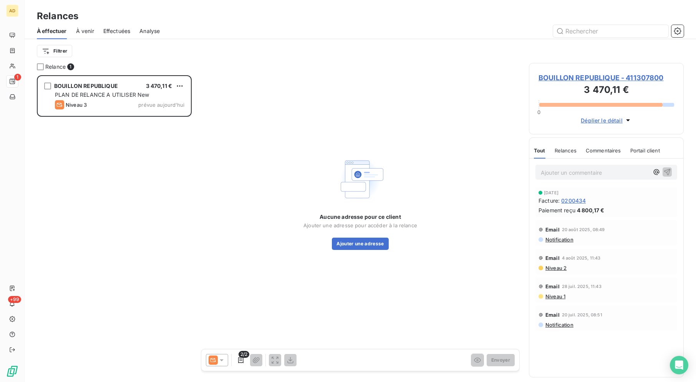
click at [154, 168] on div "BOUILLON REPUBLIQUE 3 470,11 € PLAN DE RELANCE A UTILISER New Niveau 3 prévue a…" at bounding box center [114, 228] width 155 height 307
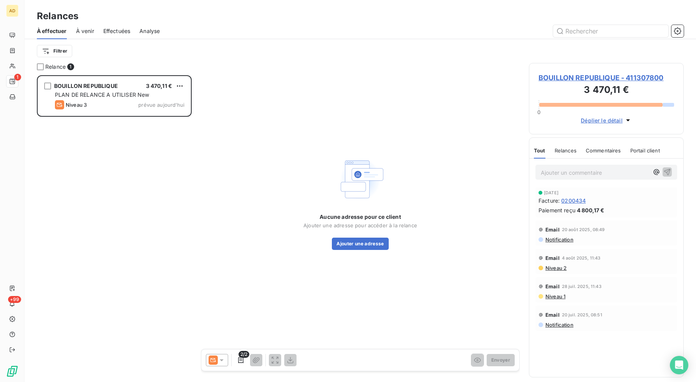
click at [154, 168] on div "BOUILLON REPUBLIQUE 3 470,11 € PLAN DE RELANCE A UTILISER New Niveau 3 prévue a…" at bounding box center [114, 228] width 155 height 307
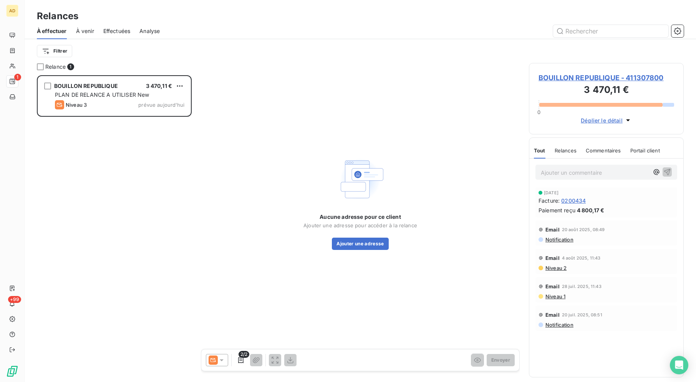
click at [154, 168] on div "BOUILLON REPUBLIQUE 3 470,11 € PLAN DE RELANCE A UTILISER New Niveau 3 prévue a…" at bounding box center [114, 228] width 155 height 307
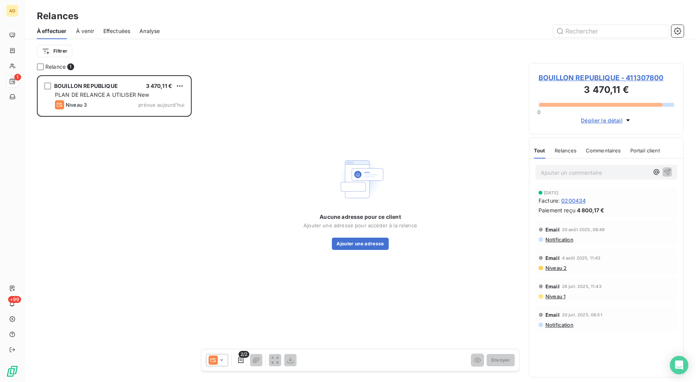
click at [154, 168] on div "BOUILLON REPUBLIQUE 3 470,11 € PLAN DE RELANCE A UTILISER New Niveau 3 prévue a…" at bounding box center [114, 228] width 155 height 307
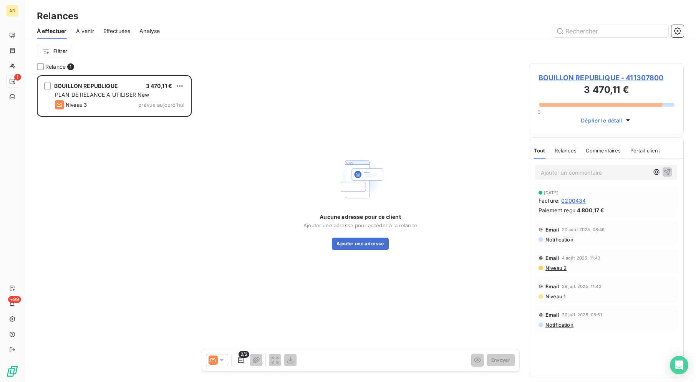
click at [154, 168] on div "BOUILLON REPUBLIQUE 3 470,11 € PLAN DE RELANCE A UTILISER New Niveau 3 prévue a…" at bounding box center [114, 228] width 155 height 307
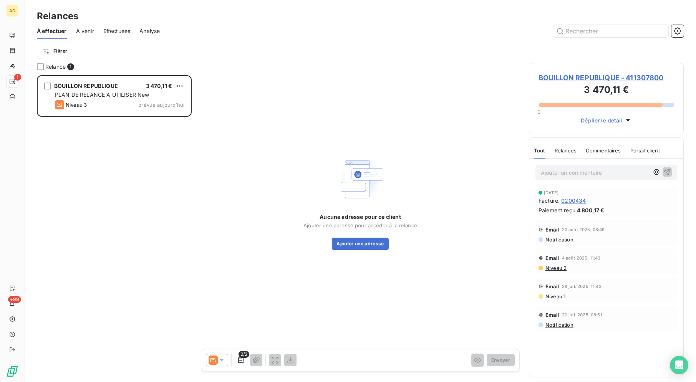
click at [154, 168] on div "BOUILLON REPUBLIQUE 3 470,11 € PLAN DE RELANCE A UTILISER New Niveau 3 prévue a…" at bounding box center [114, 228] width 155 height 307
click at [126, 238] on div "BOUILLON REPUBLIQUE 3 470,11 € PLAN DE RELANCE A UTILISER New Niveau 3 prévue a…" at bounding box center [114, 228] width 155 height 307
click at [123, 224] on div "BOUILLON REPUBLIQUE 3 470,11 € PLAN DE RELANCE A UTILISER New Niveau 3 prévue a…" at bounding box center [114, 228] width 155 height 307
click at [156, 217] on div "BOUILLON REPUBLIQUE 3 470,11 € PLAN DE RELANCE A UTILISER New Niveau 3 prévue a…" at bounding box center [114, 228] width 155 height 307
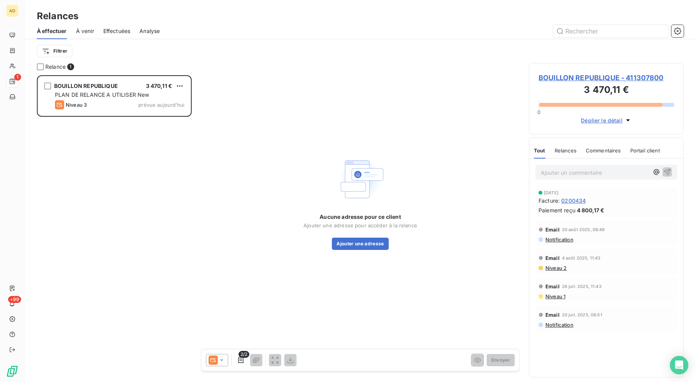
click at [146, 238] on div "BOUILLON REPUBLIQUE 3 470,11 € PLAN DE RELANCE A UTILISER New Niveau 3 prévue a…" at bounding box center [114, 228] width 155 height 307
click at [142, 321] on div "BOUILLON REPUBLIQUE 3 470,11 € PLAN DE RELANCE A UTILISER New Niveau 3 prévue a…" at bounding box center [114, 228] width 155 height 307
click at [142, 319] on div "BOUILLON REPUBLIQUE 3 470,11 € PLAN DE RELANCE A UTILISER New Niveau 3 prévue a…" at bounding box center [114, 228] width 155 height 307
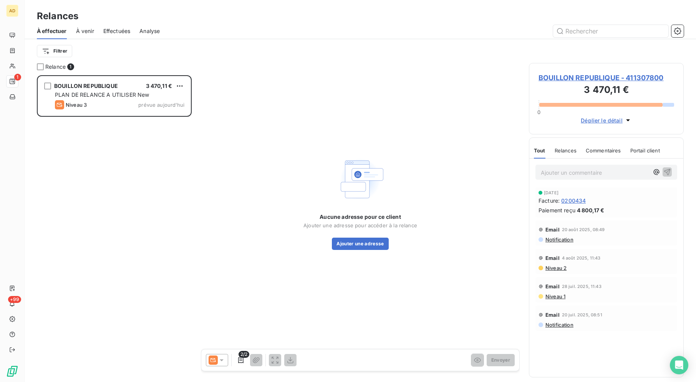
click at [142, 319] on div "BOUILLON REPUBLIQUE 3 470,11 € PLAN DE RELANCE A UTILISER New Niveau 3 prévue a…" at bounding box center [114, 228] width 155 height 307
click at [649, 78] on span "BOUILLON REPUBLIQUE - 411307800" at bounding box center [607, 78] width 136 height 10
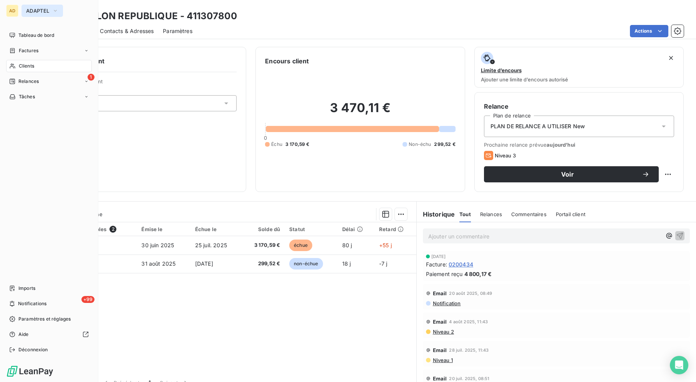
click at [25, 10] on button "ADAPTEL" at bounding box center [42, 11] width 41 height 12
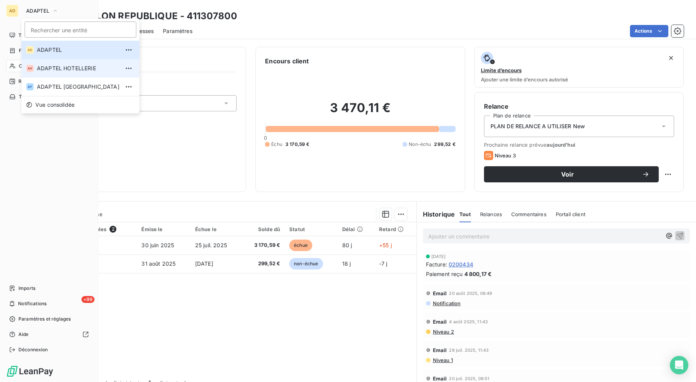
click at [67, 73] on li "AH ADAPTEL HOTELLERIE" at bounding box center [81, 68] width 118 height 18
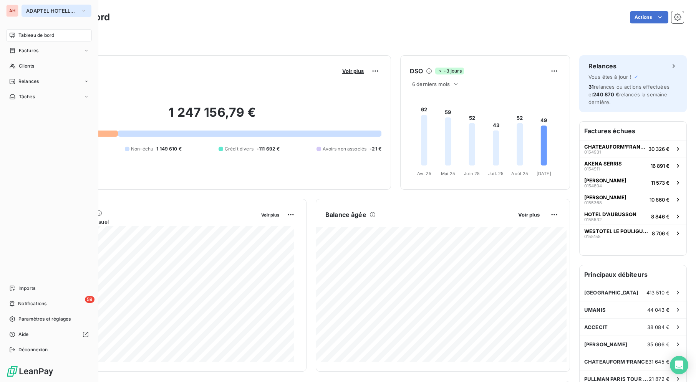
click at [54, 14] on button "ADAPTEL HOTELLERIE" at bounding box center [57, 11] width 70 height 12
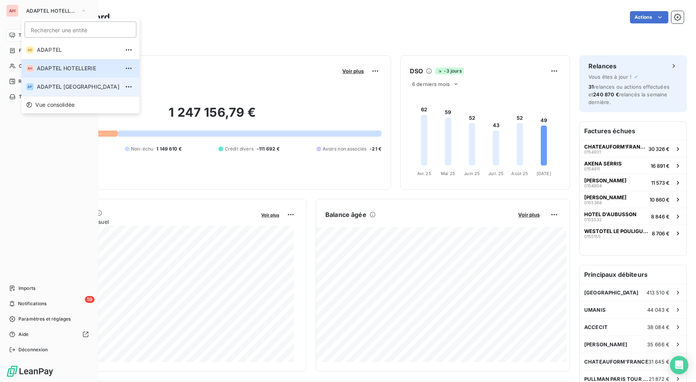
click at [68, 86] on span "ADAPTEL [GEOGRAPHIC_DATA]" at bounding box center [78, 87] width 83 height 8
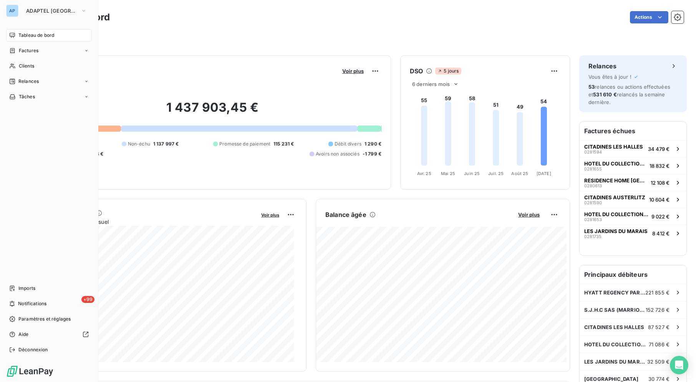
click at [152, 30] on div "Filtrer" at bounding box center [360, 35] width 647 height 21
click at [302, 17] on div "Actions" at bounding box center [401, 17] width 565 height 12
click at [294, 35] on div "Filtrer" at bounding box center [360, 39] width 647 height 15
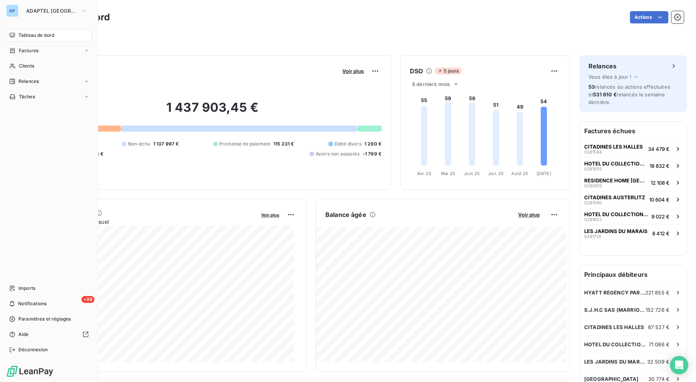
click at [294, 35] on div "Filtrer" at bounding box center [360, 39] width 647 height 15
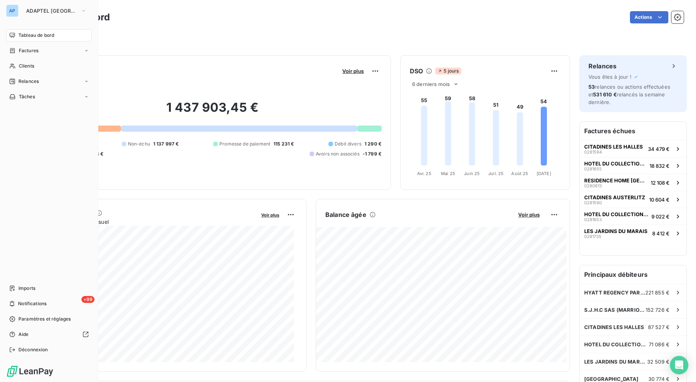
click at [294, 35] on div "Filtrer" at bounding box center [360, 39] width 647 height 15
